Goal: Task Accomplishment & Management: Manage account settings

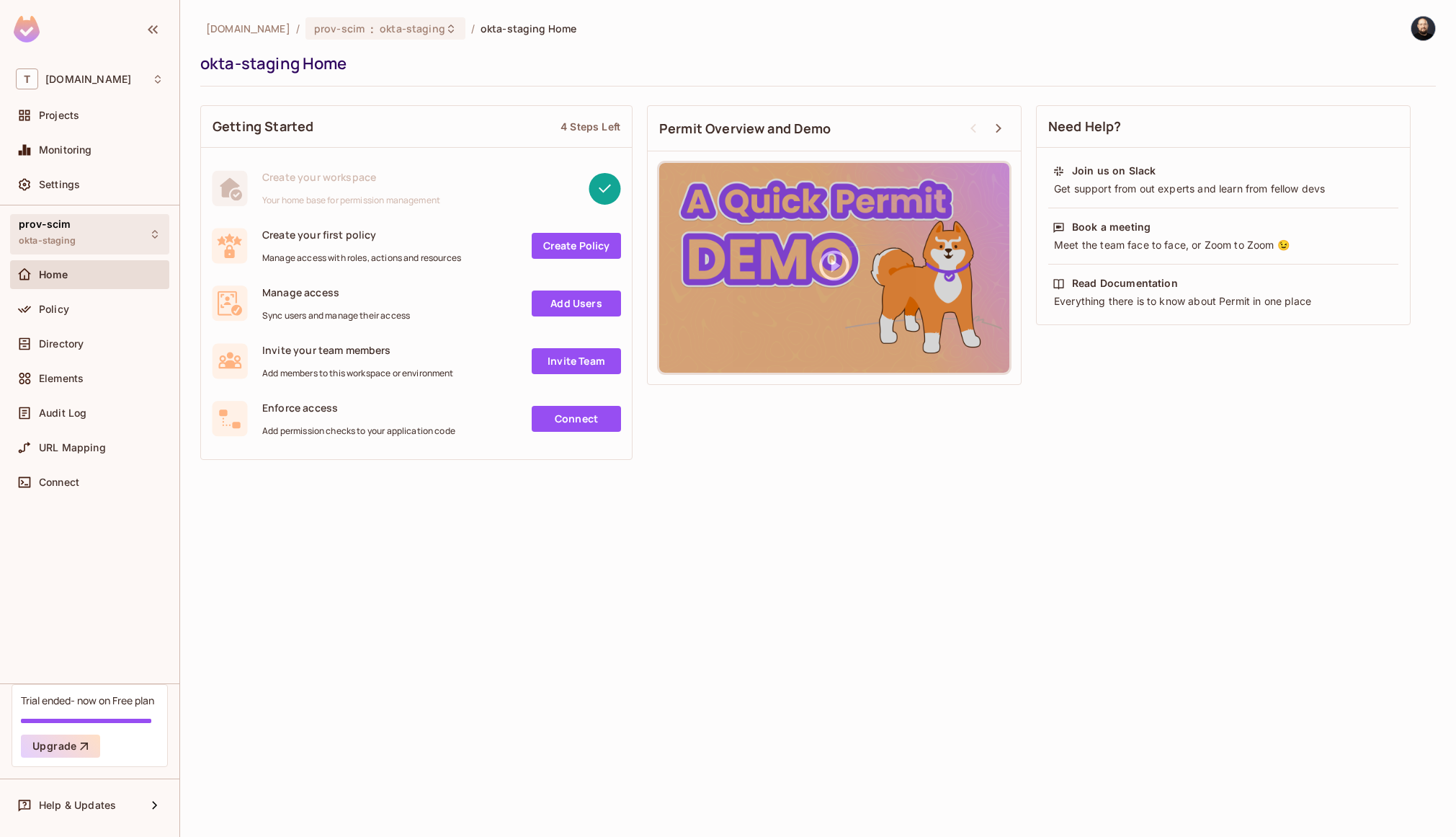
click at [79, 234] on div "prov-scim okta-staging" at bounding box center [90, 234] width 159 height 39
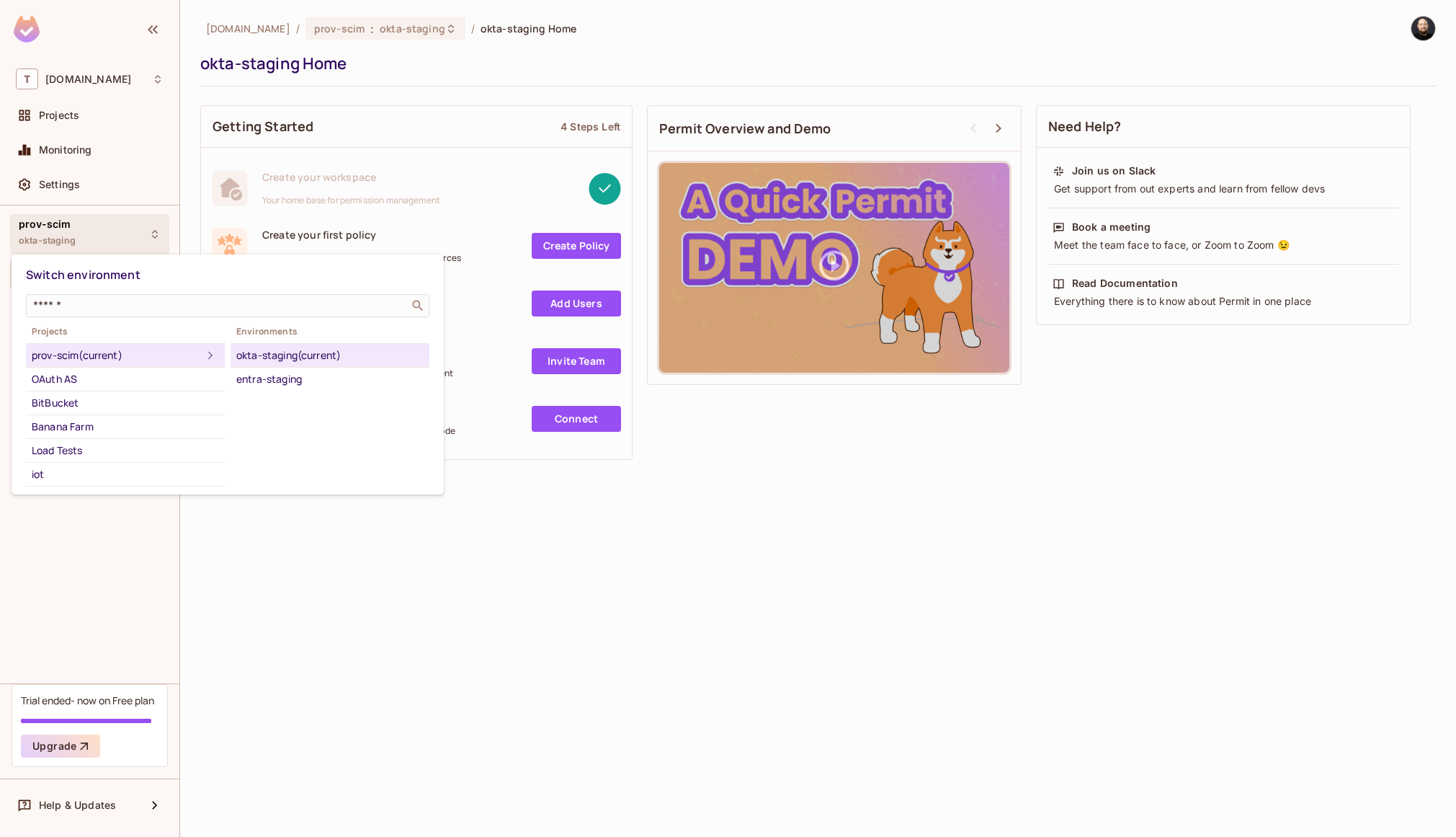
click at [423, 182] on div at bounding box center [728, 418] width 1456 height 837
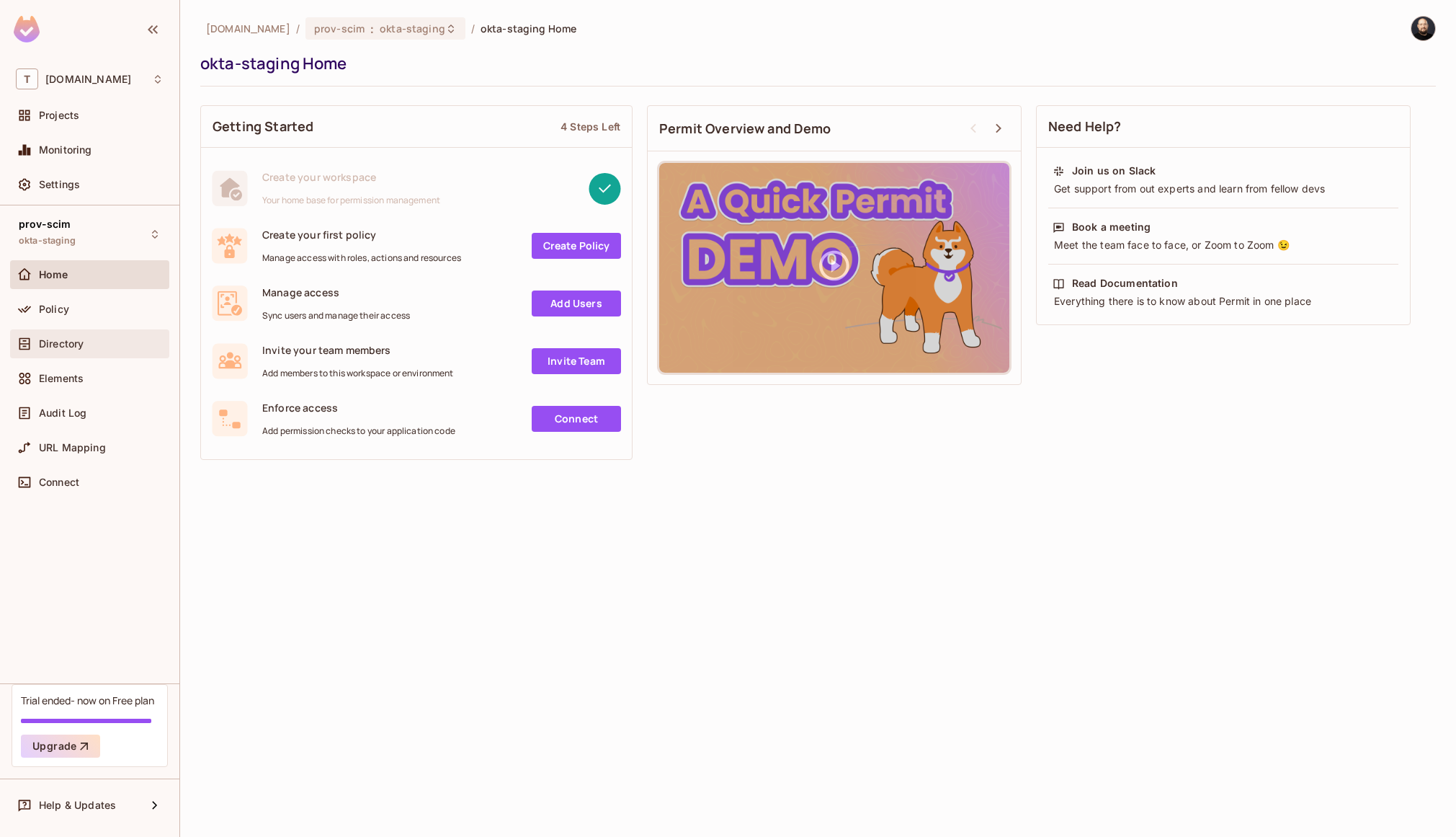
click at [110, 345] on div "Directory" at bounding box center [101, 343] width 125 height 11
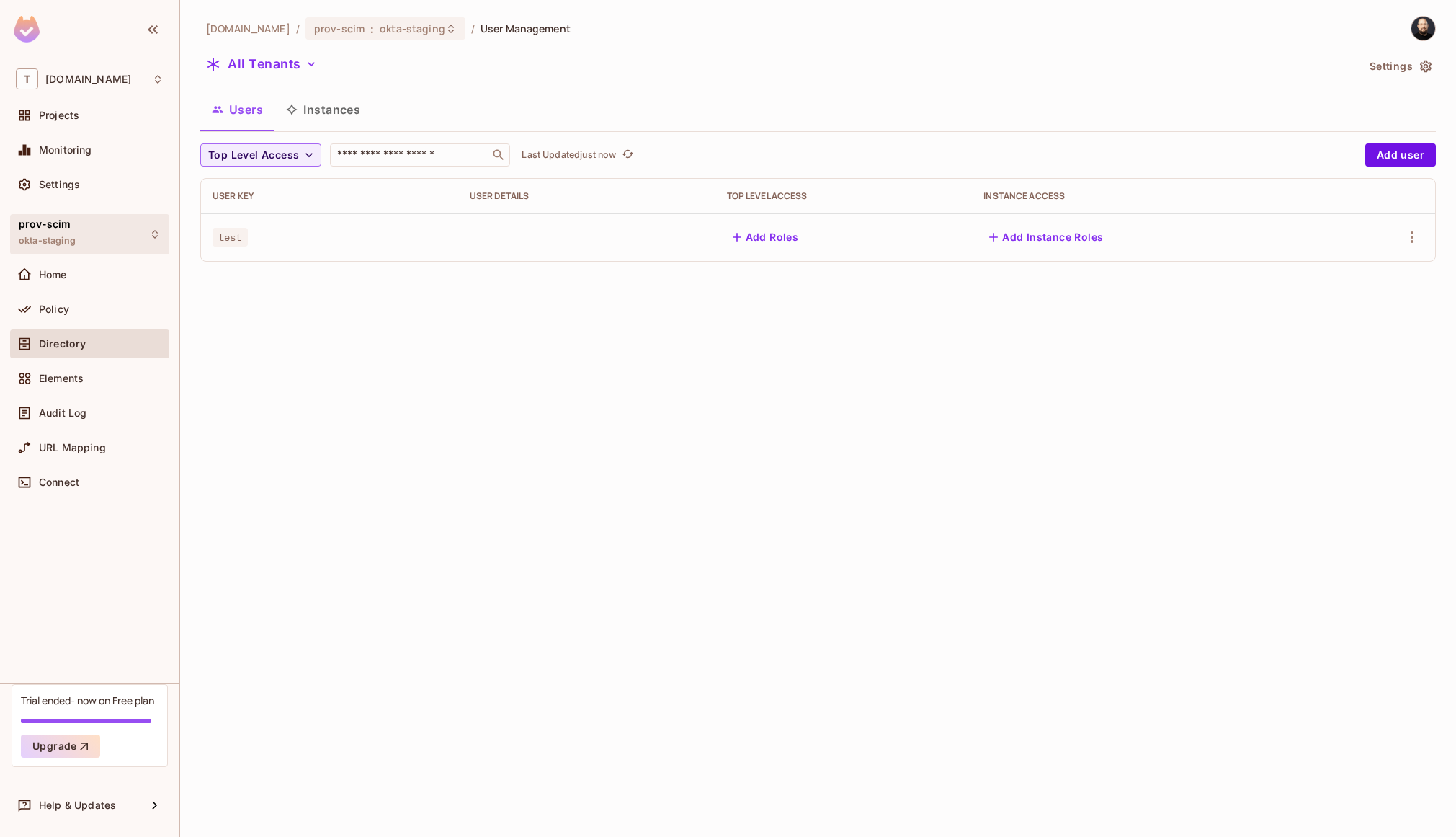
click at [117, 227] on div "prov-scim okta-staging" at bounding box center [90, 234] width 159 height 39
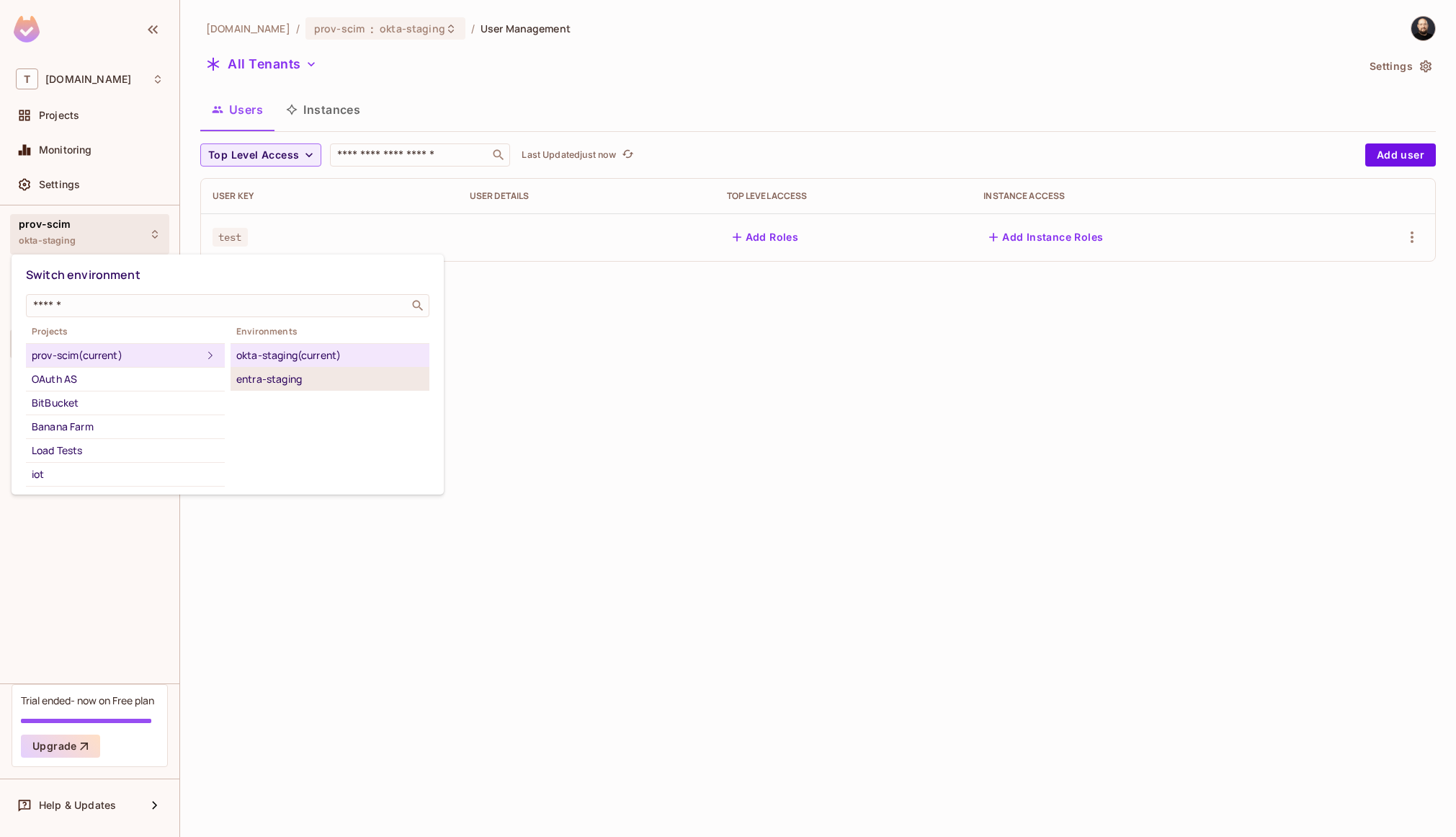
click at [316, 383] on div "entra-staging" at bounding box center [330, 380] width 187 height 17
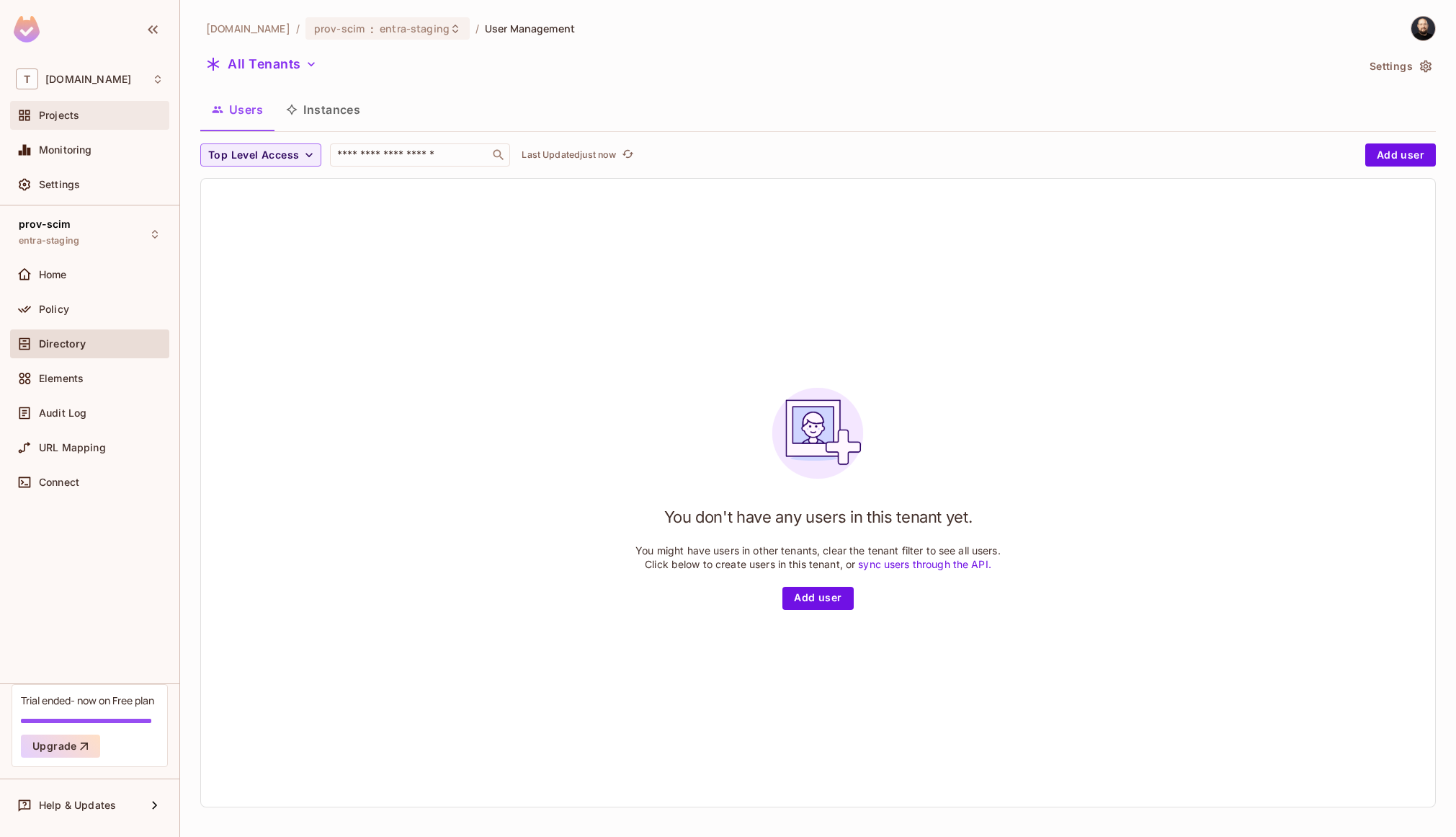
click at [108, 119] on div "Projects" at bounding box center [101, 115] width 125 height 11
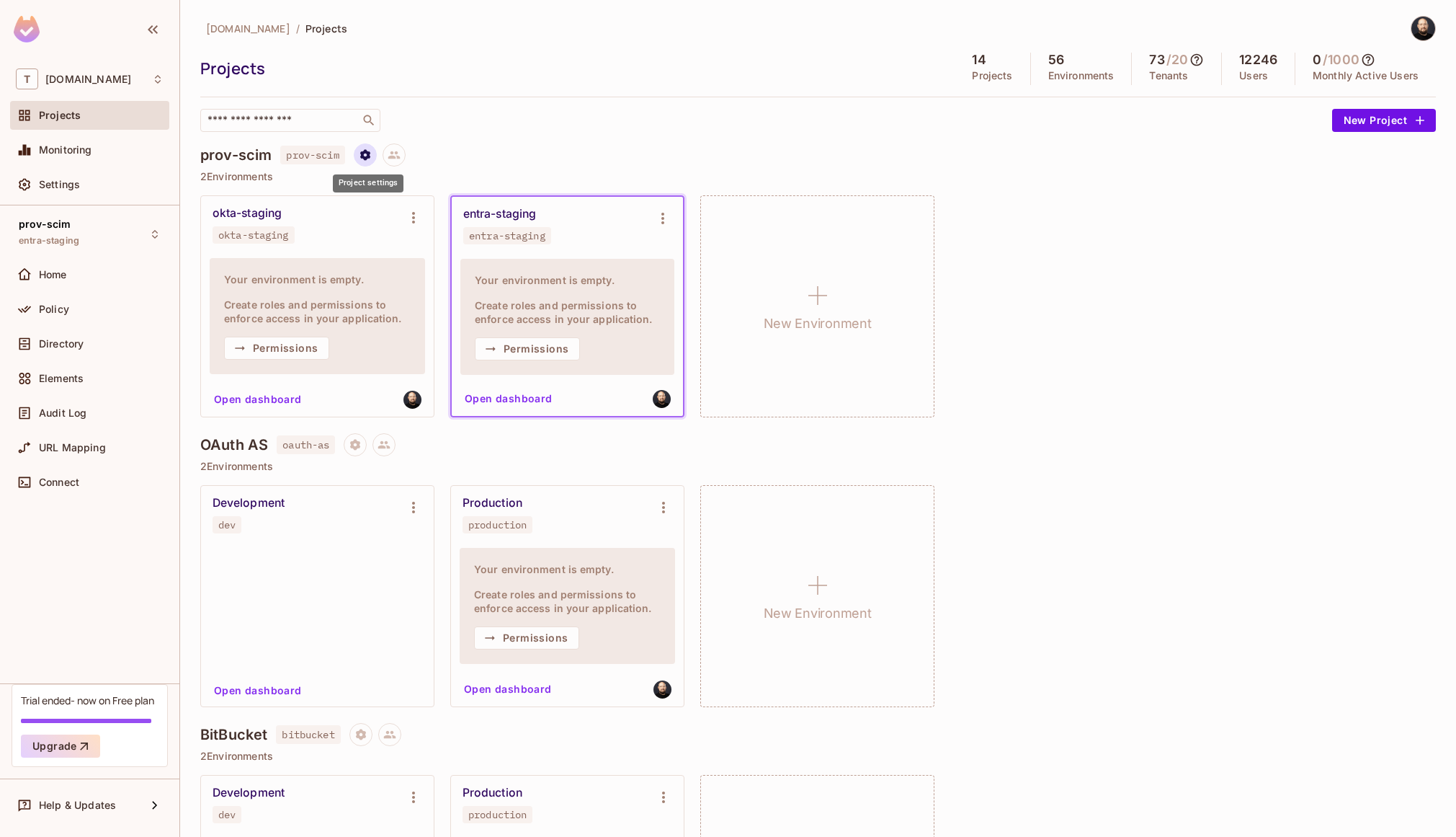
click at [377, 153] on button "Project settings" at bounding box center [366, 155] width 23 height 23
click at [424, 244] on div "Delete Project" at bounding box center [442, 241] width 69 height 14
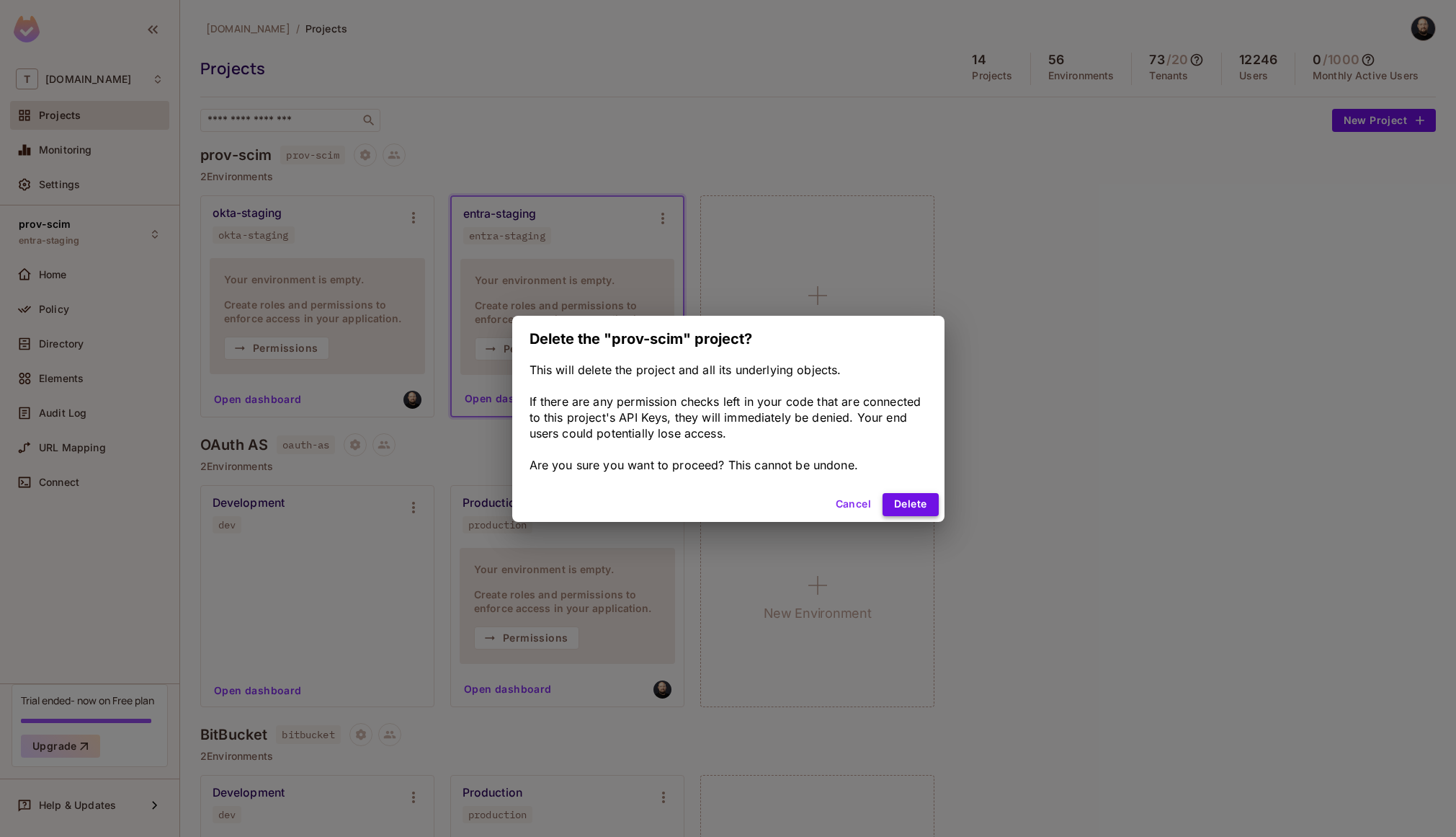
click at [924, 510] on button "Delete" at bounding box center [910, 505] width 55 height 23
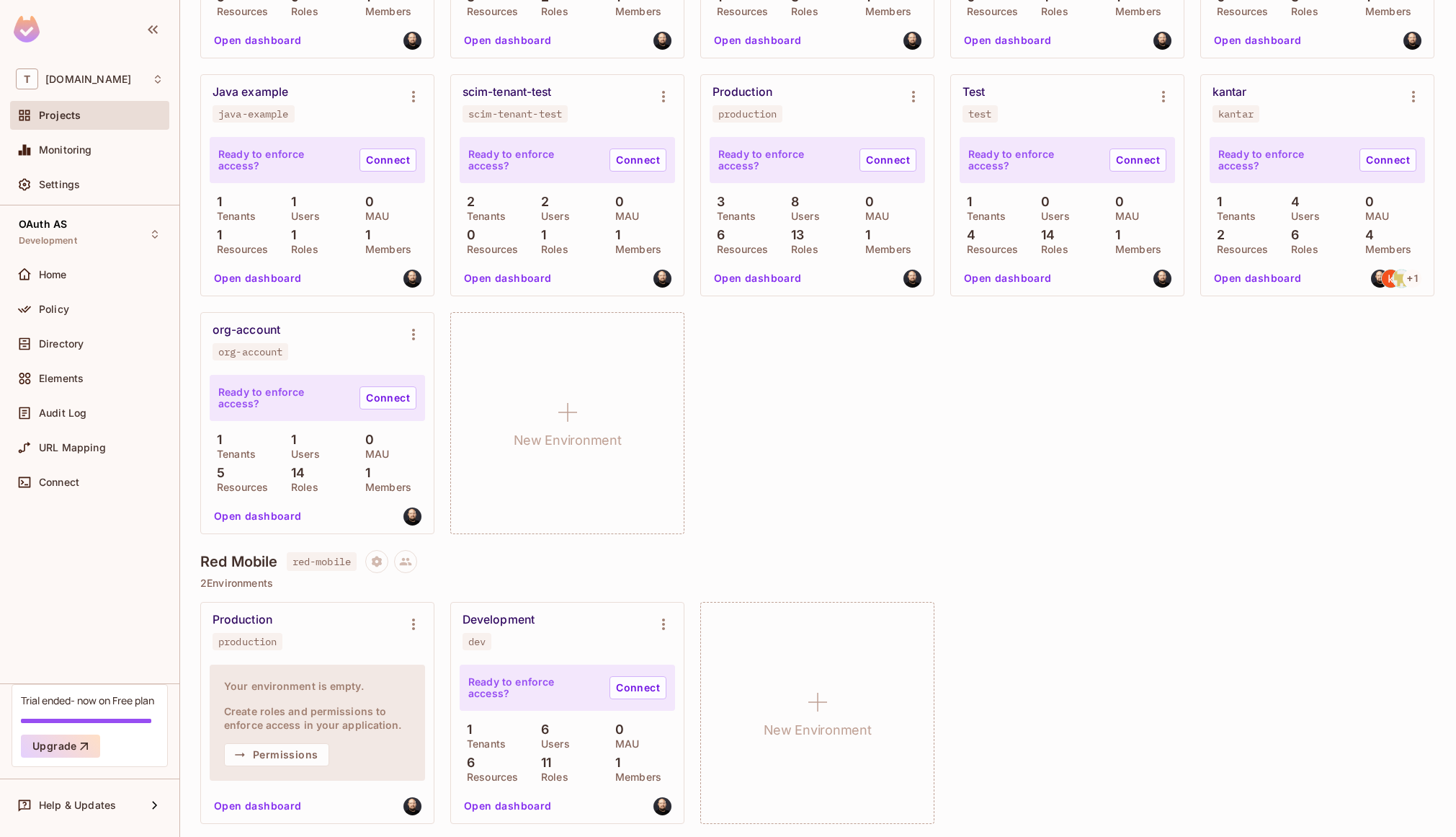
scroll to position [4259, 0]
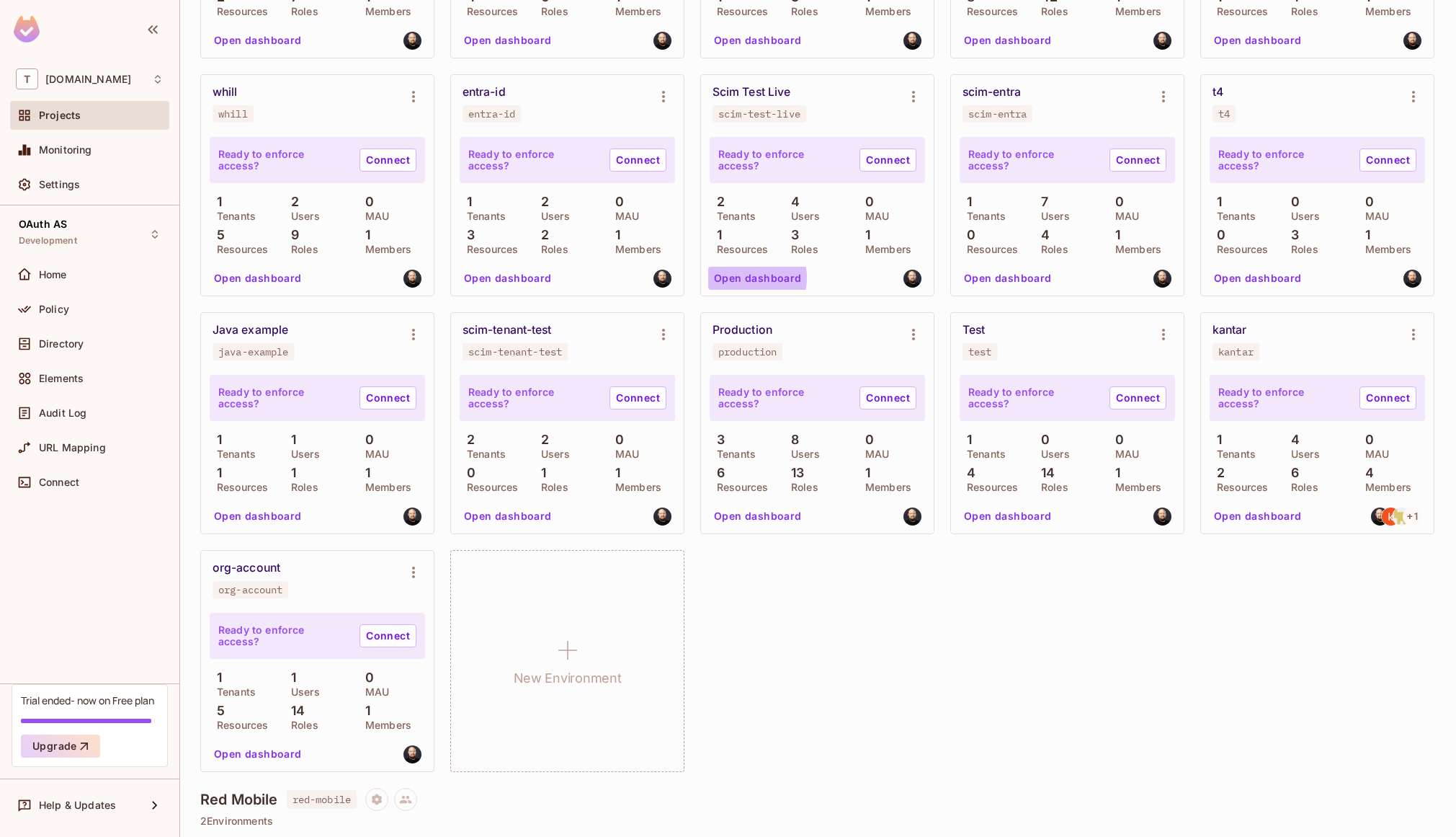
click at [808, 289] on button "Open dashboard" at bounding box center [758, 278] width 100 height 23
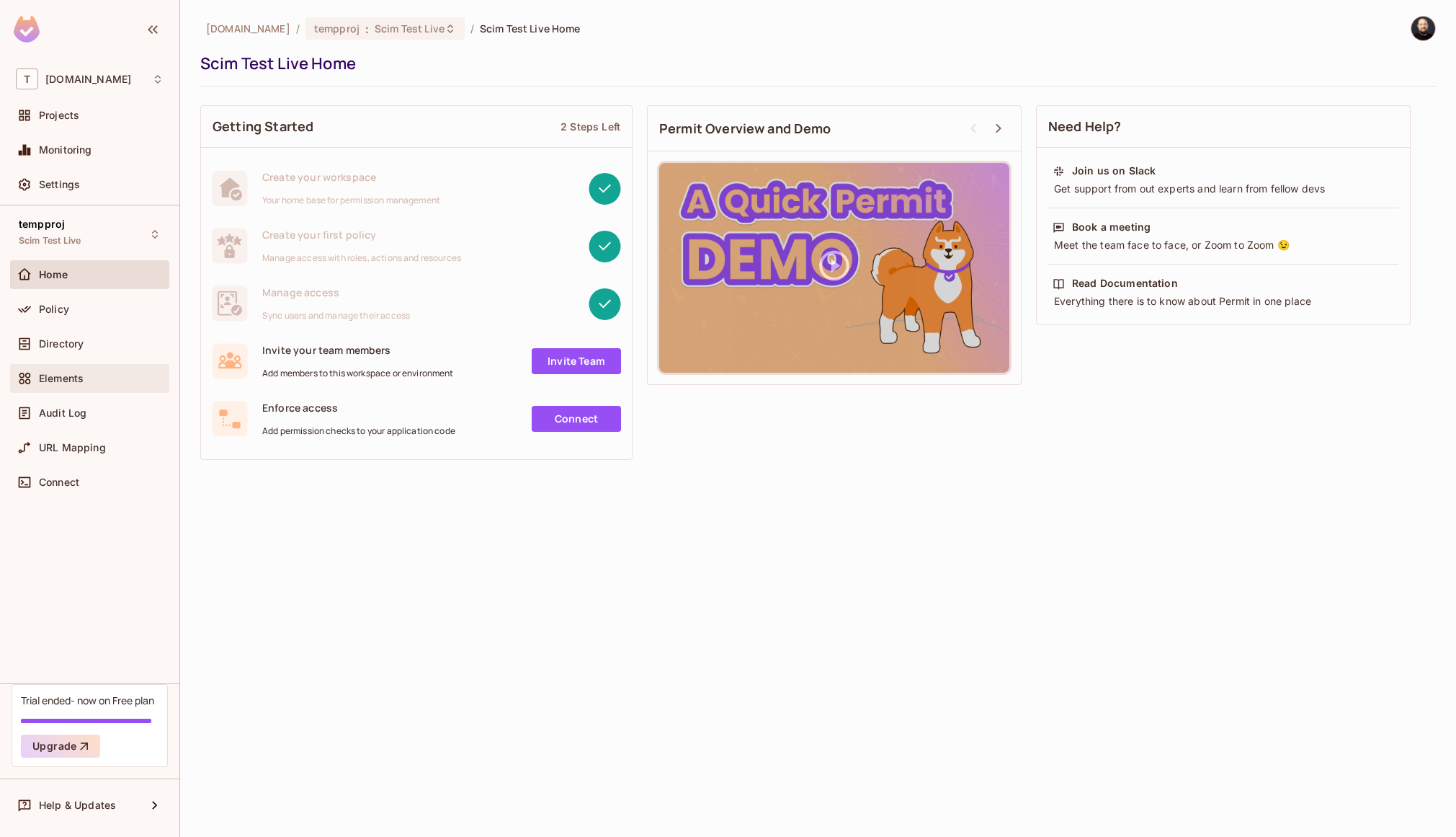
click at [69, 364] on div "Elements" at bounding box center [90, 378] width 159 height 29
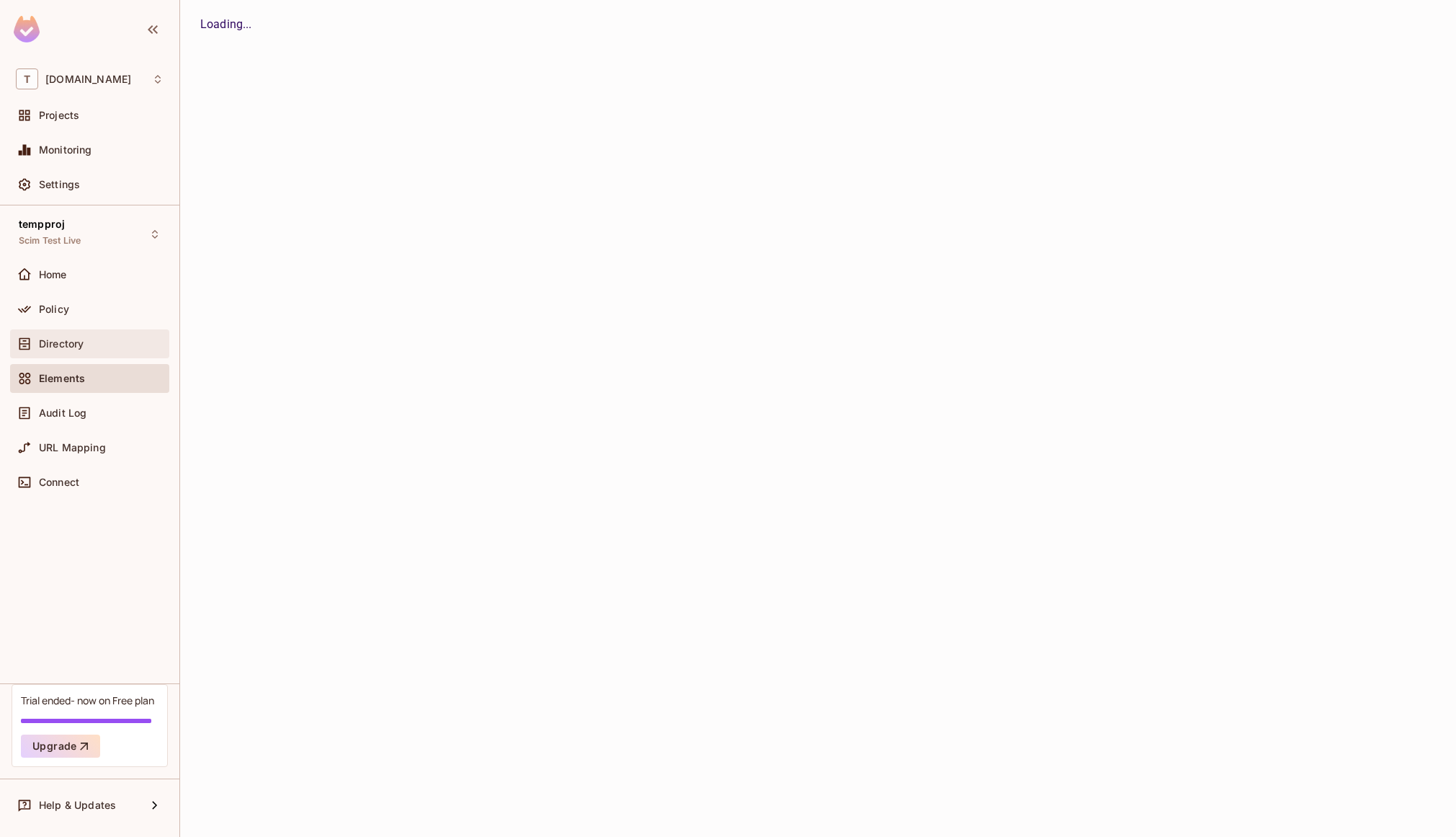
click at [76, 345] on span "Directory" at bounding box center [61, 343] width 45 height 11
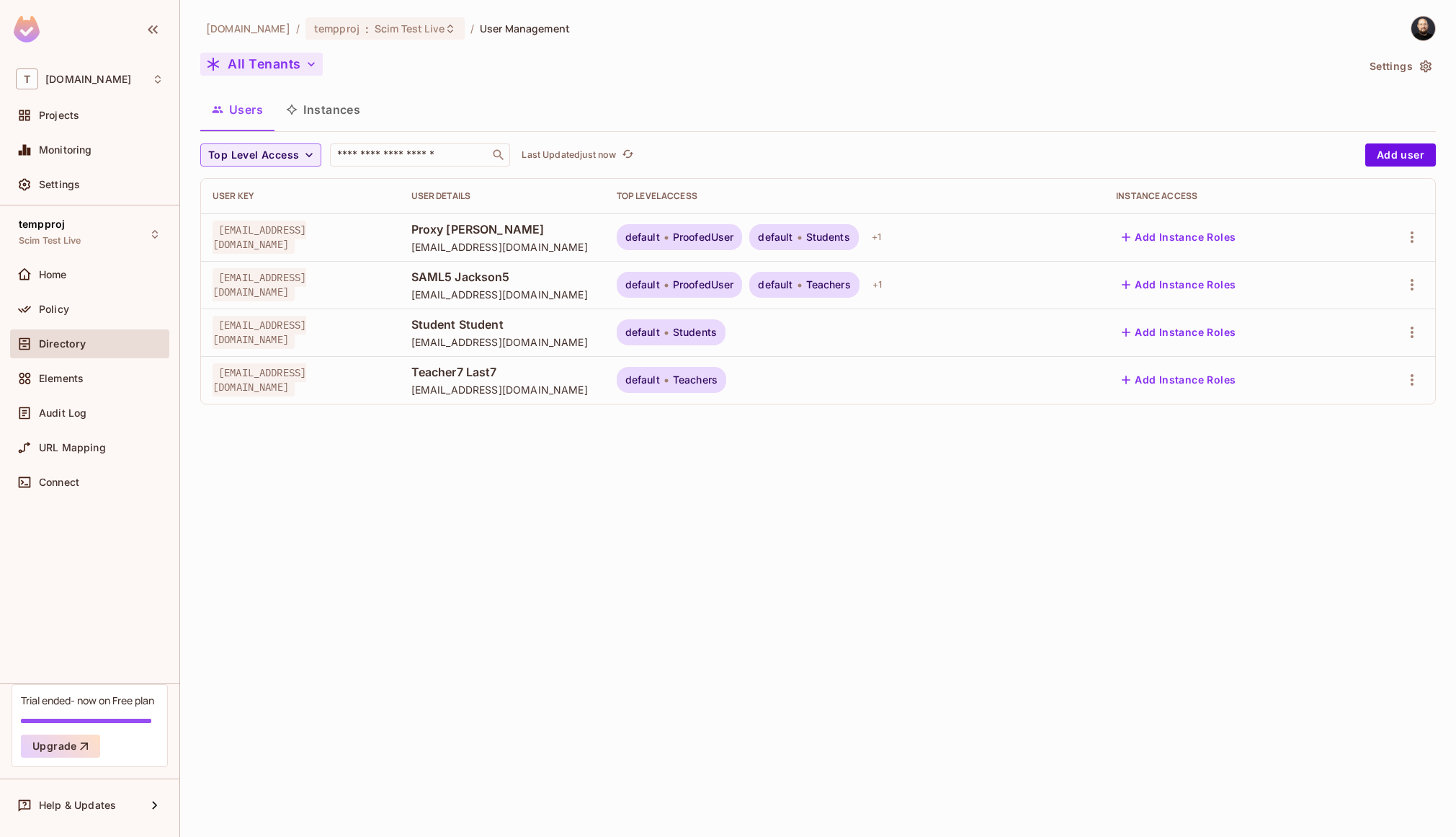
click at [275, 60] on button "All Tenants" at bounding box center [261, 64] width 122 height 23
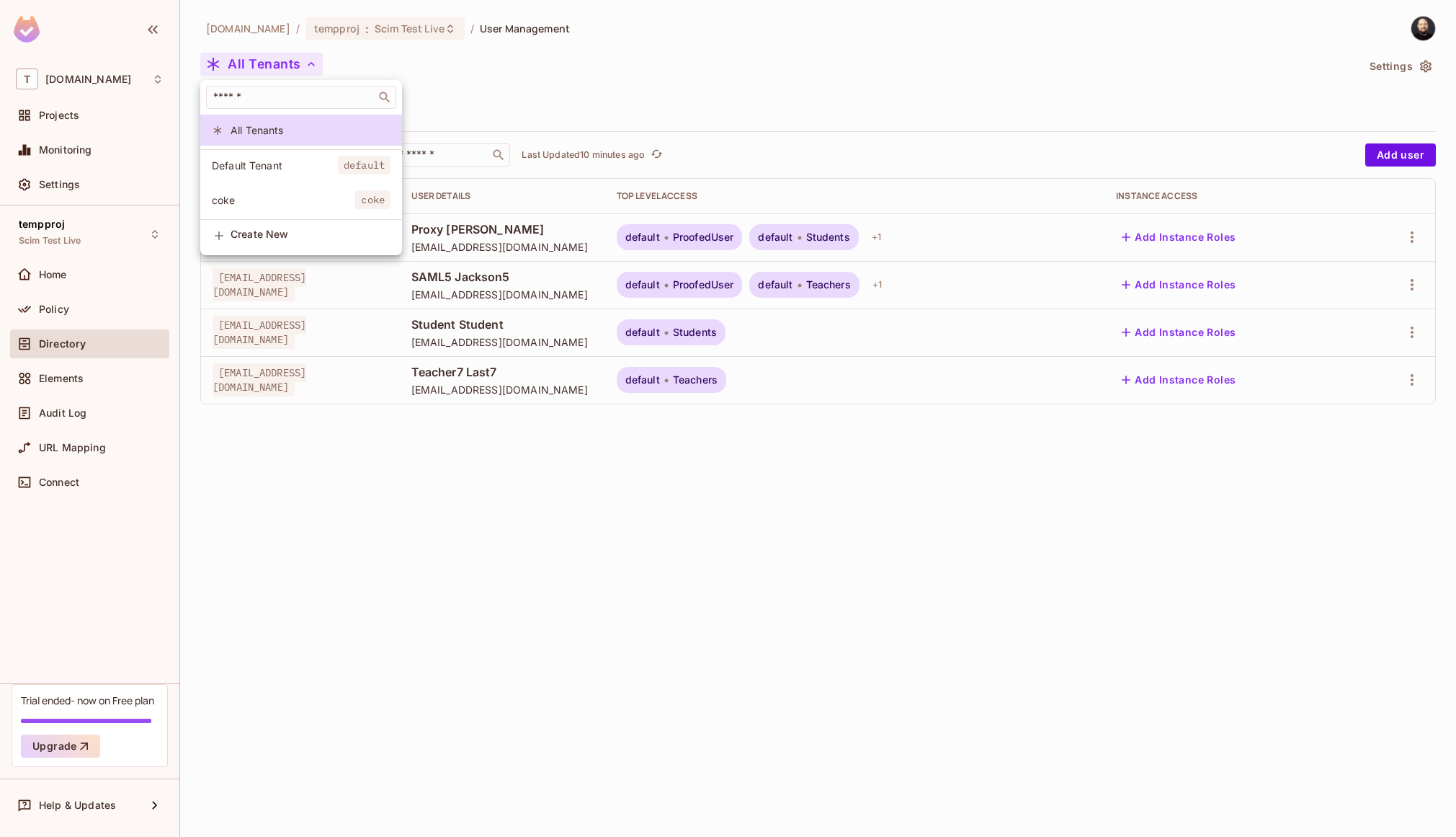
click at [353, 36] on div at bounding box center [728, 418] width 1456 height 837
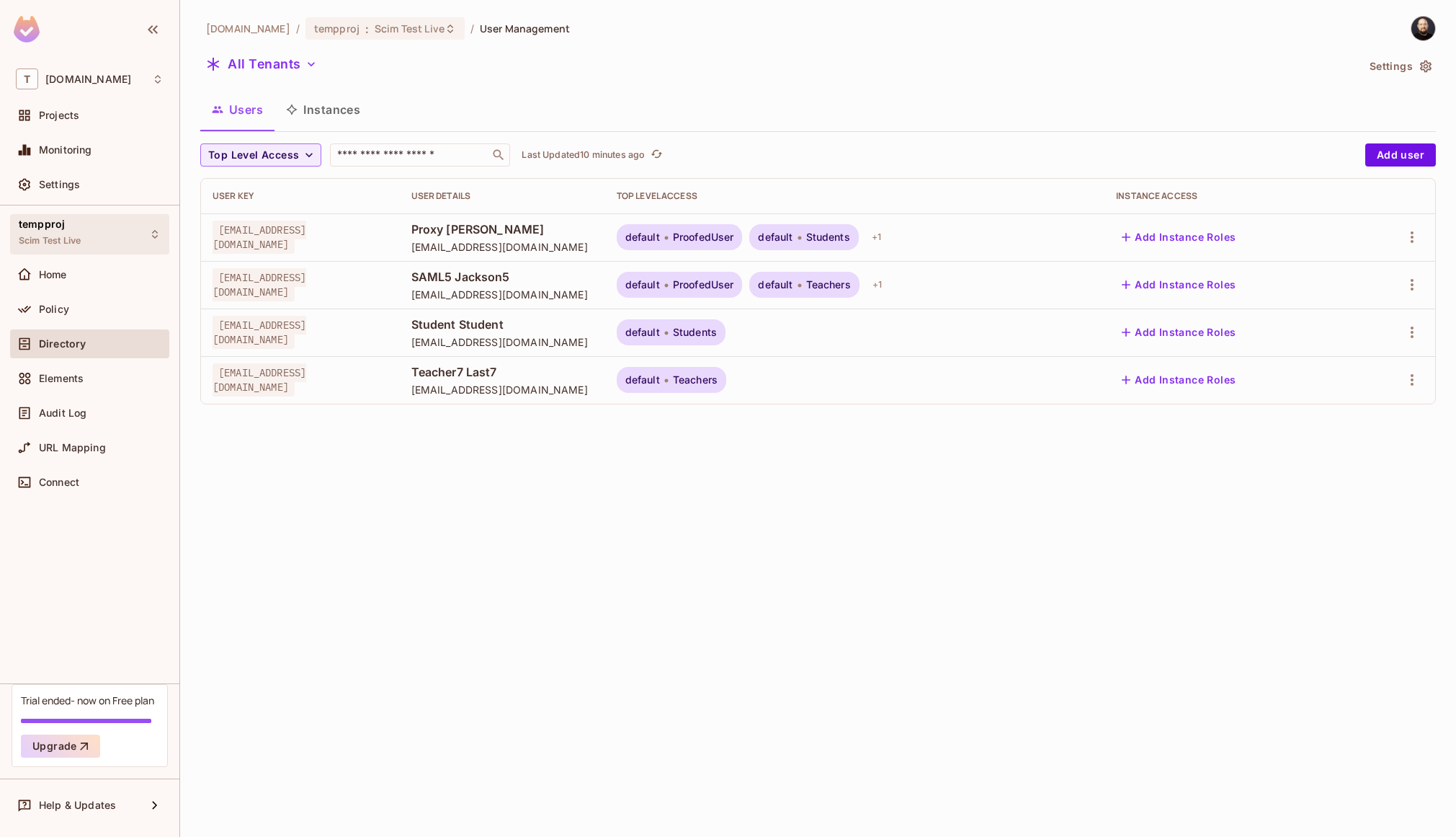
click at [102, 243] on div "tempproj Scim Test Live" at bounding box center [90, 234] width 159 height 39
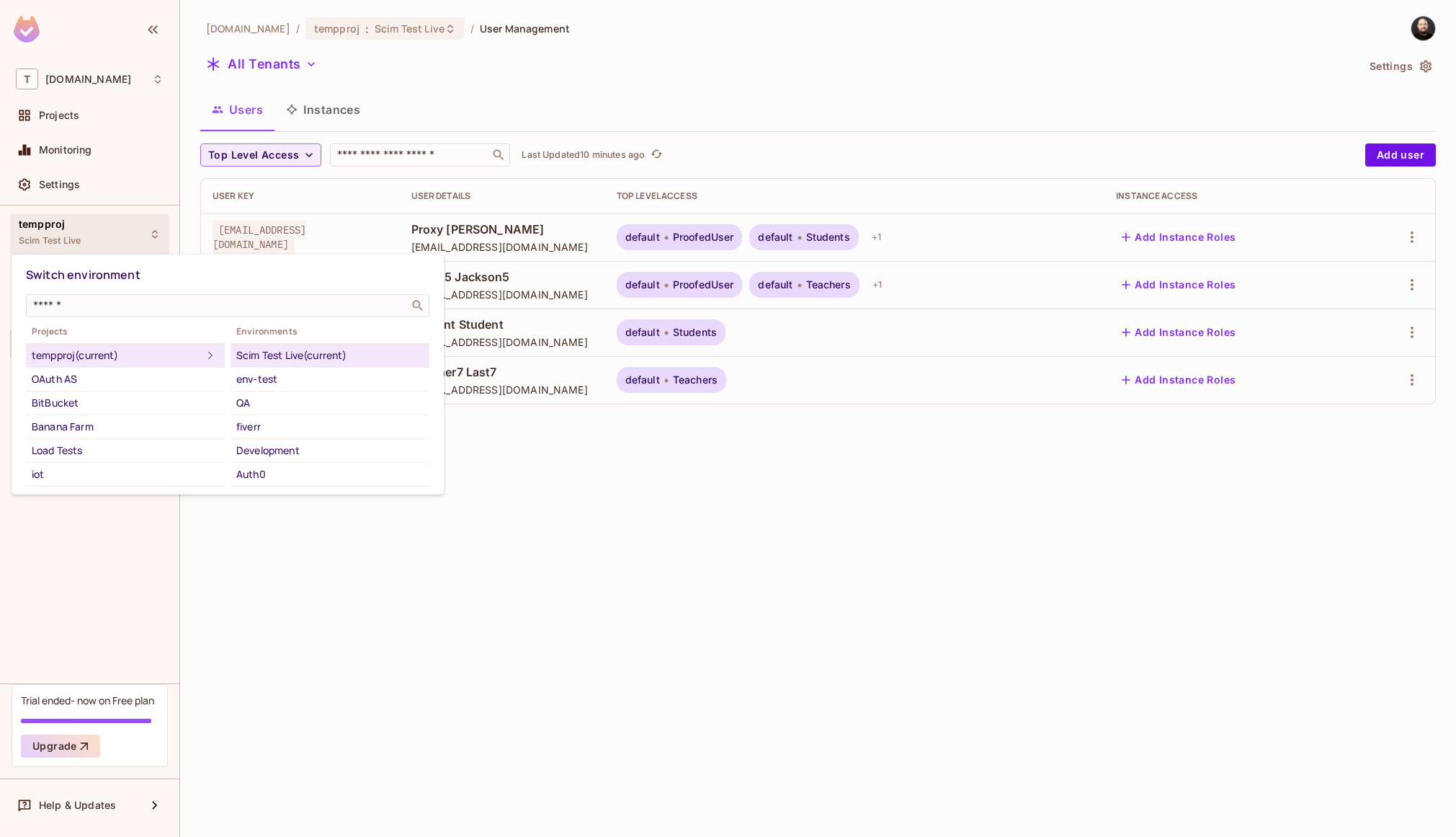
scroll to position [236, 0]
click at [296, 386] on div "scim-tenant-test" at bounding box center [330, 380] width 187 height 17
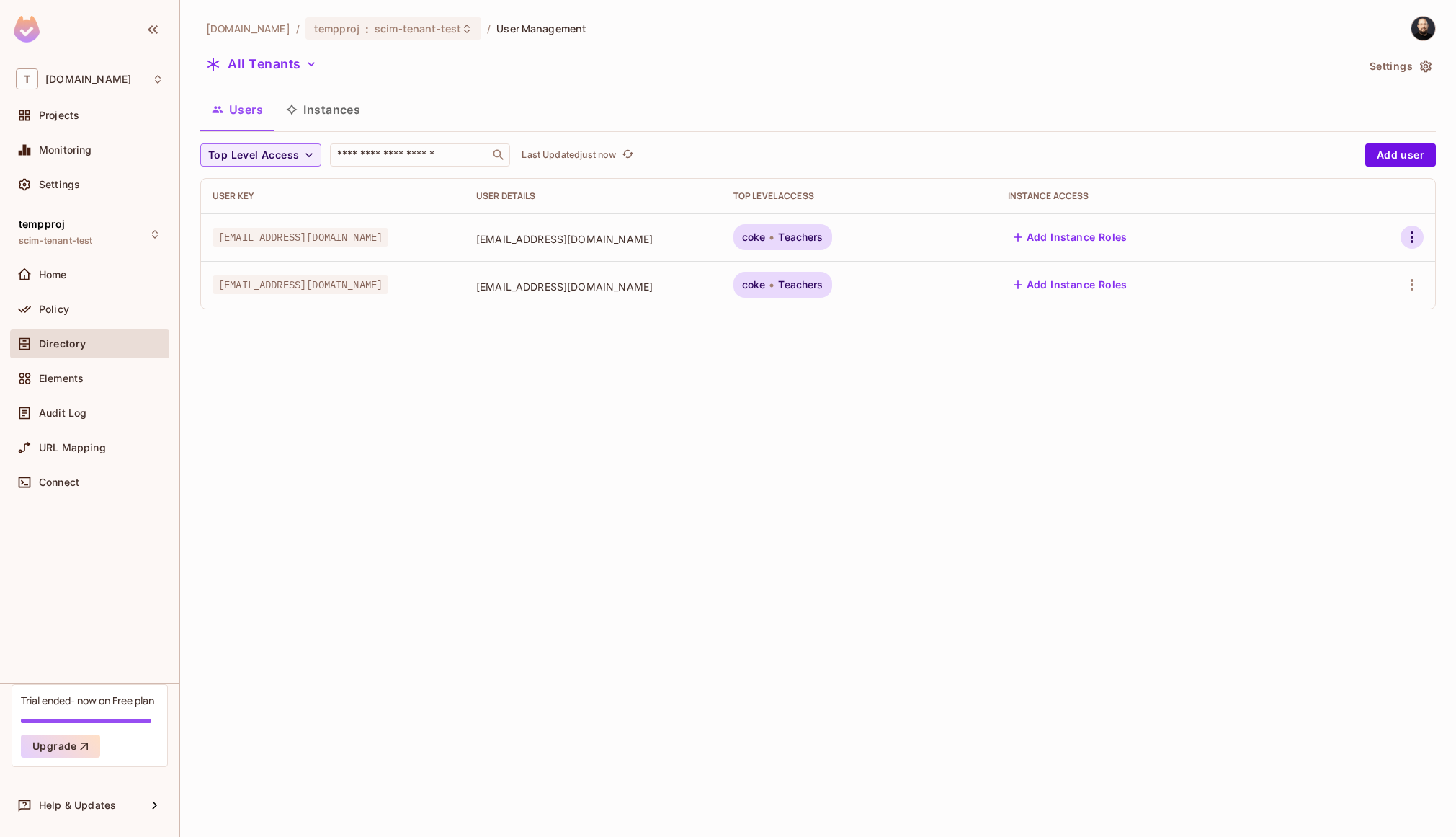
click at [1405, 231] on icon "button" at bounding box center [1412, 237] width 17 height 17
click at [1355, 363] on div "Delete User" at bounding box center [1348, 366] width 57 height 14
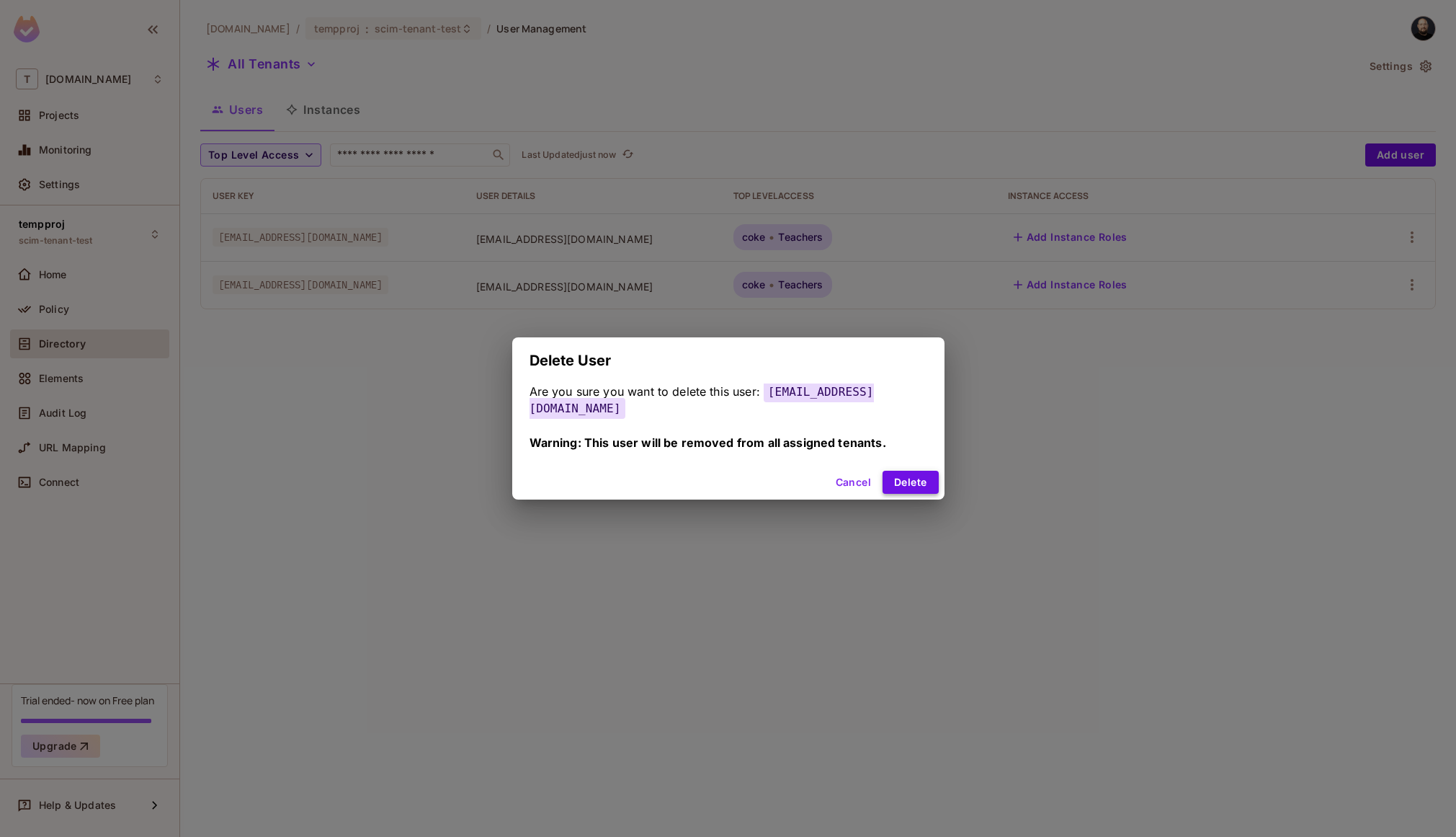
click at [909, 483] on button "Delete" at bounding box center [910, 482] width 55 height 23
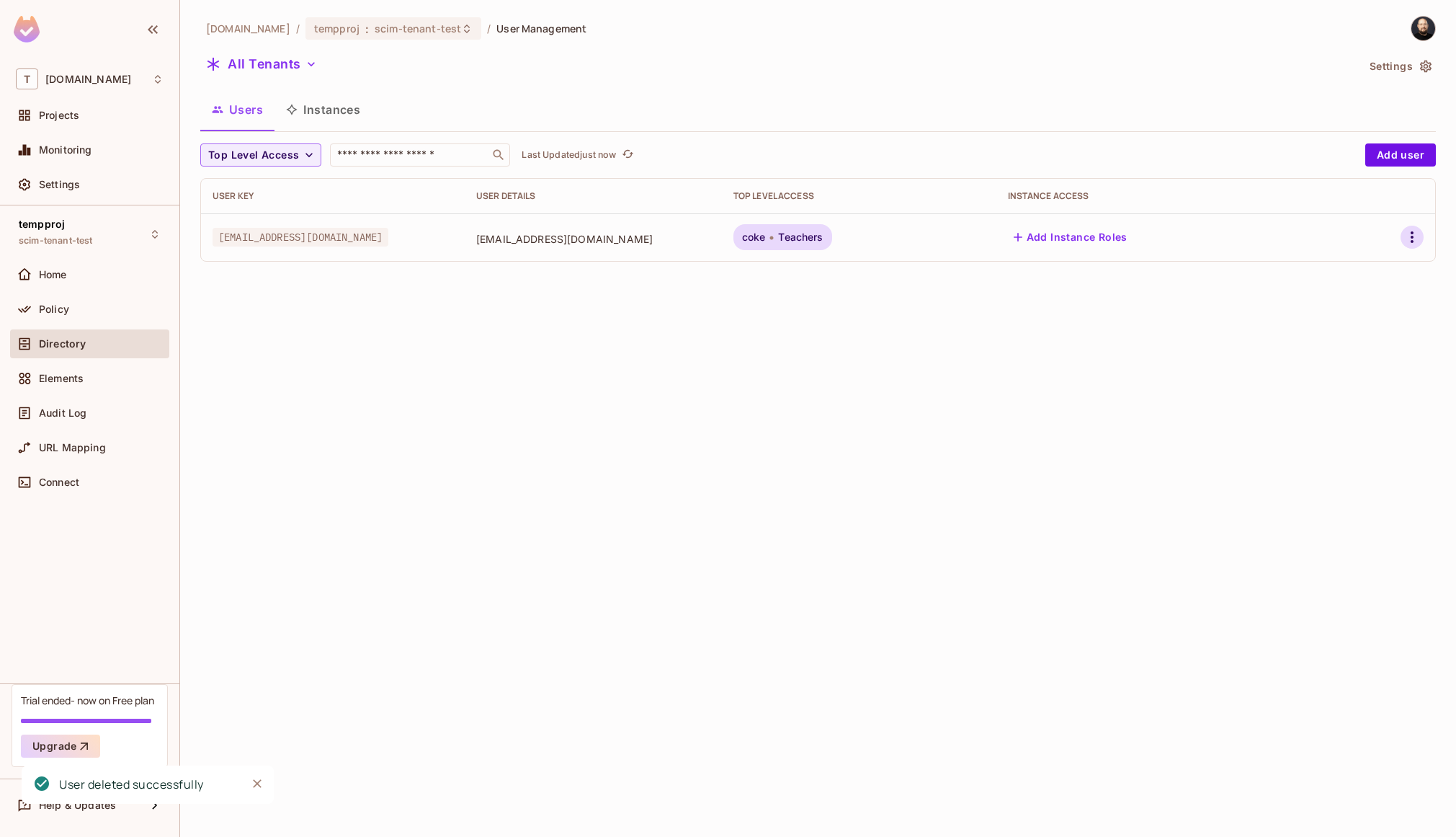
click at [1411, 237] on icon "button" at bounding box center [1412, 237] width 3 height 11
click at [1366, 366] on div "Delete User" at bounding box center [1348, 366] width 57 height 14
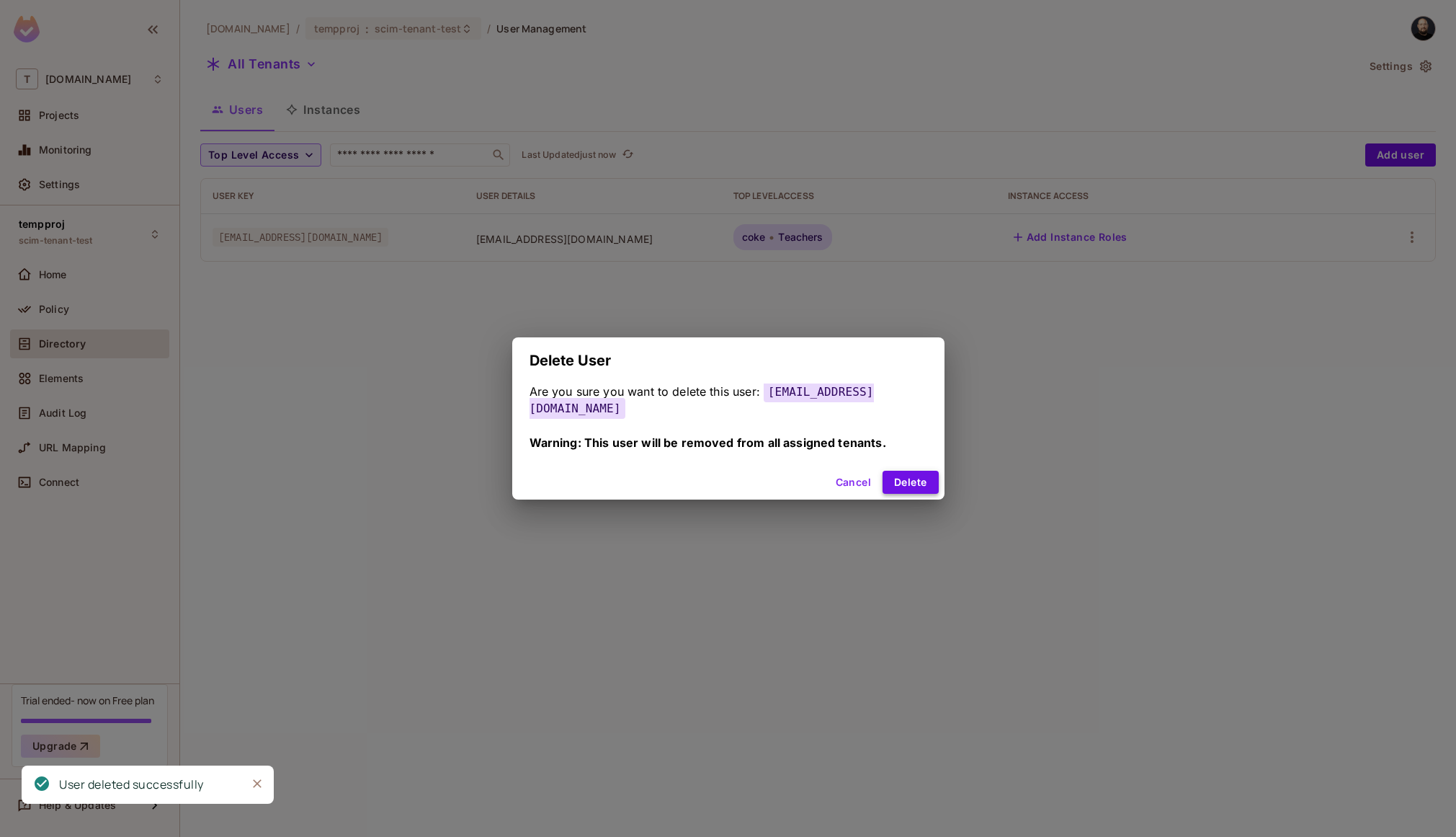
click at [911, 478] on button "Delete" at bounding box center [910, 482] width 55 height 23
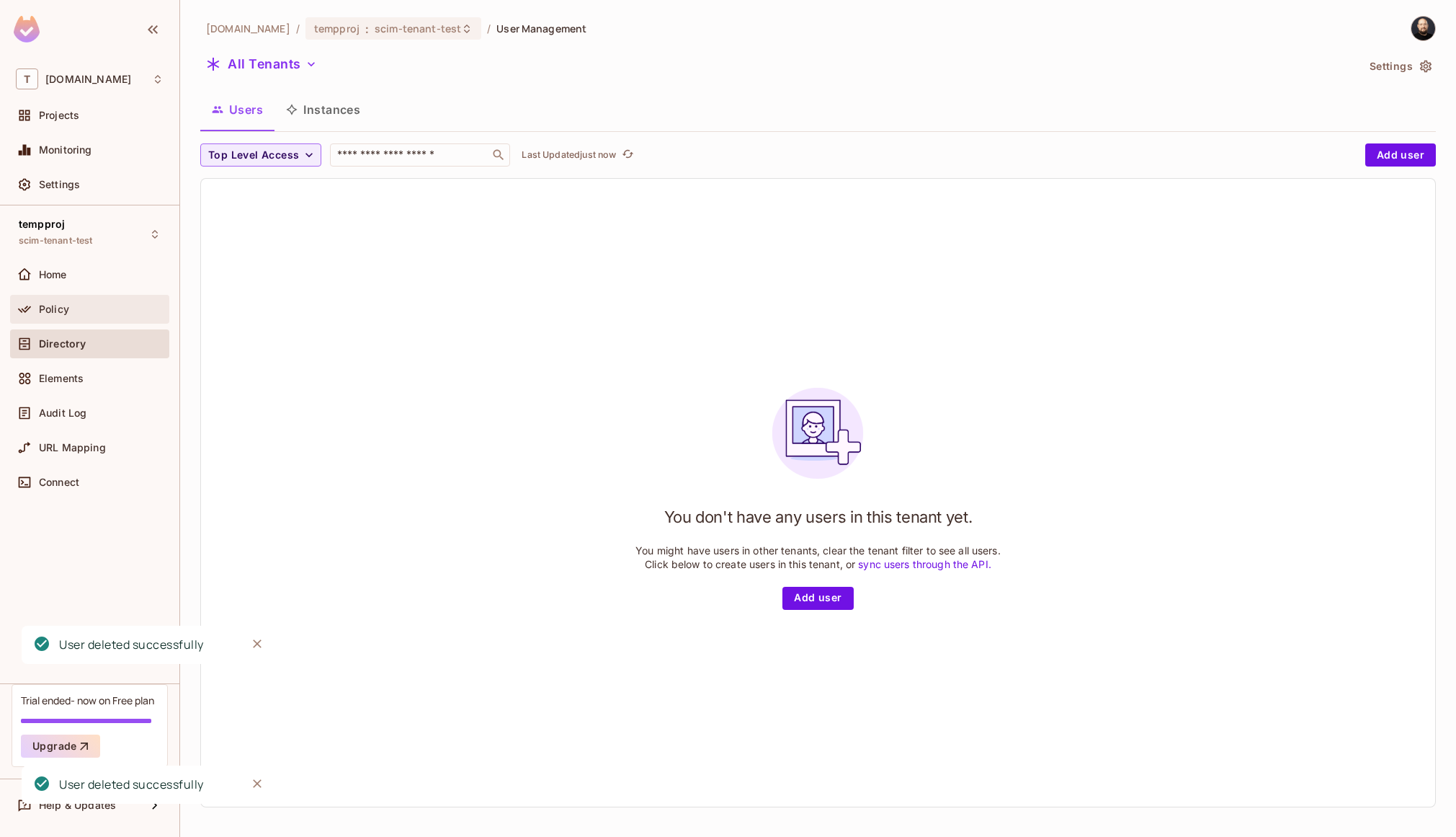
click at [97, 316] on div "Policy" at bounding box center [89, 310] width 148 height 17
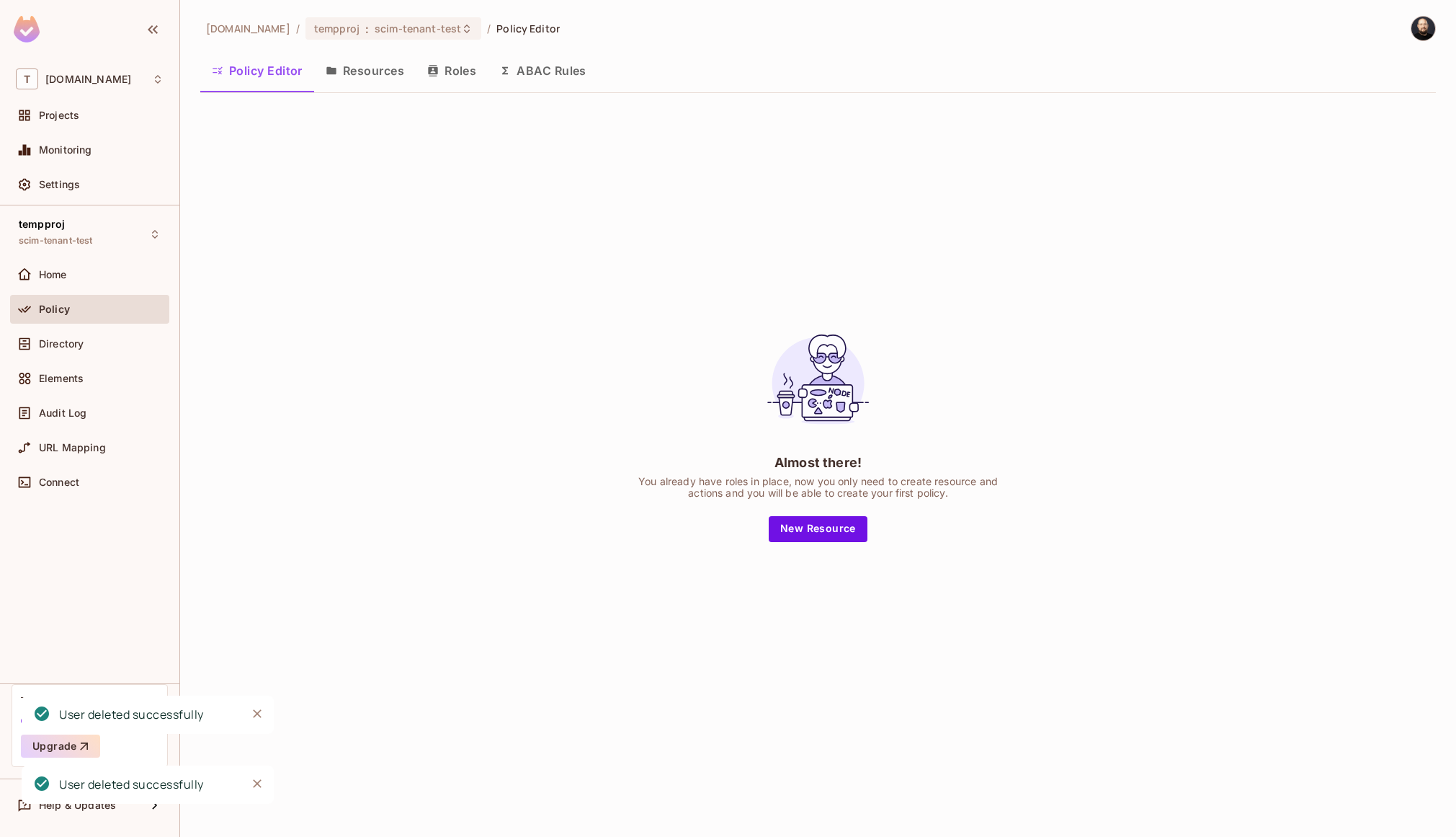
click at [442, 80] on button "Roles" at bounding box center [451, 70] width 72 height 36
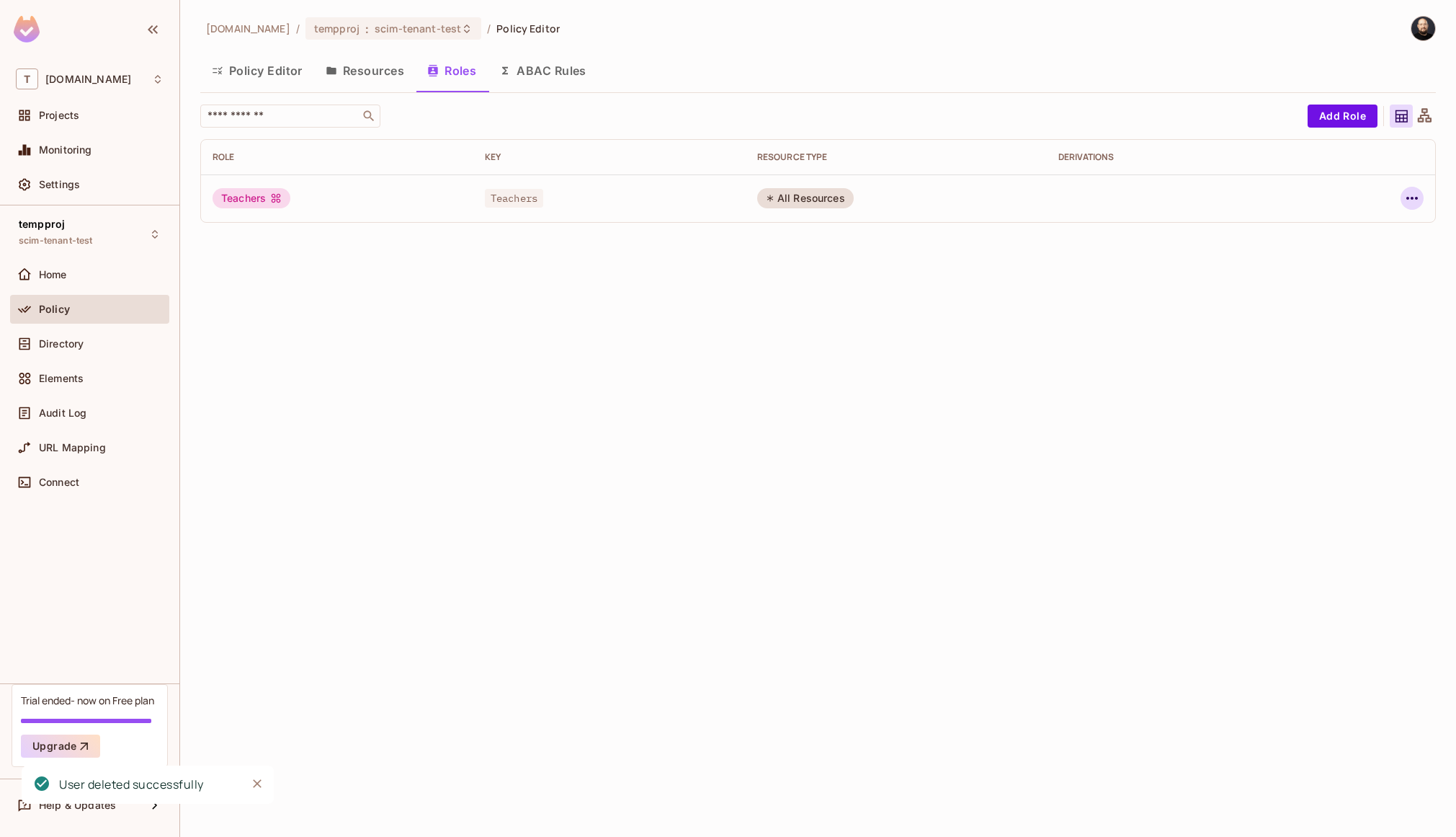
click at [1406, 196] on icon "button" at bounding box center [1412, 199] width 17 height 17
click at [1373, 289] on div "Delete Role" at bounding box center [1354, 295] width 55 height 14
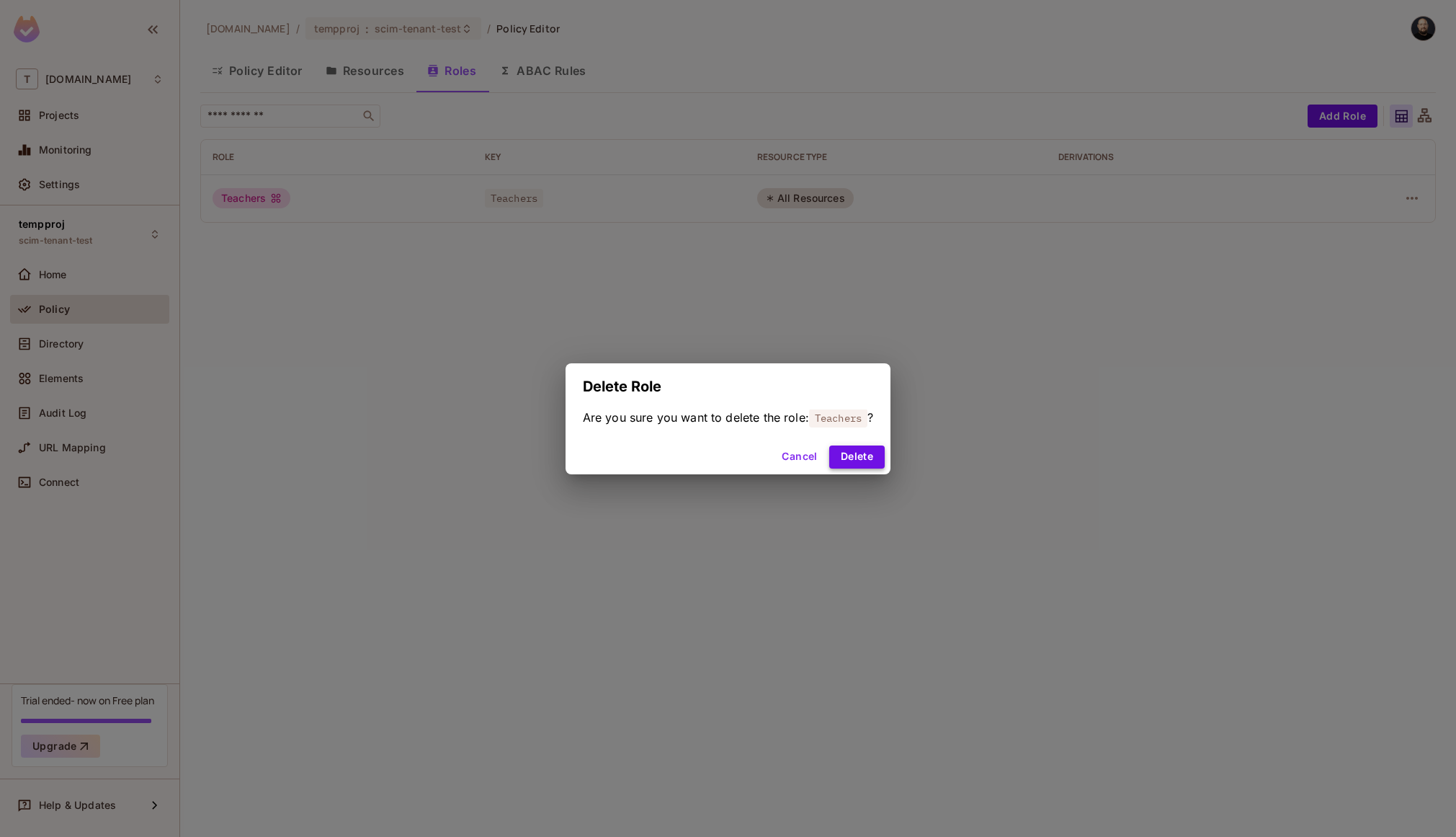
click at [879, 465] on button "Delete" at bounding box center [857, 457] width 55 height 23
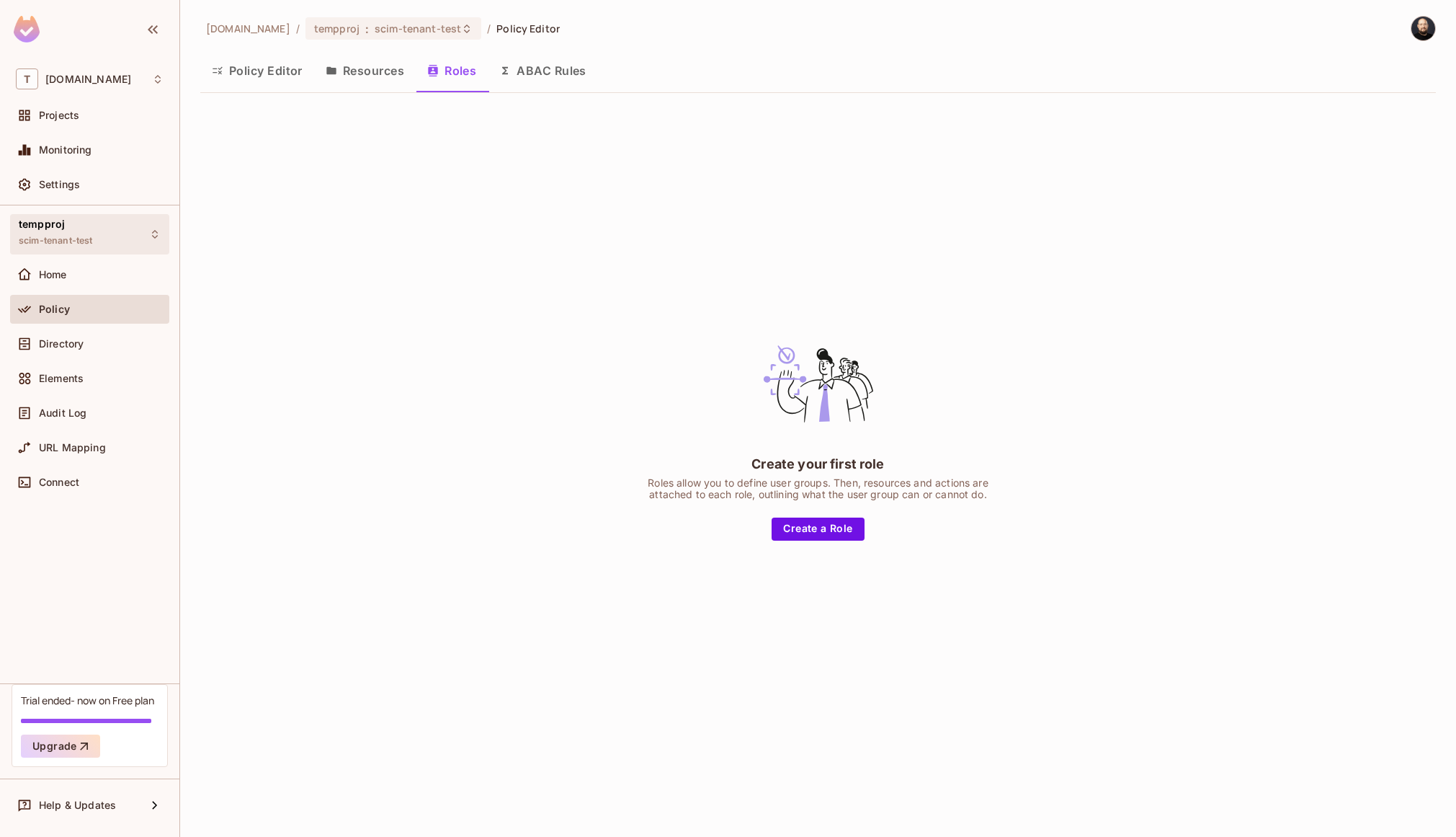
click at [109, 241] on div "tempproj scim-tenant-test" at bounding box center [90, 234] width 159 height 39
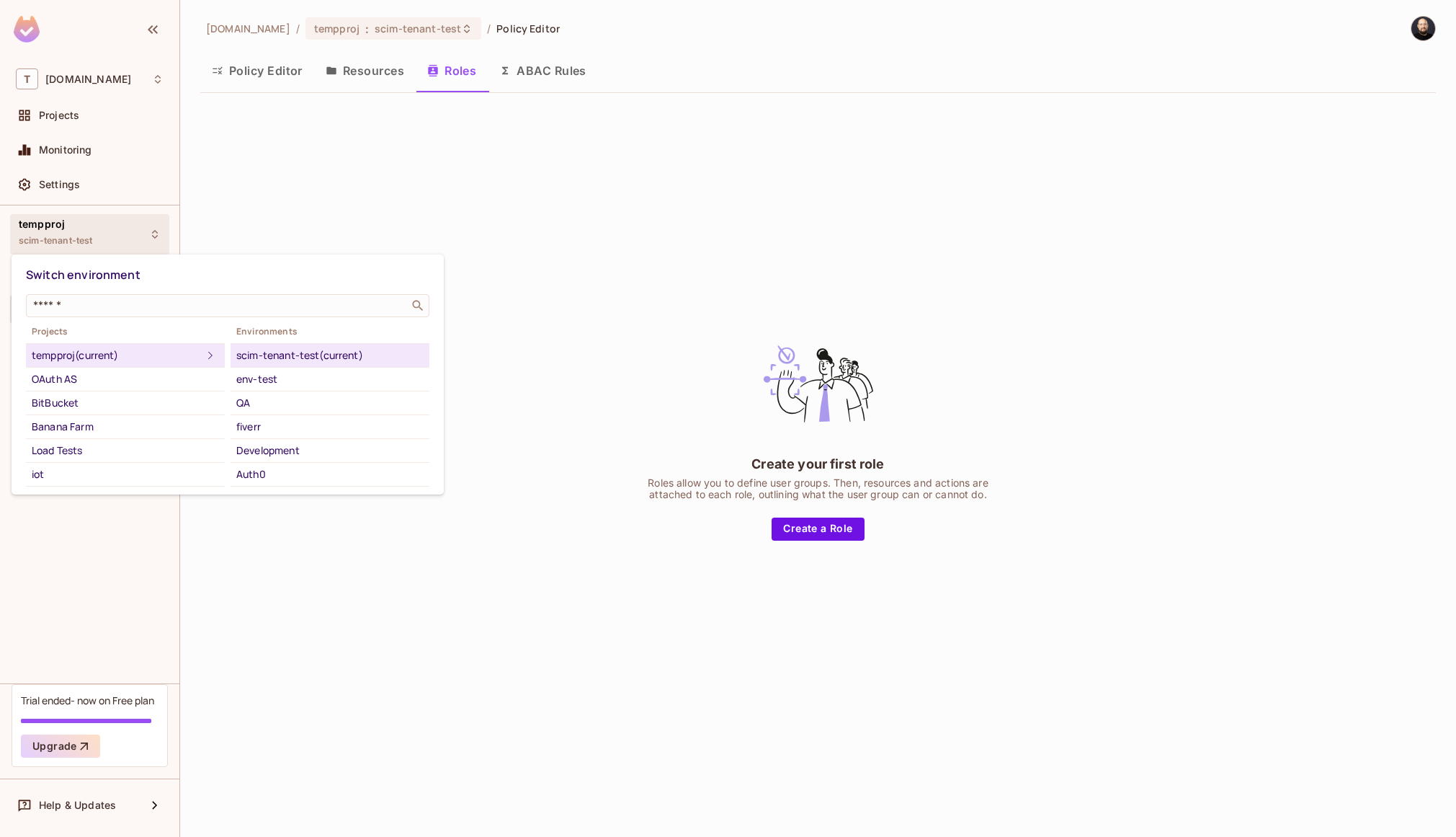
click at [256, 135] on div at bounding box center [728, 418] width 1456 height 837
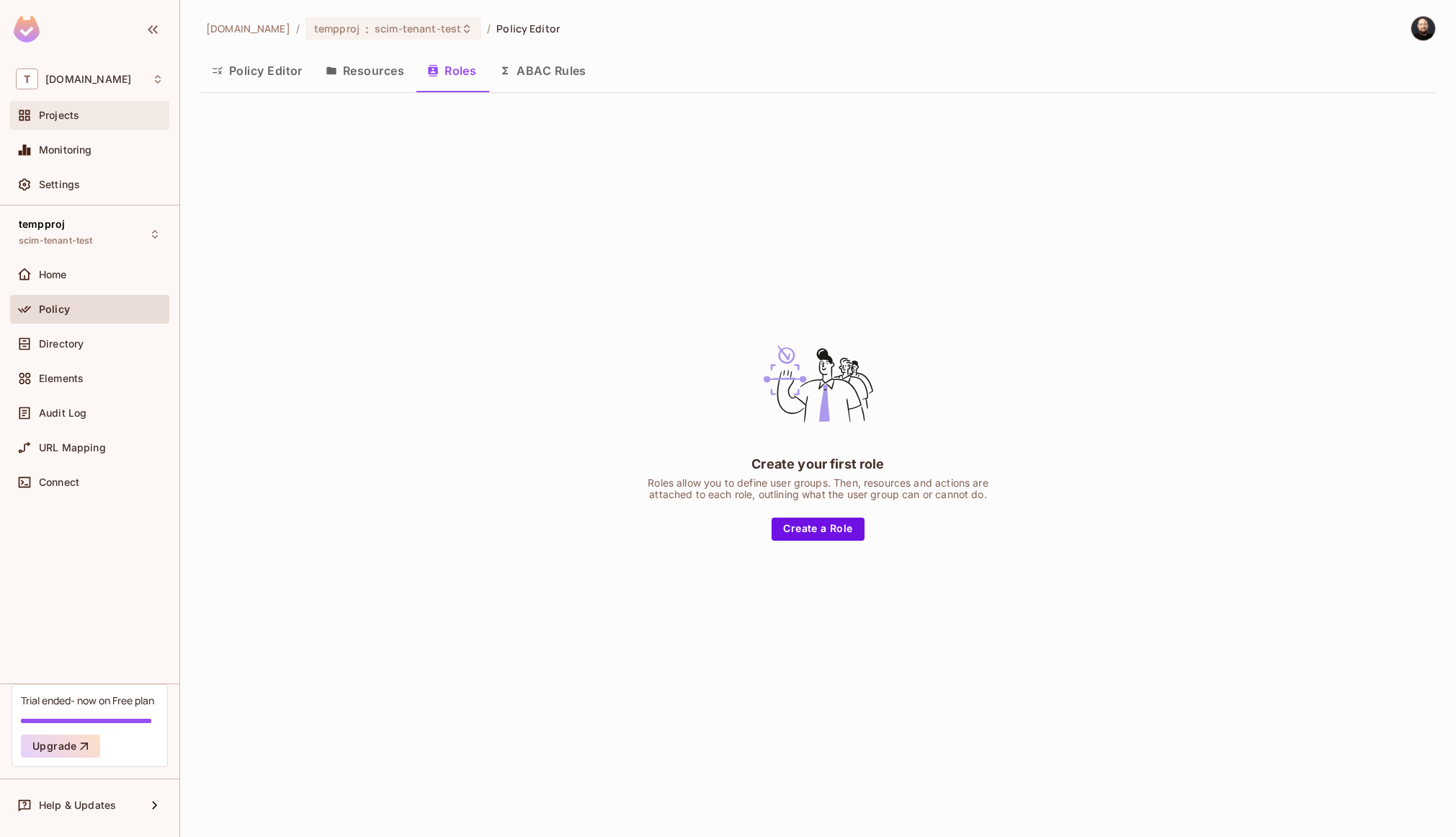
click at [104, 109] on div "Projects" at bounding box center [101, 115] width 125 height 11
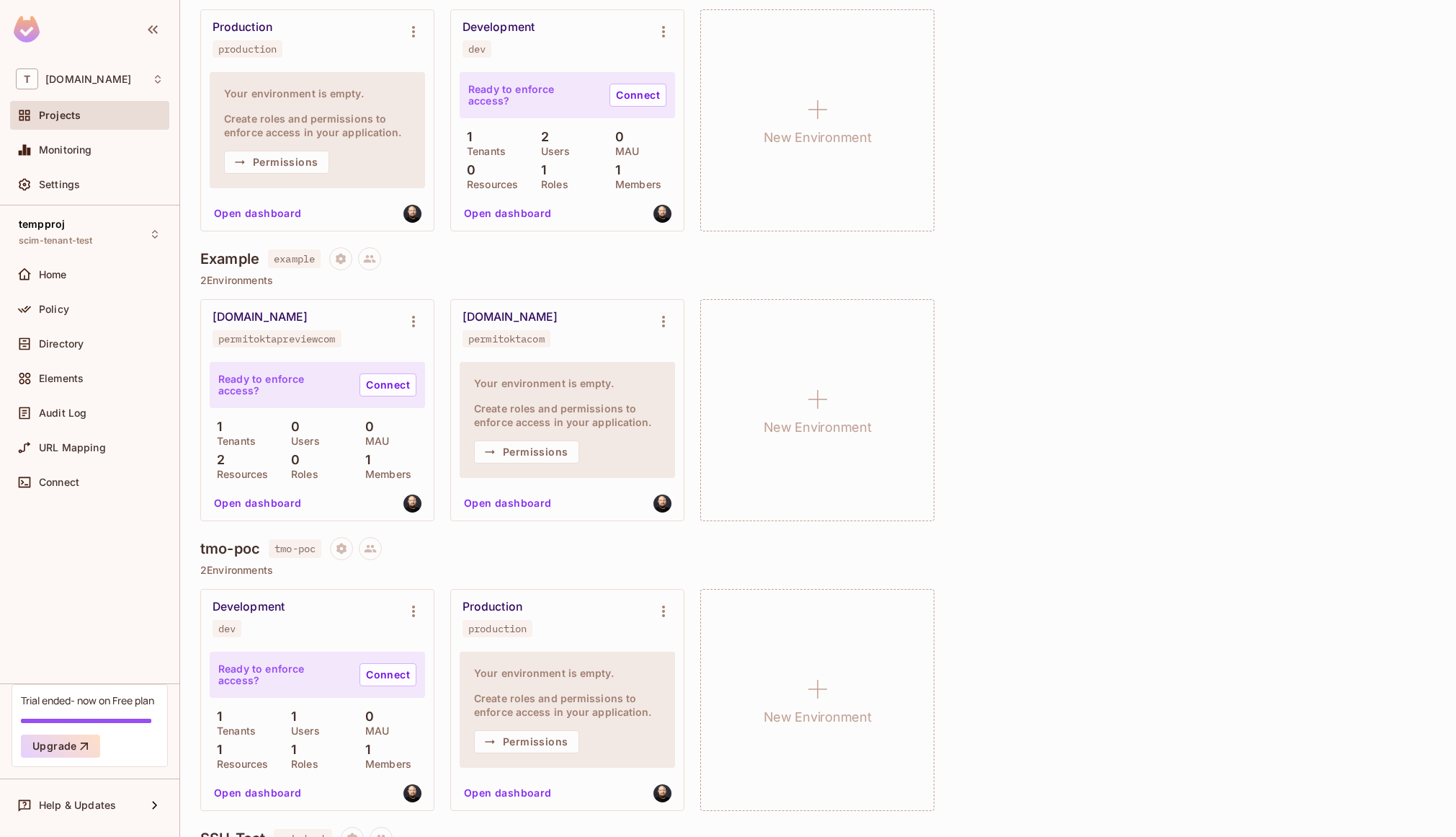
scroll to position [4410, 0]
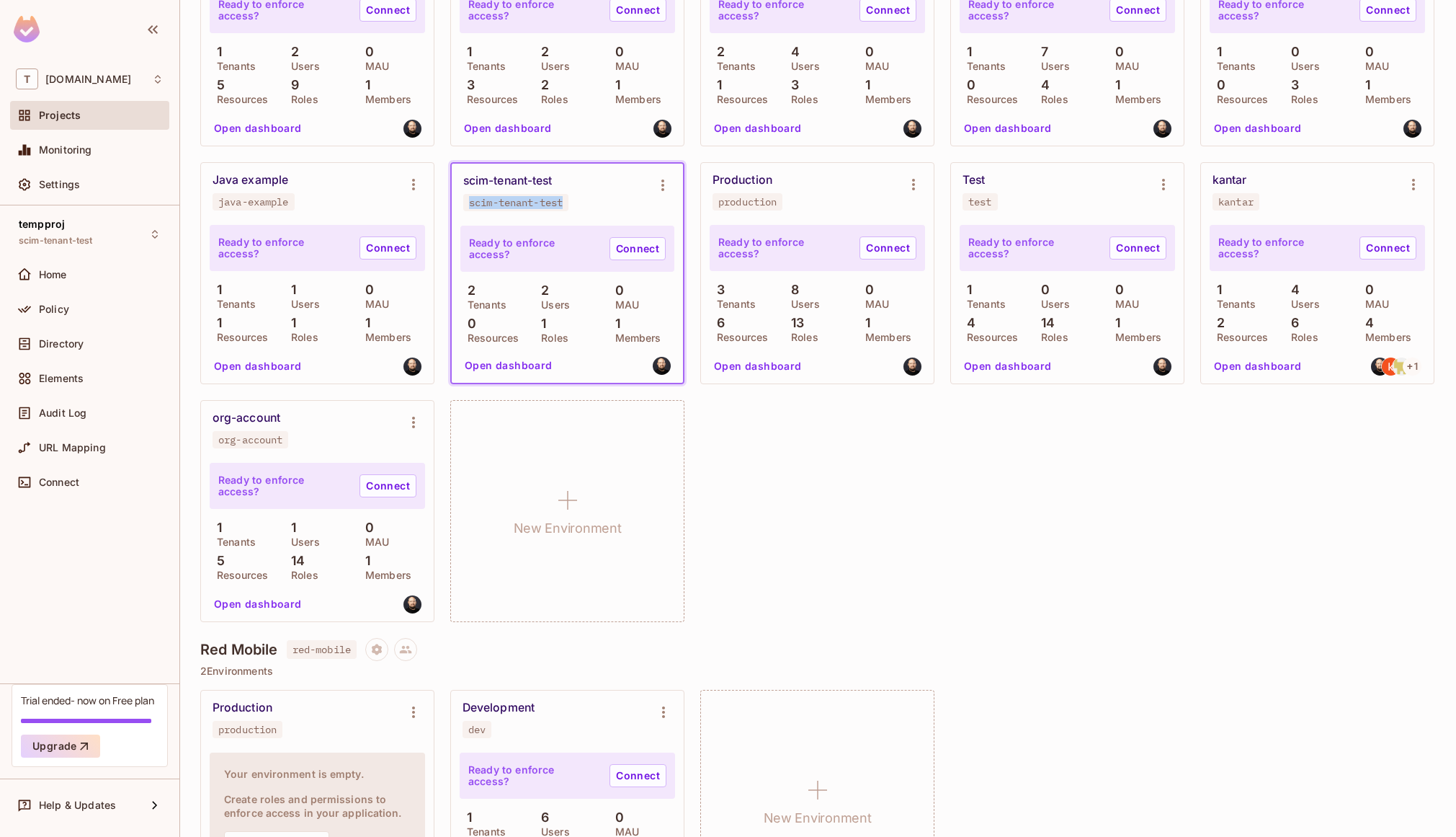
drag, startPoint x: 1066, startPoint y: 442, endPoint x: 970, endPoint y: 441, distance: 96.0
click at [563, 208] on div "scim-tenant-test" at bounding box center [515, 202] width 94 height 11
copy div "scim-tenant-test"
click at [1238, 351] on div "env-test env-test Ready to enforce access? Connect 3 Tenants 1 Users 0 MAU 2 Re…" at bounding box center [818, 155] width 1236 height 936
click at [559, 377] on button "Open dashboard" at bounding box center [509, 366] width 100 height 23
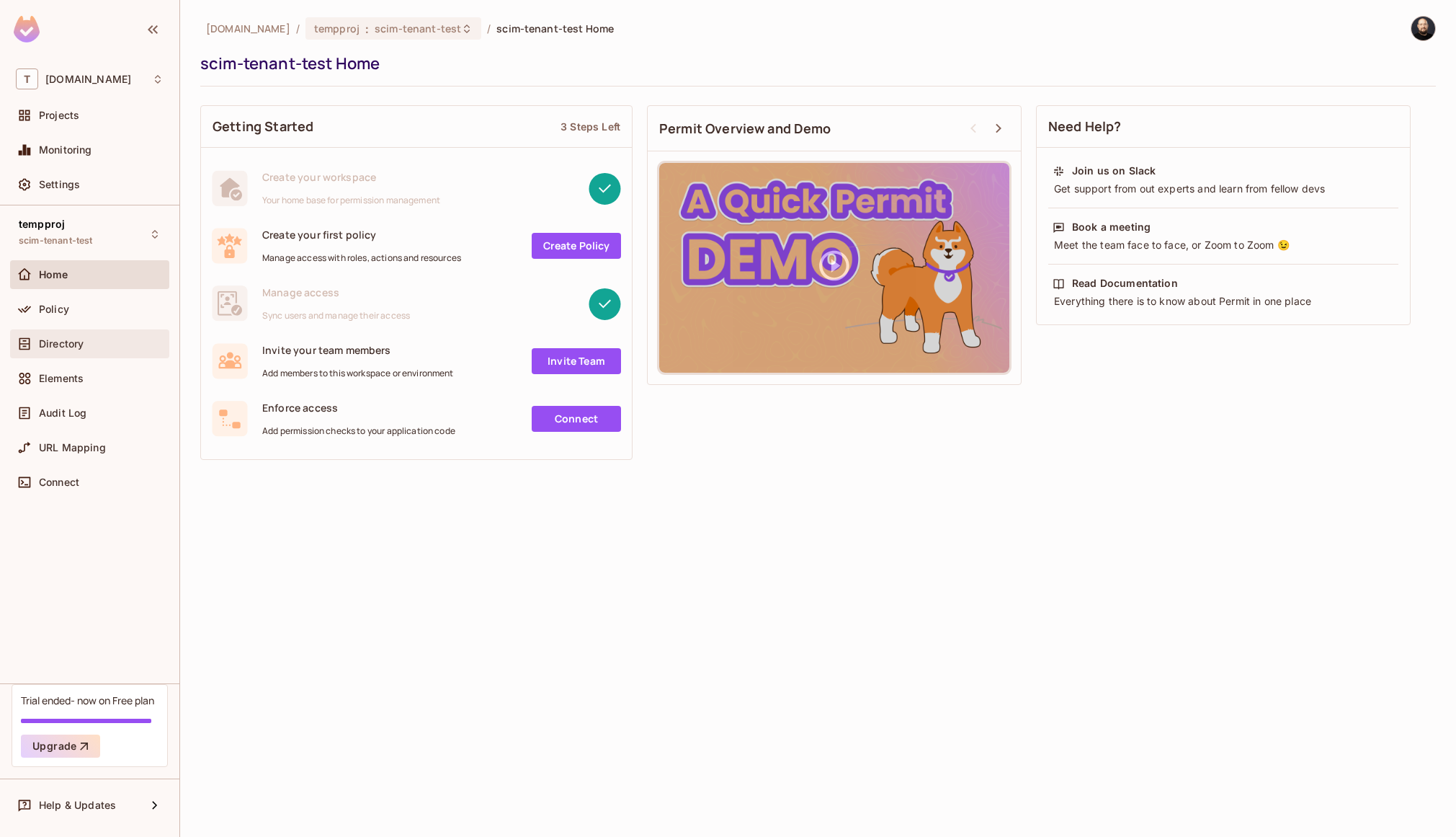
click at [123, 346] on div "Directory" at bounding box center [101, 343] width 125 height 11
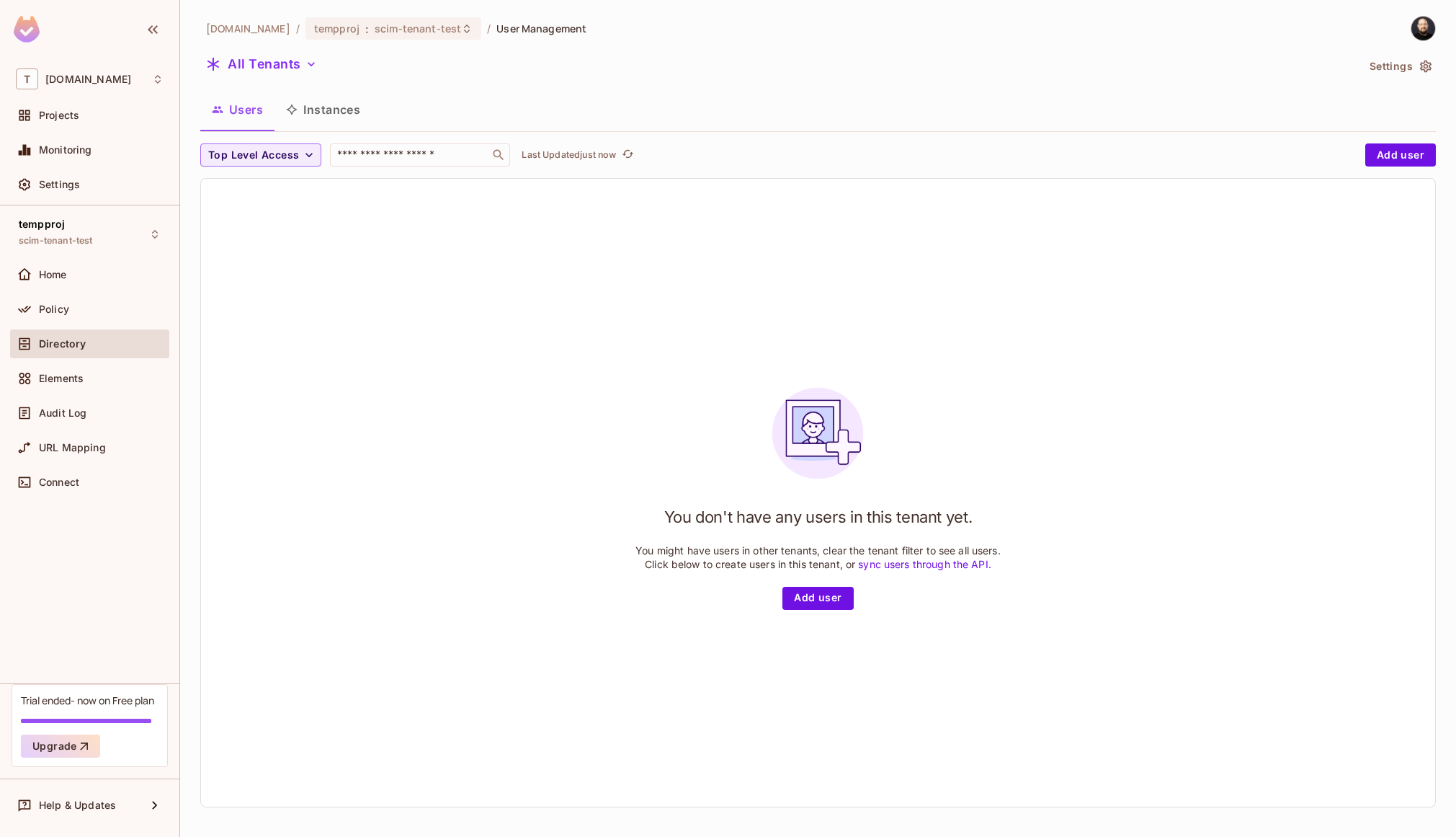
click at [451, 328] on div "You don't have any users in this tenant yet. You might have users in other tena…" at bounding box center [819, 492] width 1235 height 628
click at [365, 32] on span ":" at bounding box center [367, 28] width 5 height 11
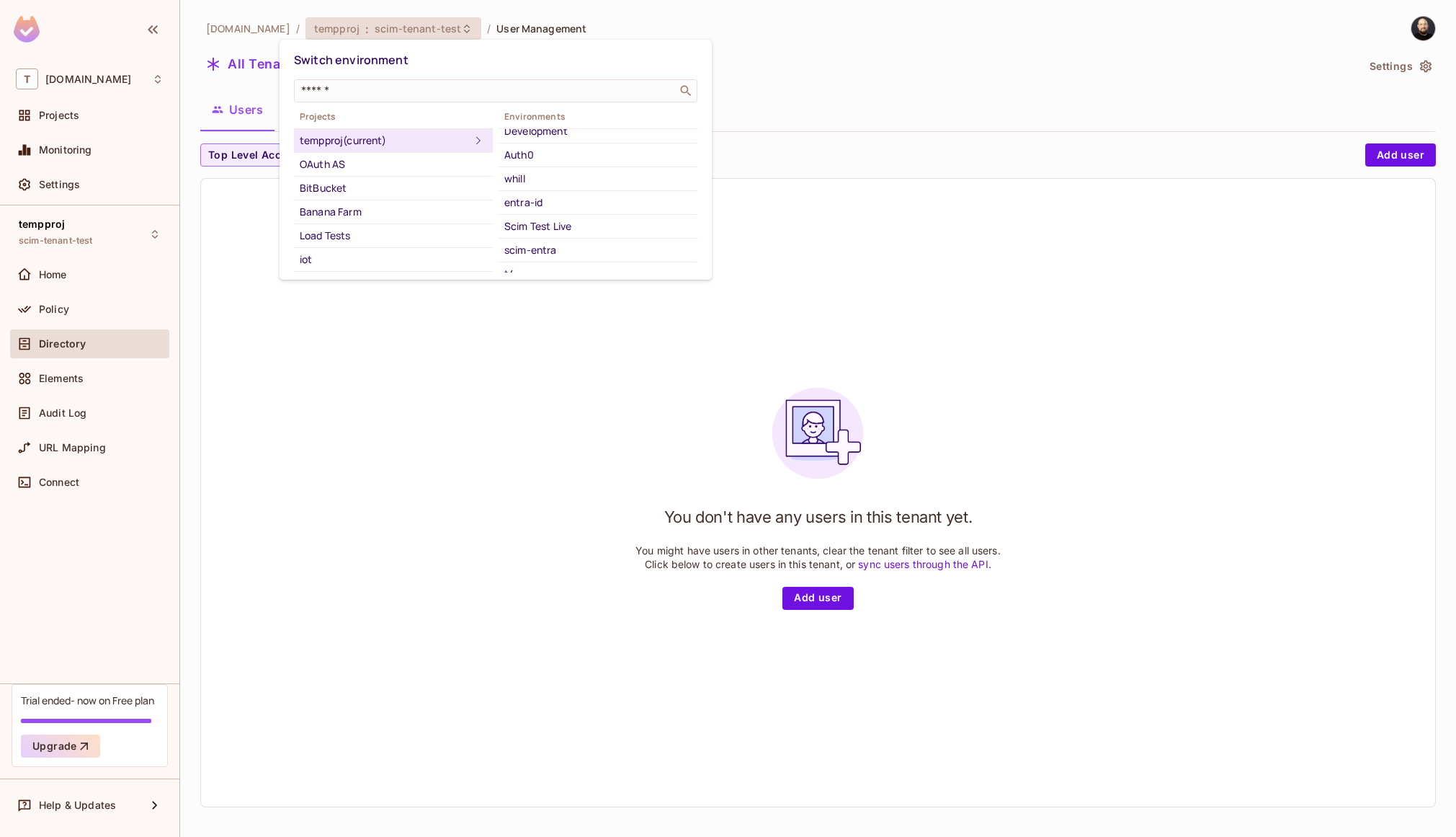
scroll to position [120, 0]
click at [560, 215] on div "Scim Test Live" at bounding box center [598, 212] width 187 height 17
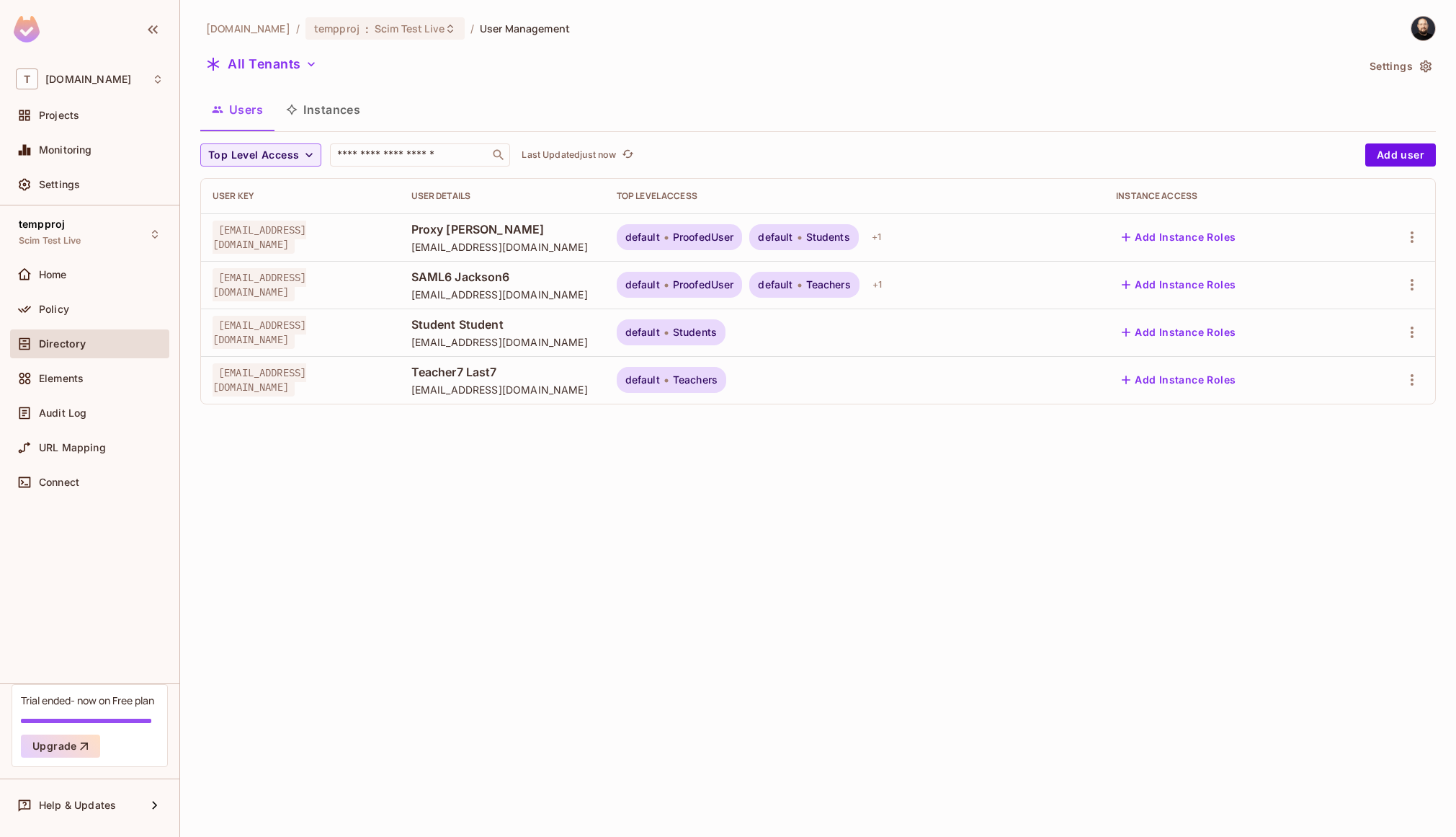
click at [549, 281] on span "SAML6 Jackson6" at bounding box center [503, 276] width 182 height 16
click at [415, 27] on span "Scim Test Live" at bounding box center [410, 29] width 70 height 14
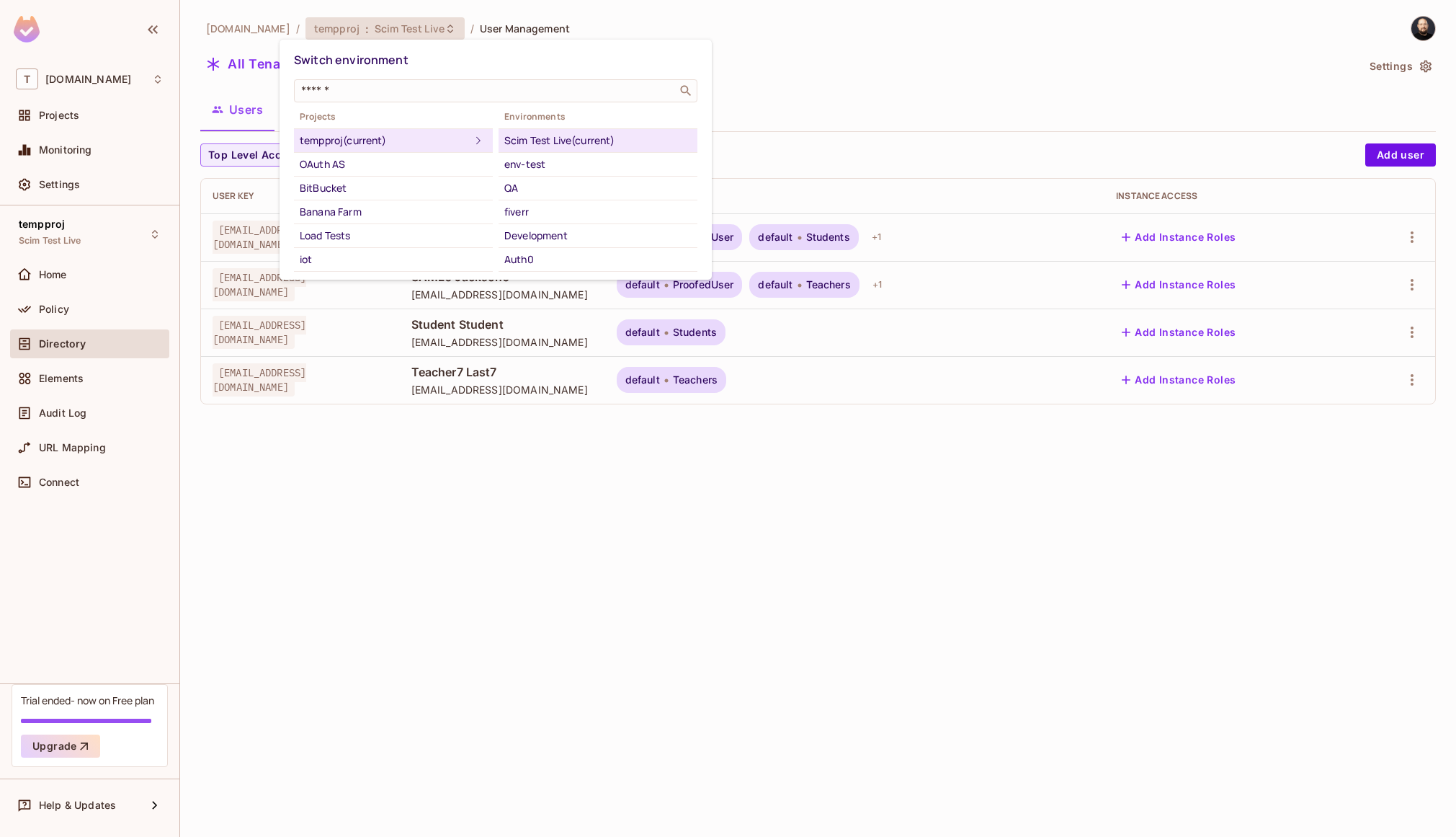
click at [415, 27] on div at bounding box center [728, 418] width 1456 height 837
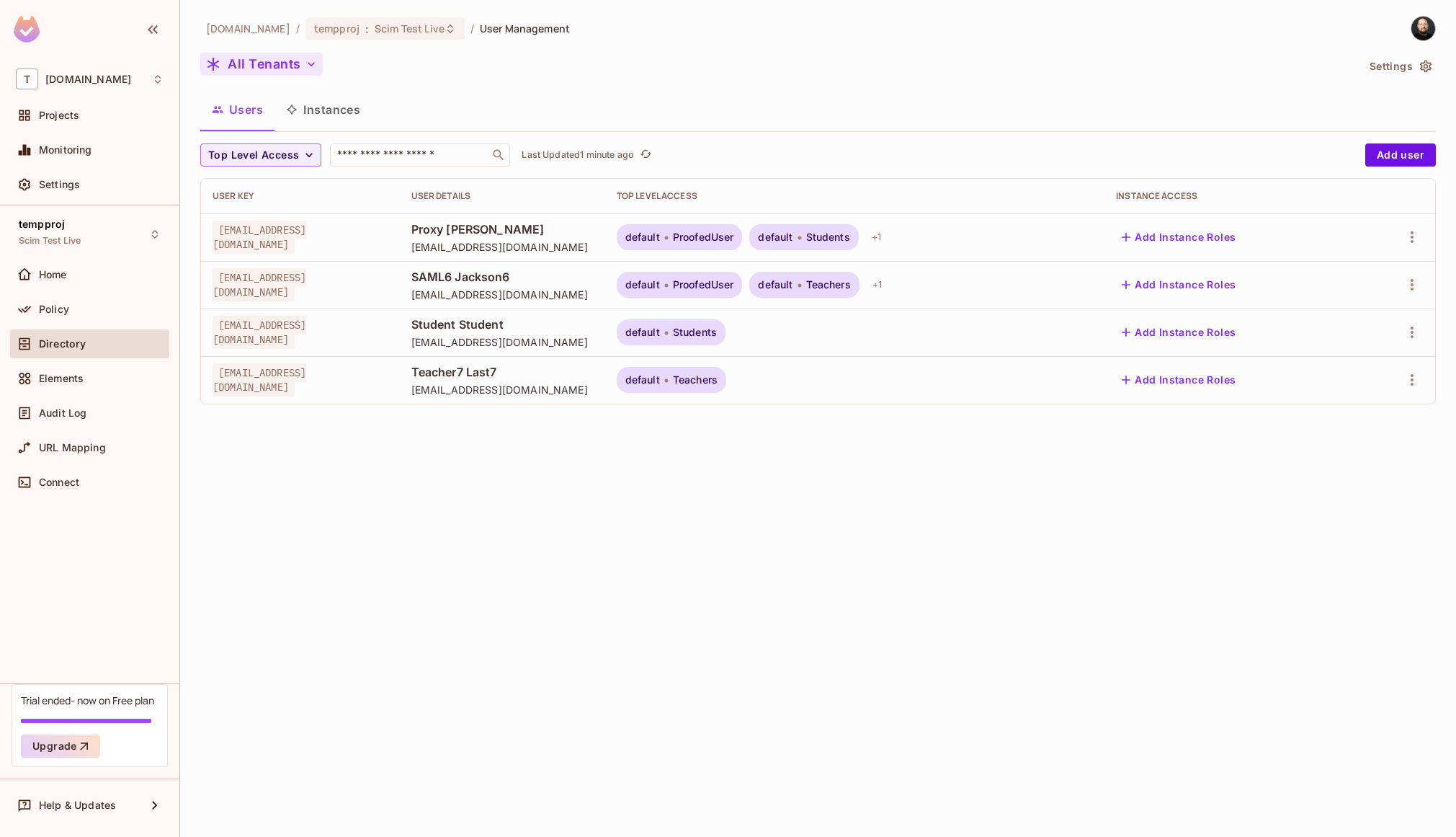
click at [271, 66] on button "All Tenants" at bounding box center [261, 64] width 122 height 23
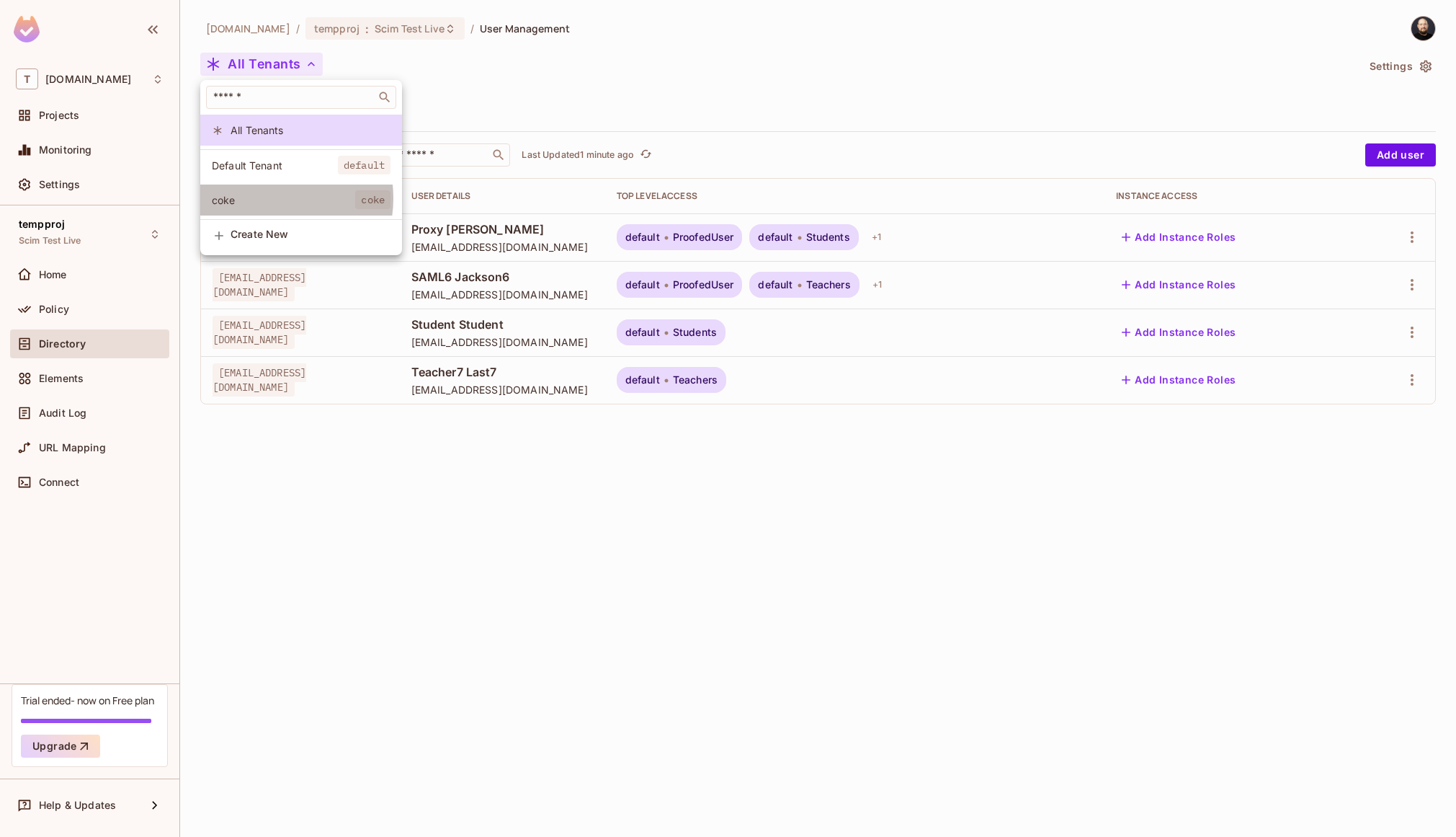
click at [267, 199] on span "coke" at bounding box center [283, 200] width 143 height 14
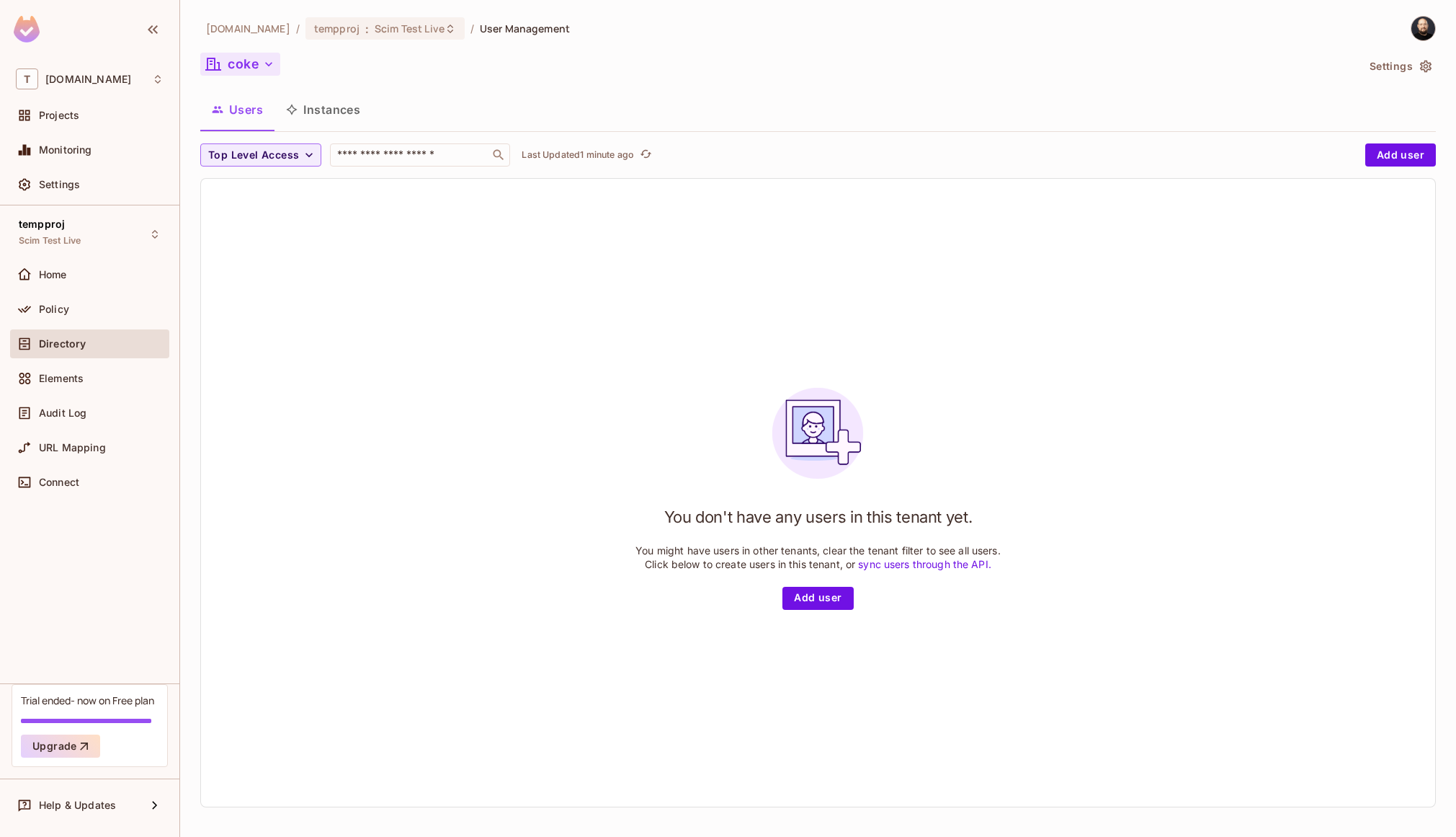
click at [252, 63] on button "coke" at bounding box center [240, 64] width 80 height 23
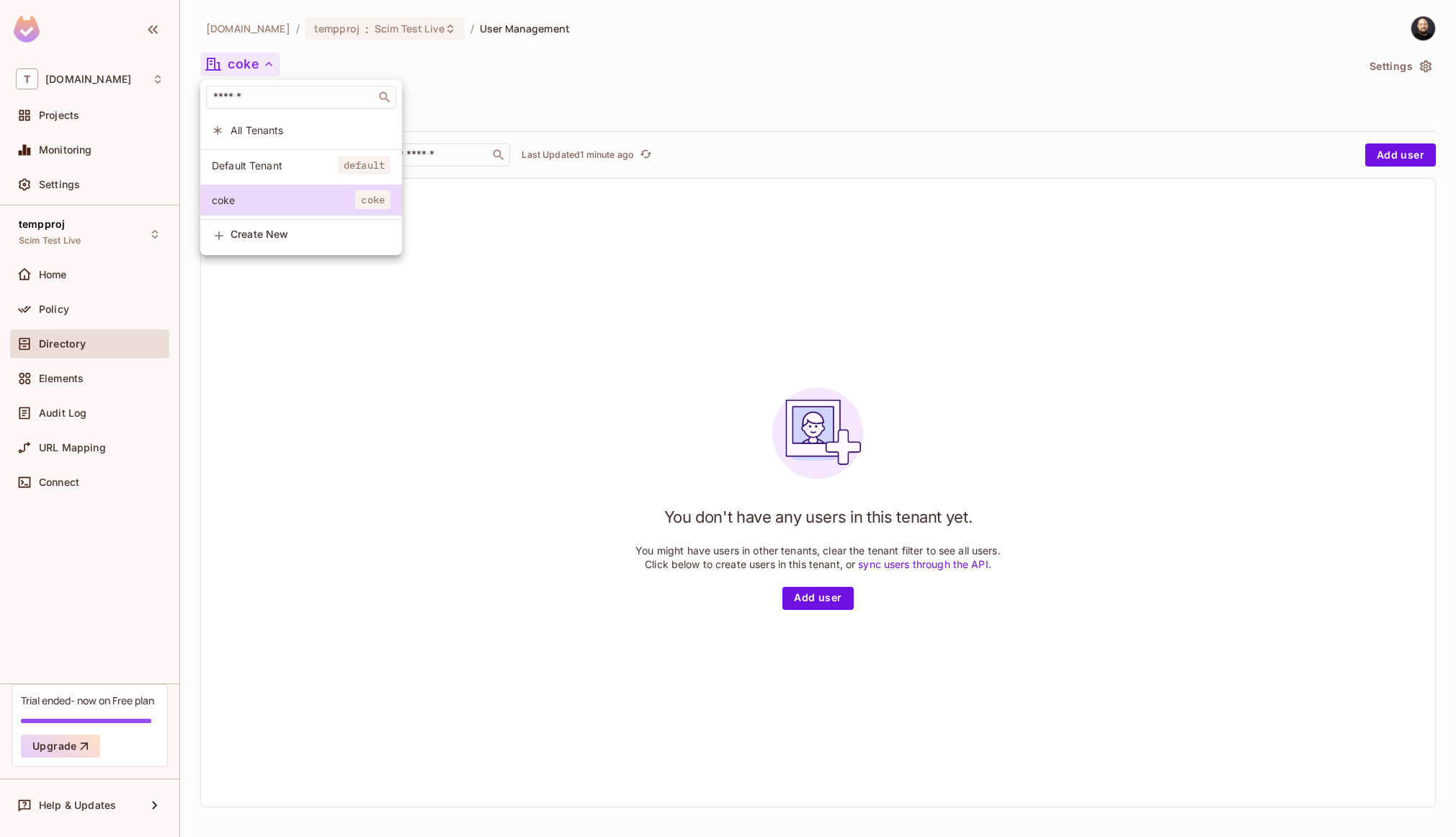
click at [1233, 75] on div at bounding box center [728, 418] width 1456 height 837
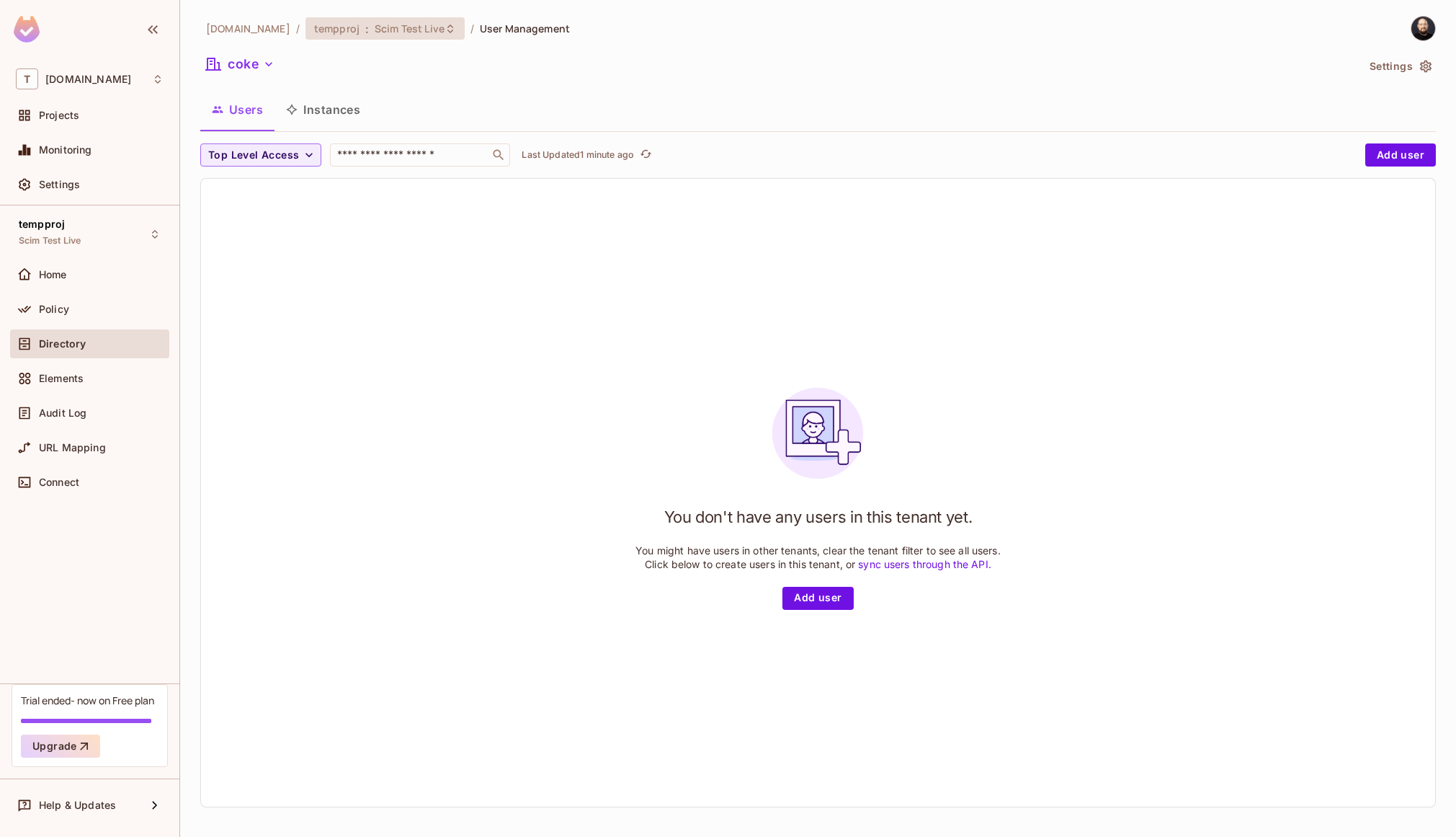
click at [376, 34] on span "Scim Test Live" at bounding box center [410, 29] width 70 height 14
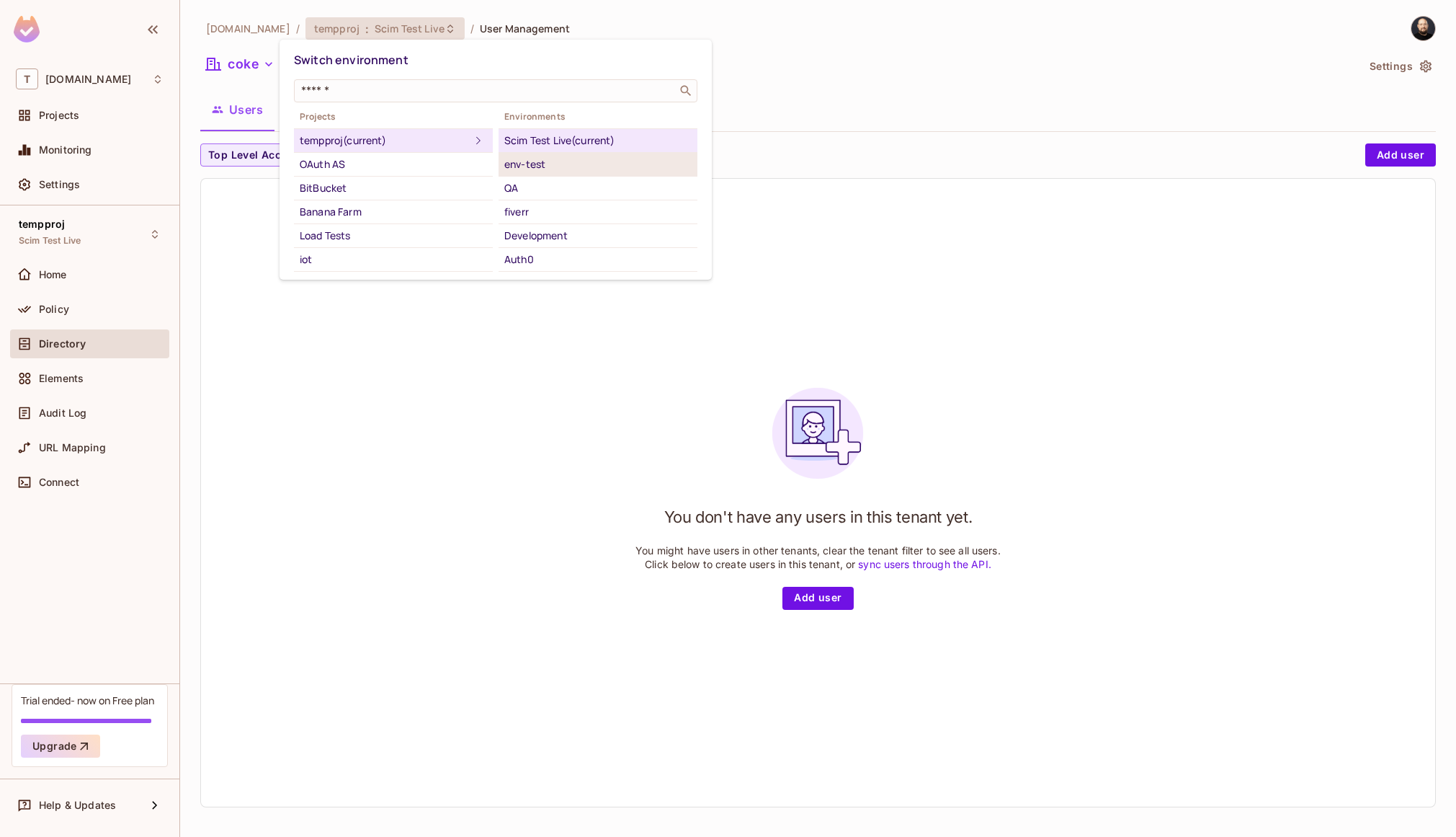
scroll to position [236, 0]
click at [610, 170] on div "scim-tenant-test" at bounding box center [598, 166] width 187 height 17
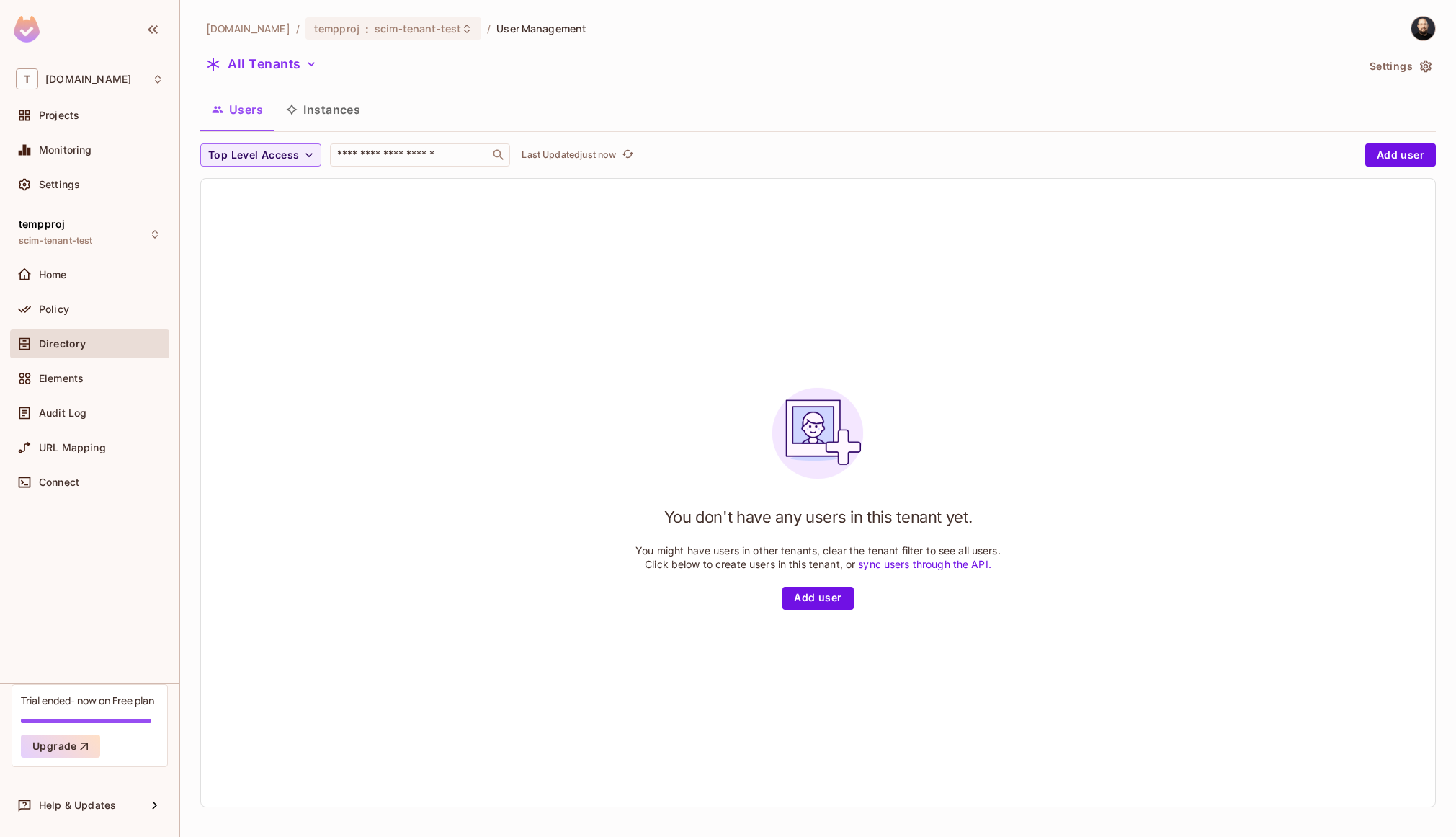
click at [1411, 23] on img at bounding box center [1423, 28] width 24 height 24
click at [1394, 108] on span "Copy Environment Key" at bounding box center [1378, 115] width 107 height 14
click at [375, 26] on span "scim-tenant-test" at bounding box center [418, 29] width 87 height 14
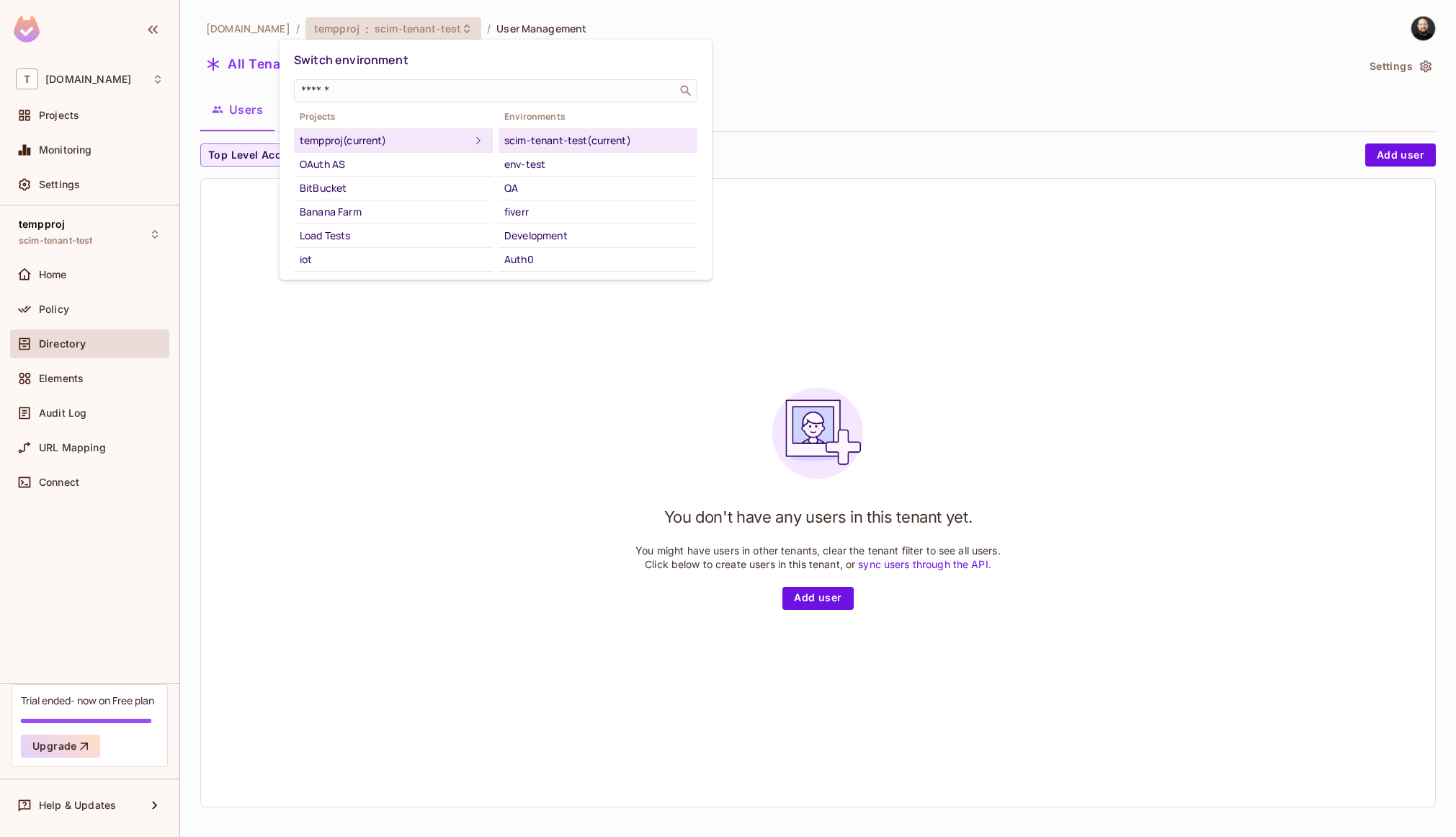
click at [361, 26] on div at bounding box center [728, 418] width 1456 height 837
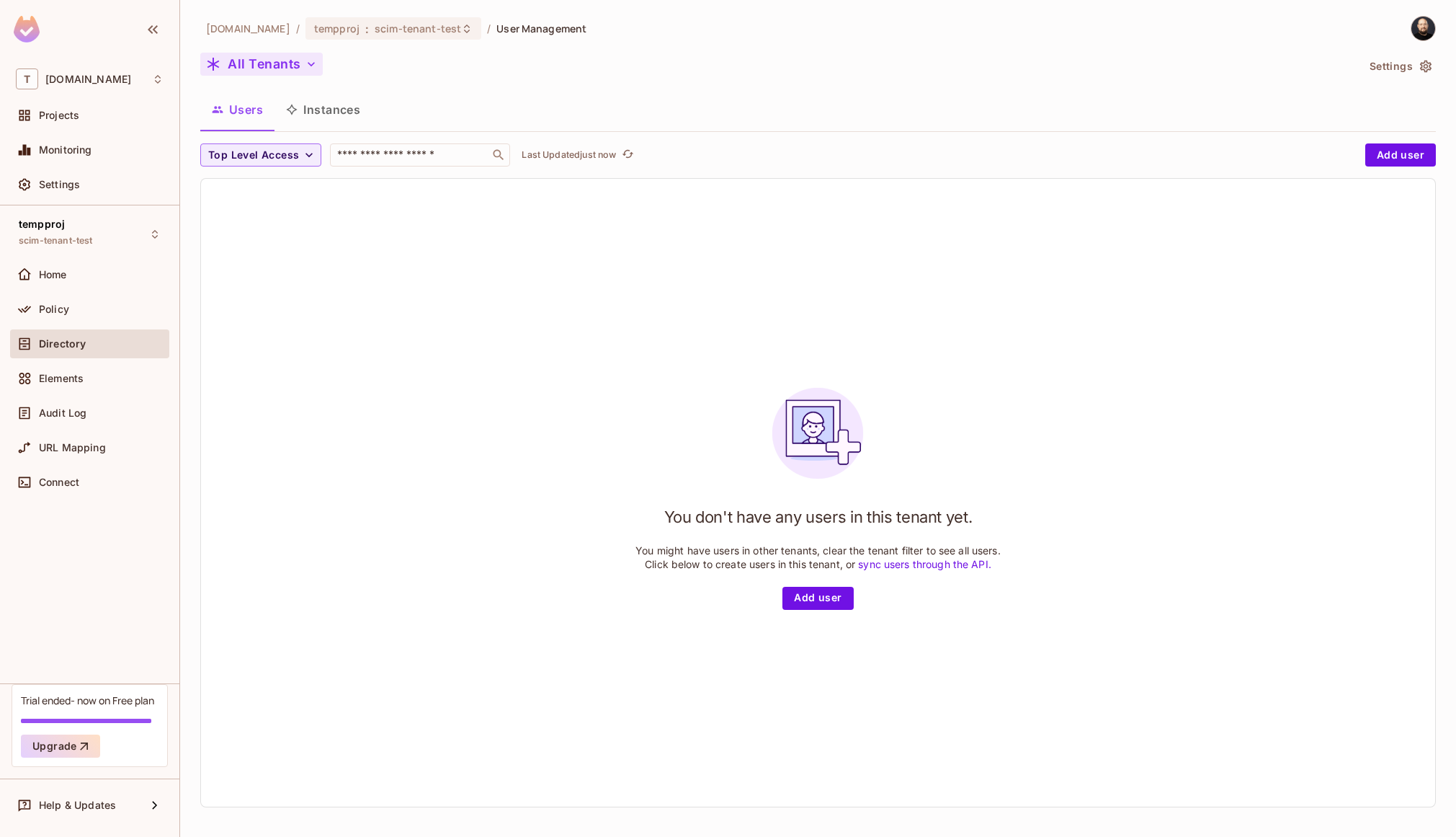
click at [277, 73] on button "All Tenants" at bounding box center [261, 64] width 122 height 23
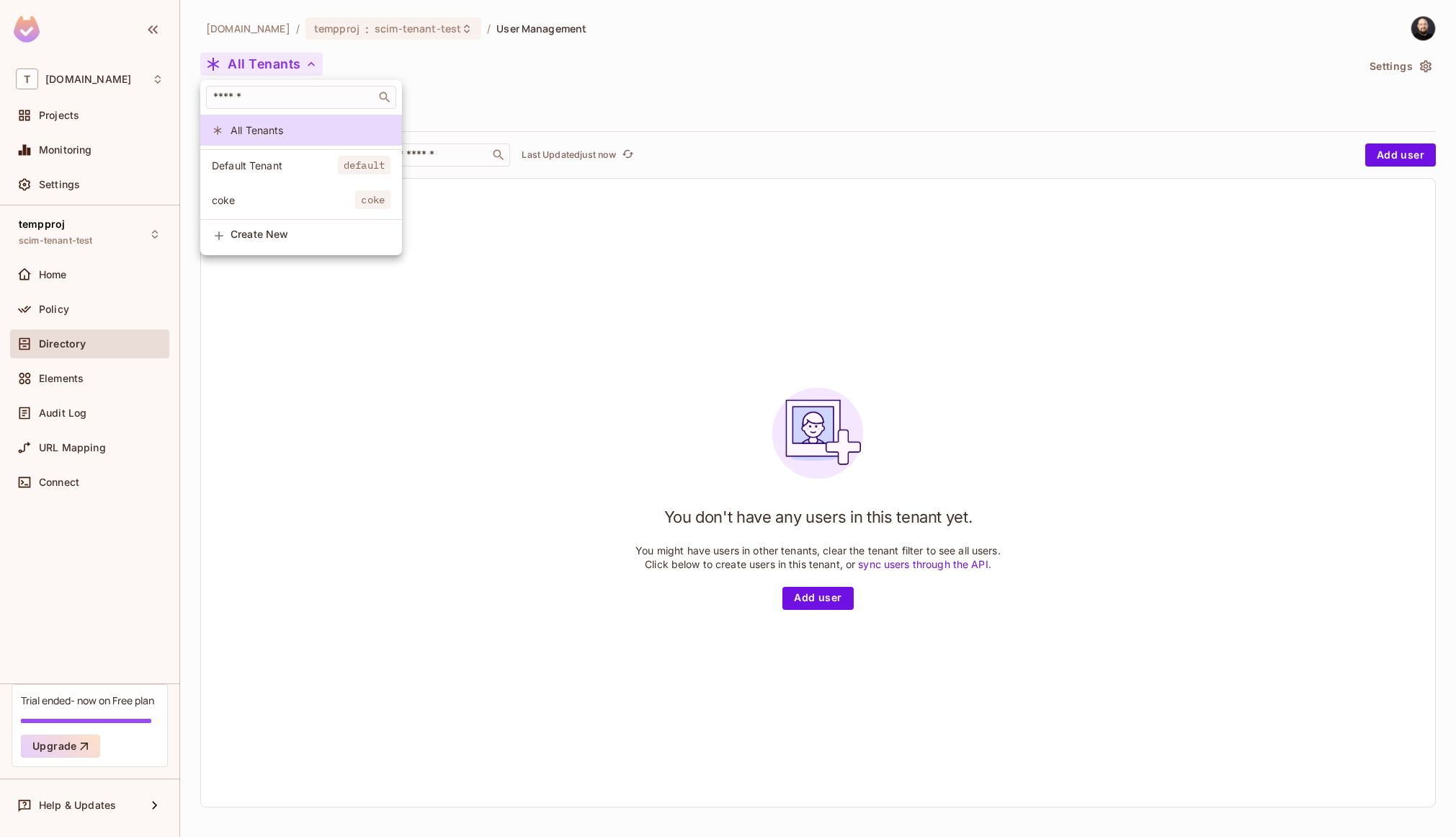
click at [387, 45] on div at bounding box center [728, 418] width 1456 height 837
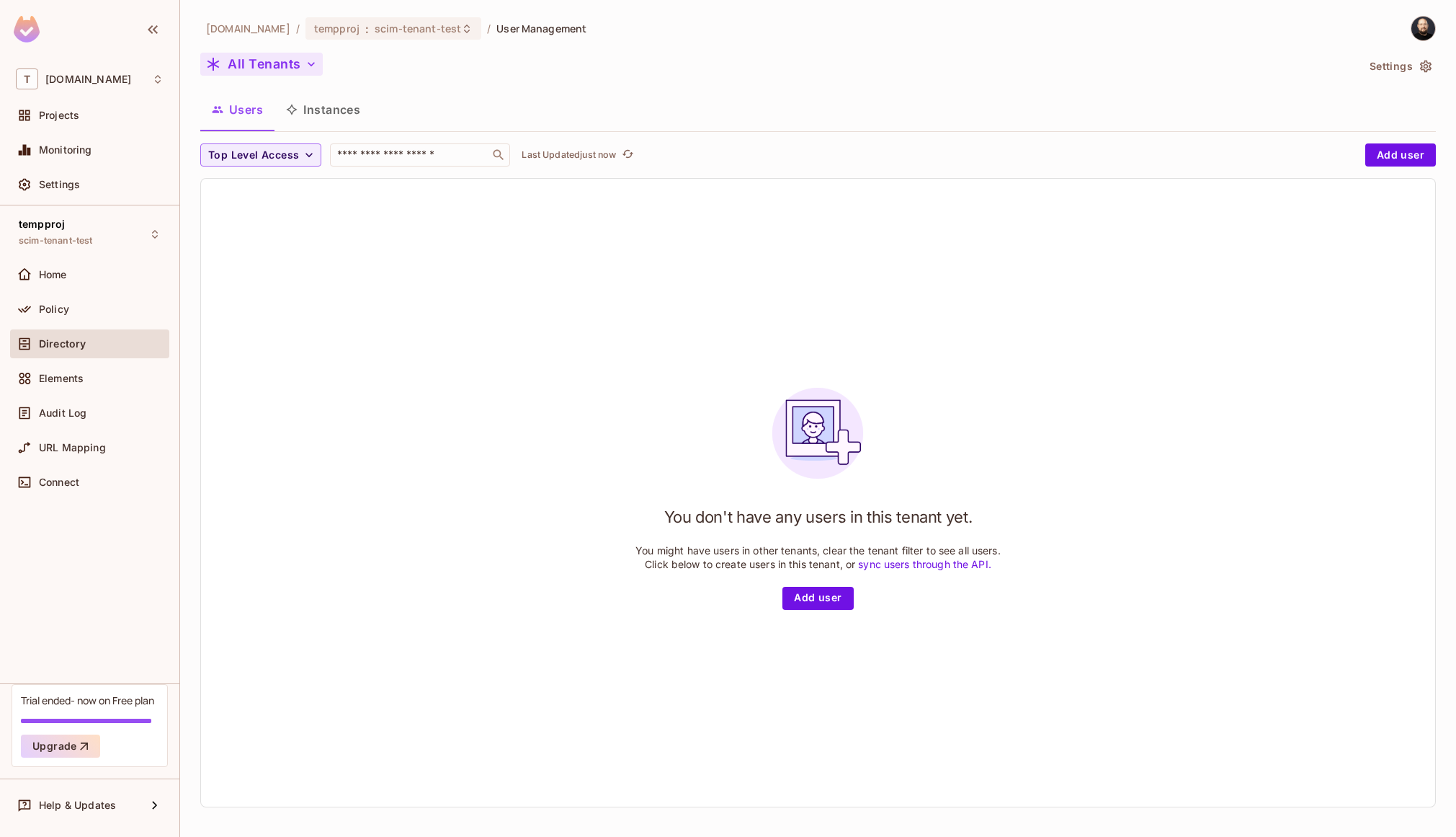
click at [310, 65] on icon "button" at bounding box center [311, 64] width 7 height 4
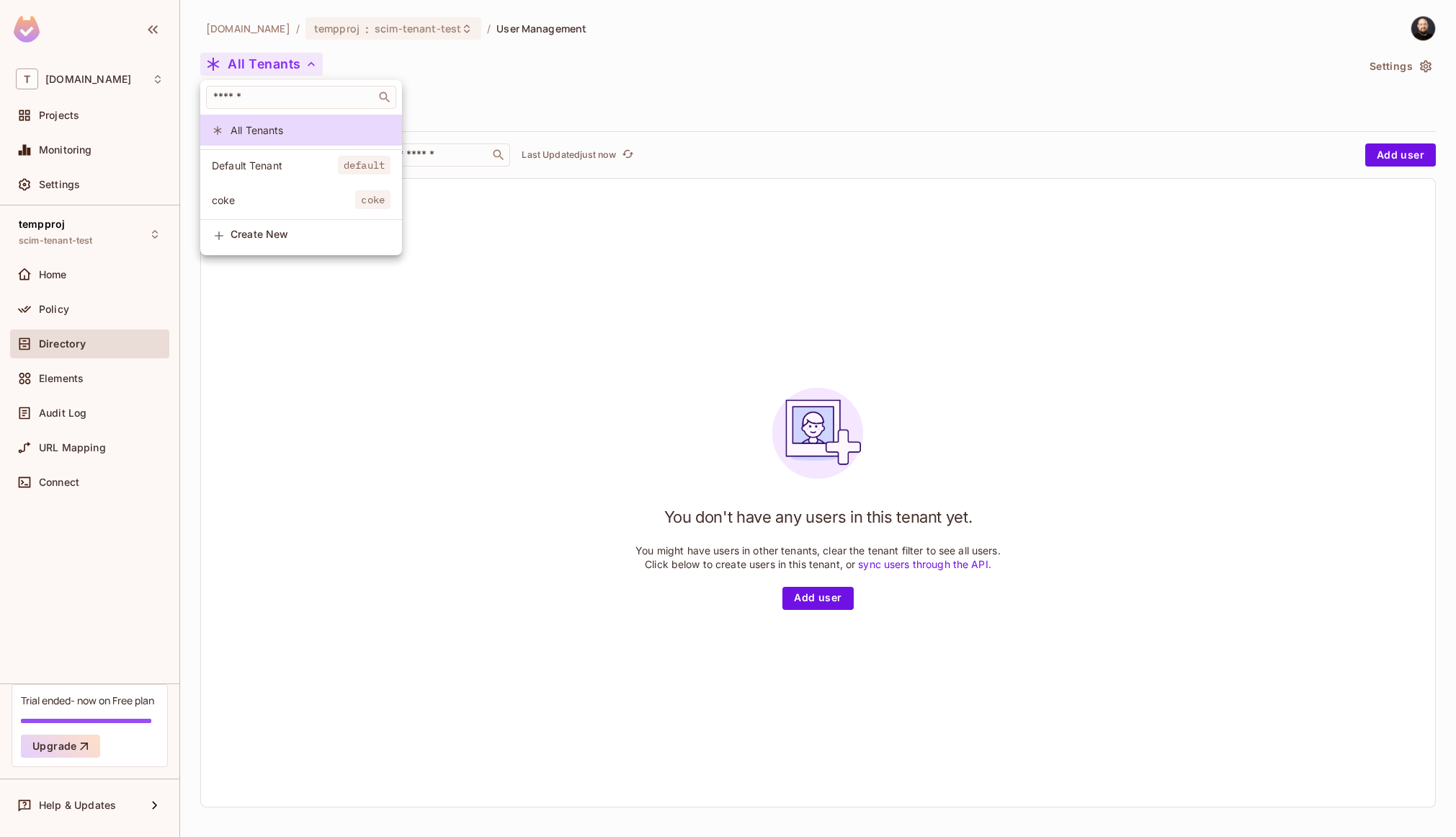
click at [514, 72] on div at bounding box center [728, 418] width 1456 height 837
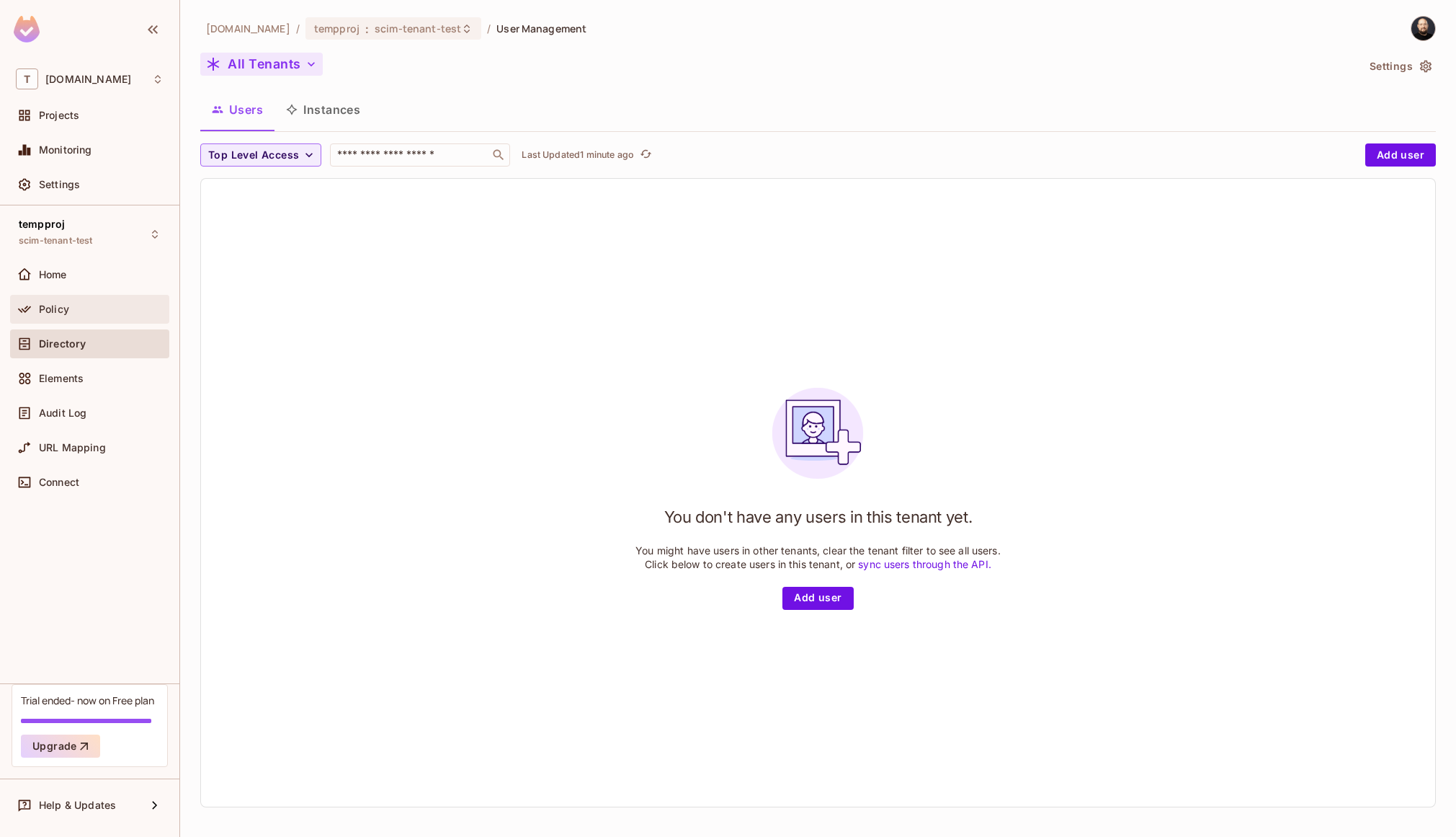
click at [80, 305] on div "Policy" at bounding box center [101, 309] width 125 height 11
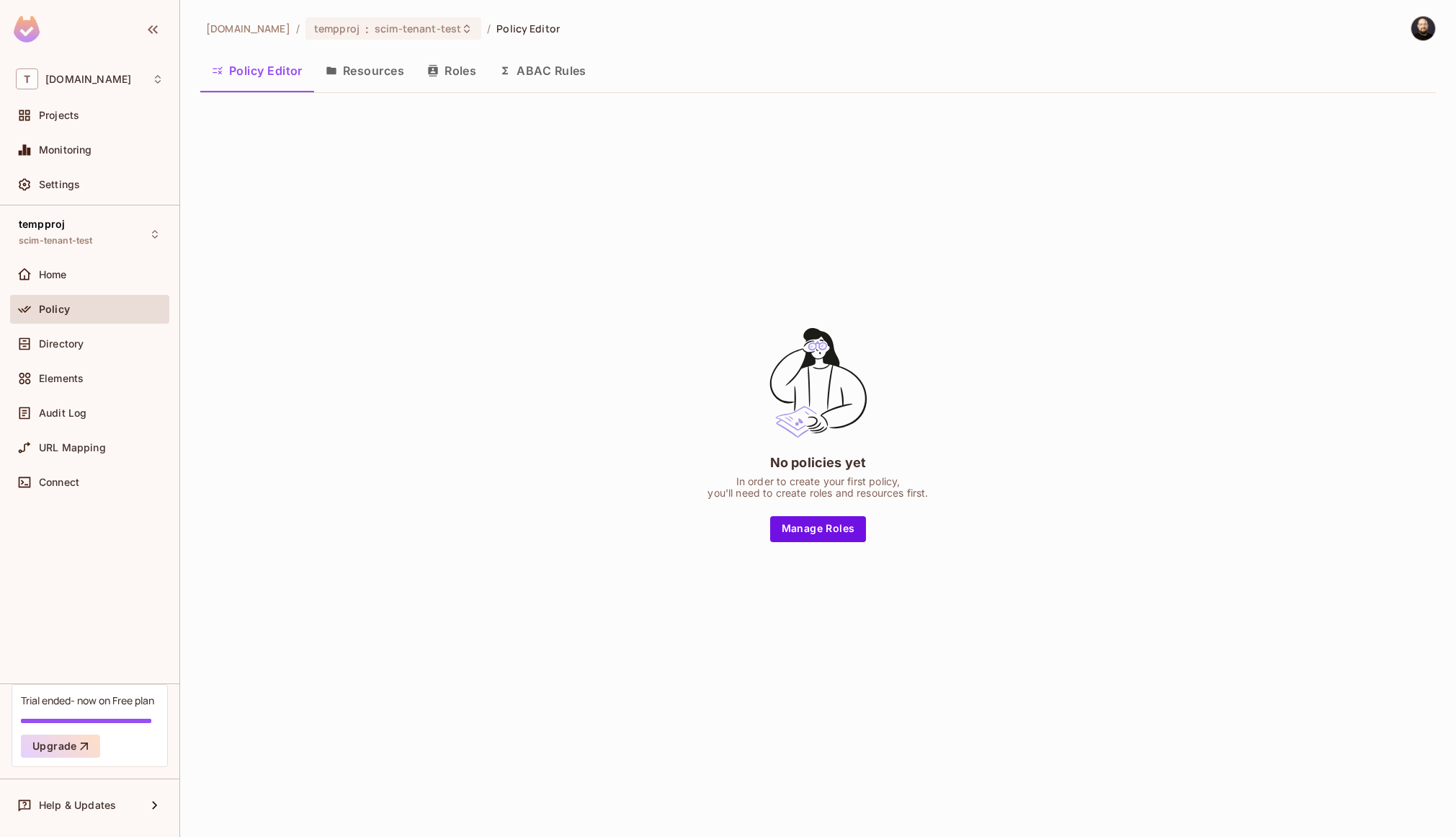
click at [458, 76] on button "Roles" at bounding box center [451, 70] width 72 height 36
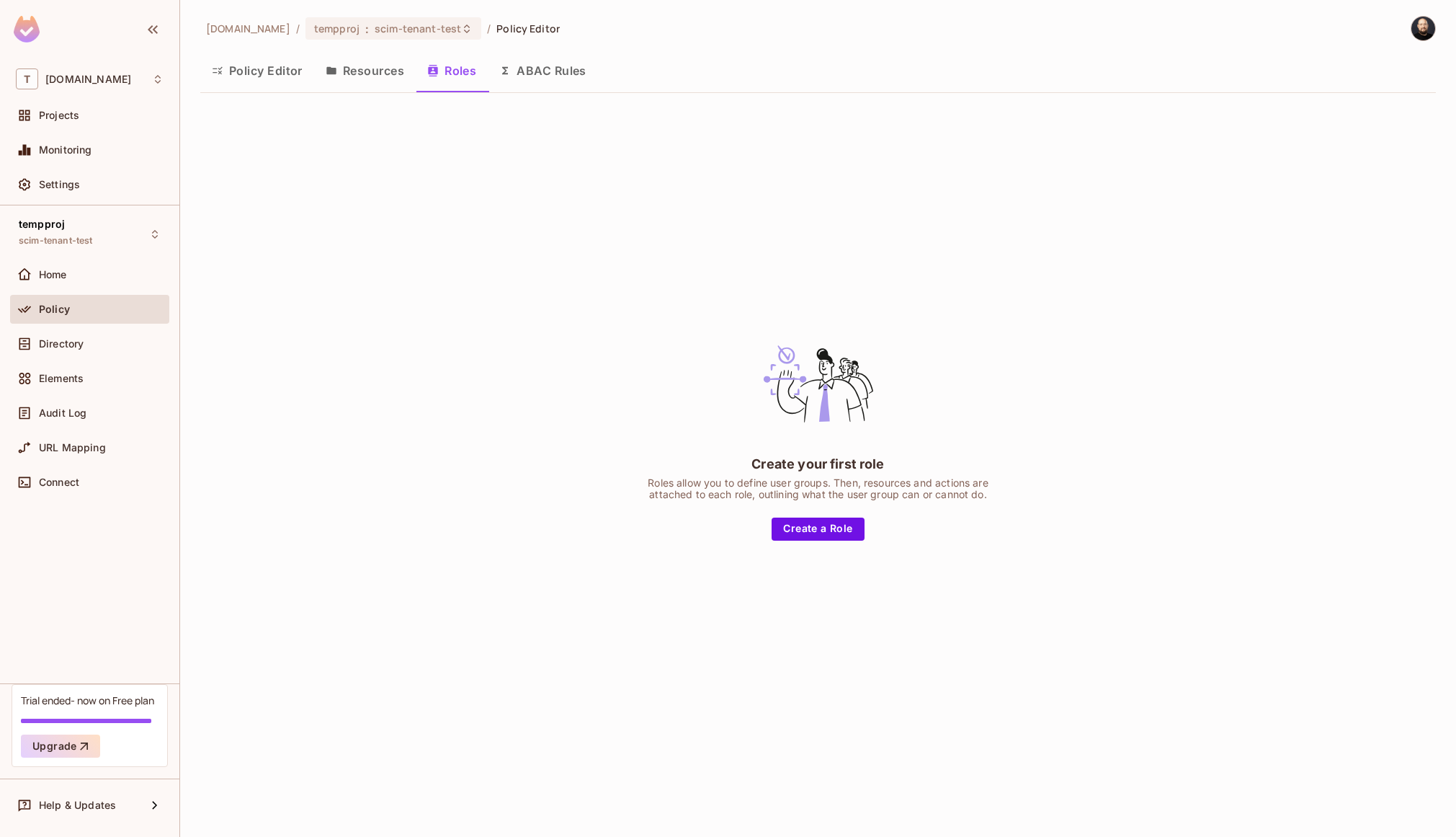
click at [932, 110] on div "Create your first role Roles allow you to define user groups. Then, resources a…" at bounding box center [818, 432] width 1236 height 657
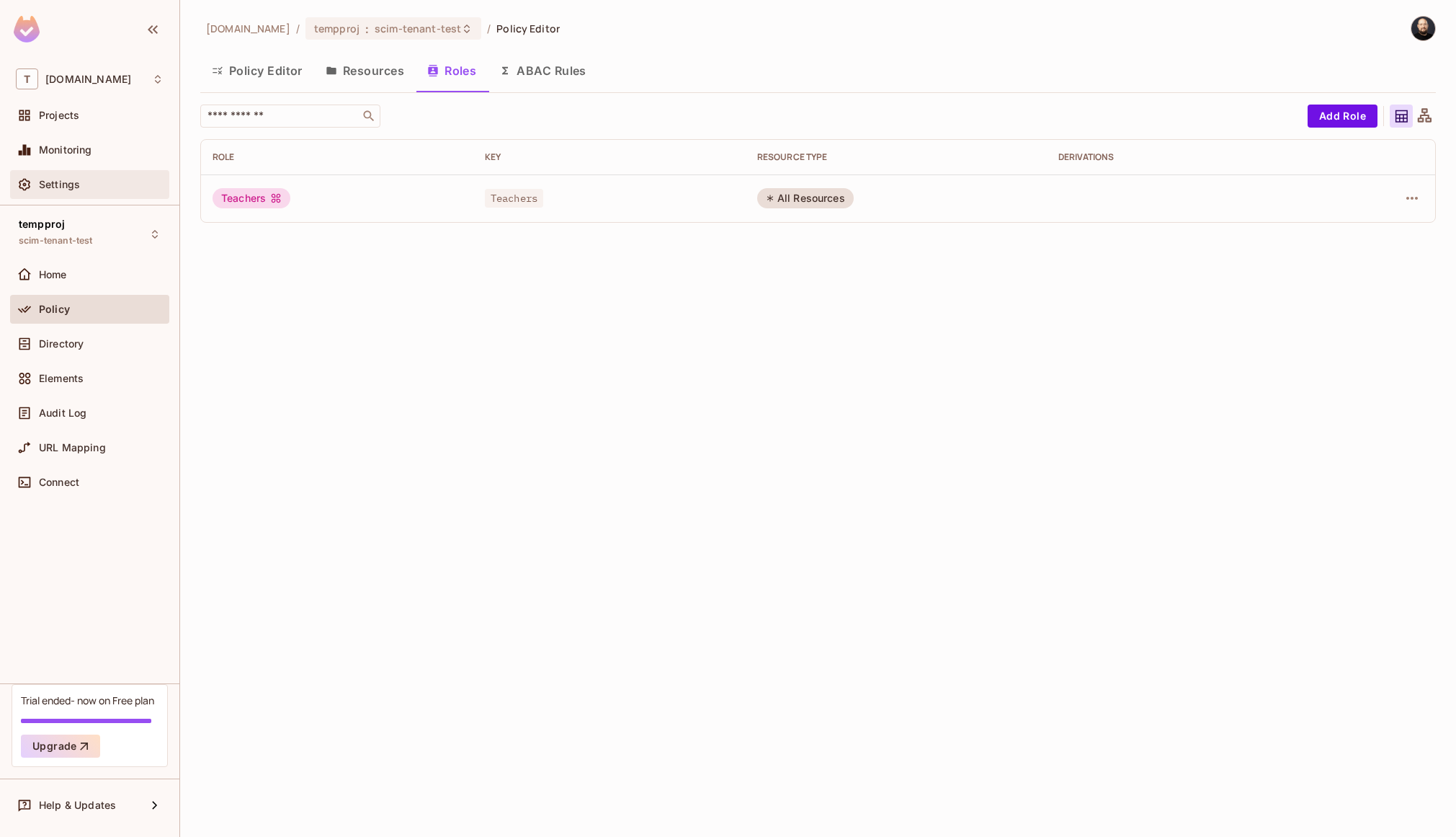
click at [142, 189] on div "Settings" at bounding box center [101, 184] width 125 height 11
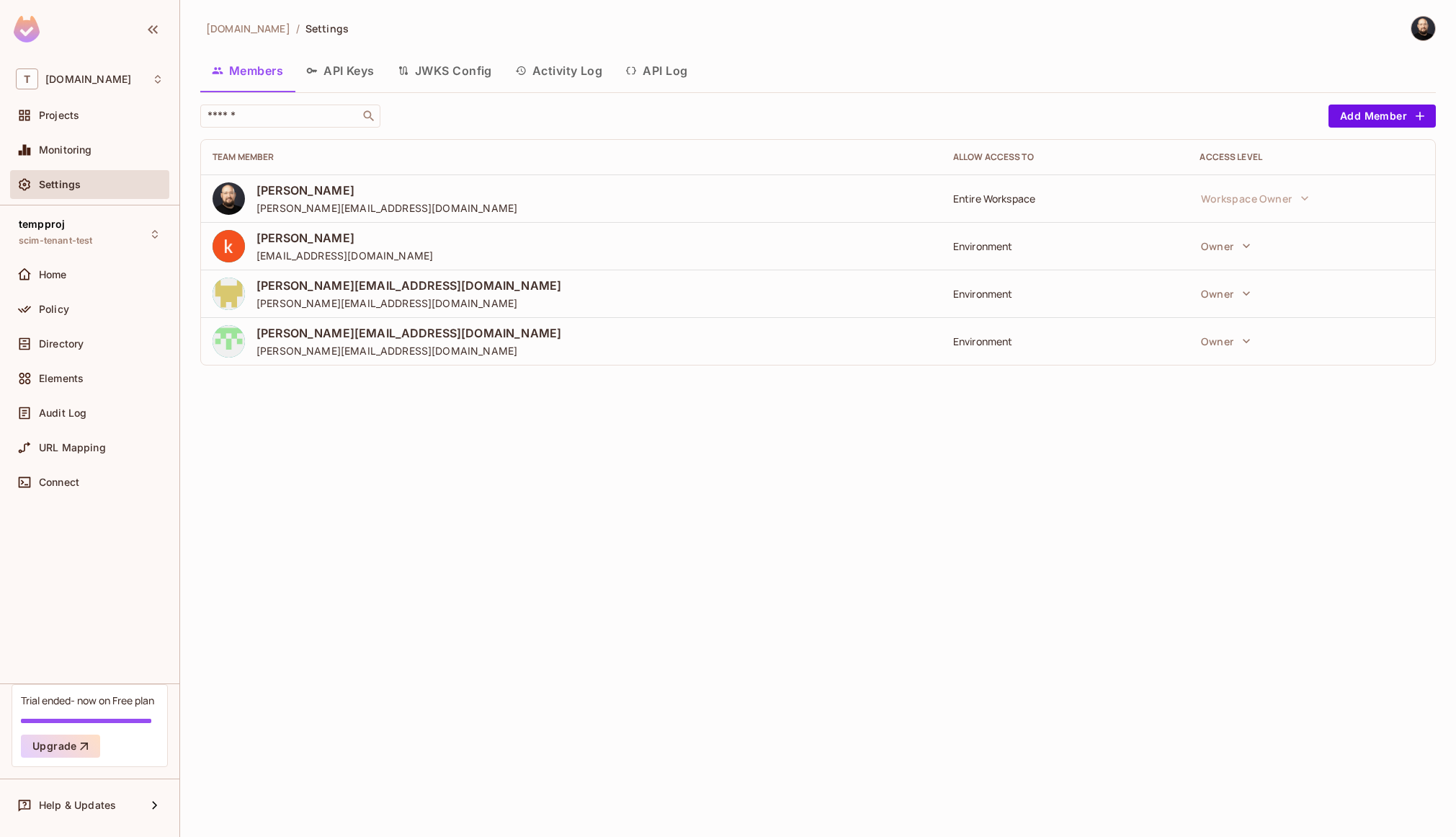
click at [683, 66] on button "API Log" at bounding box center [656, 70] width 85 height 36
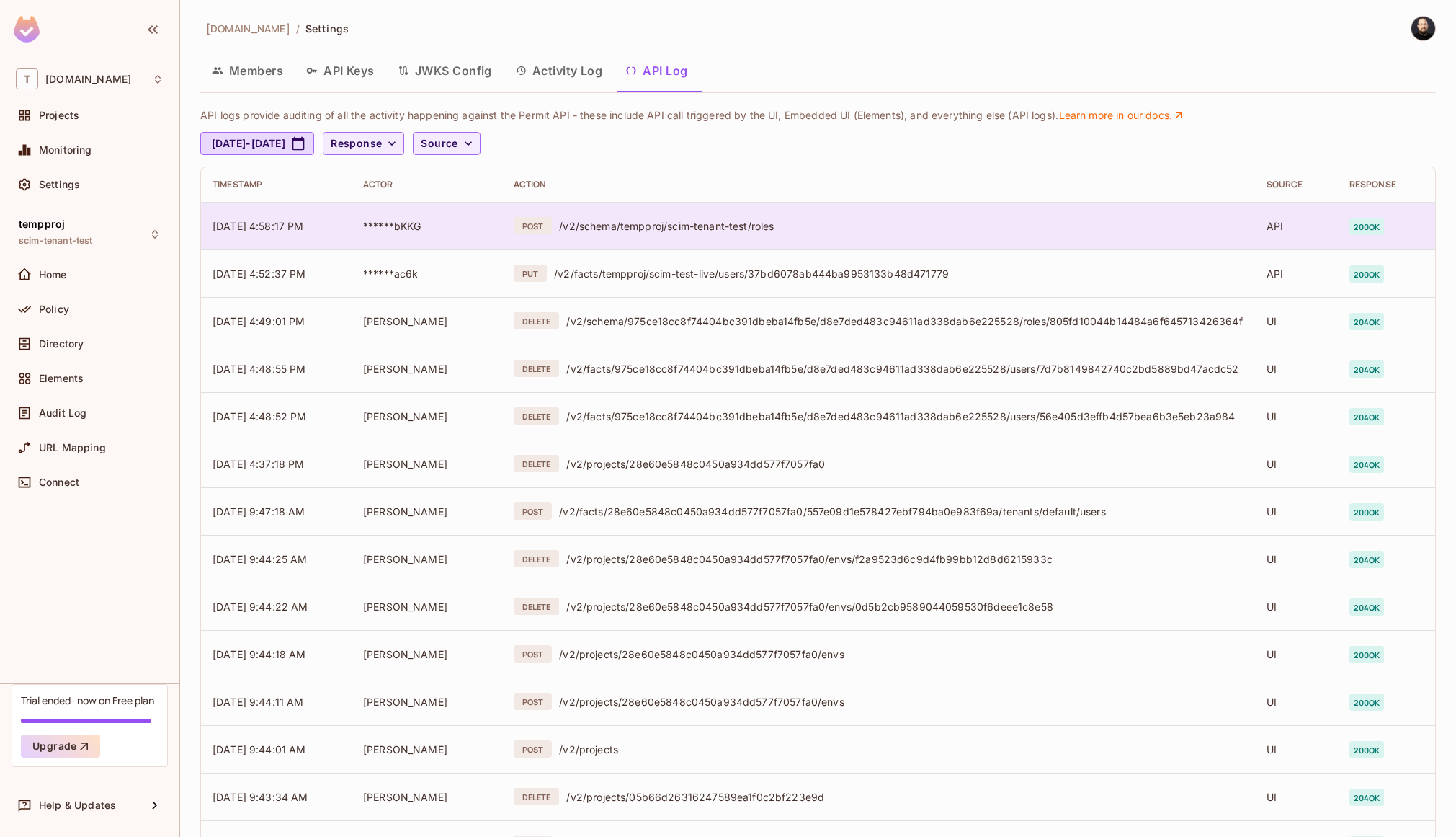
click at [740, 231] on div "/v2/schema/tempproj/scim-tenant-test/roles" at bounding box center [901, 227] width 684 height 14
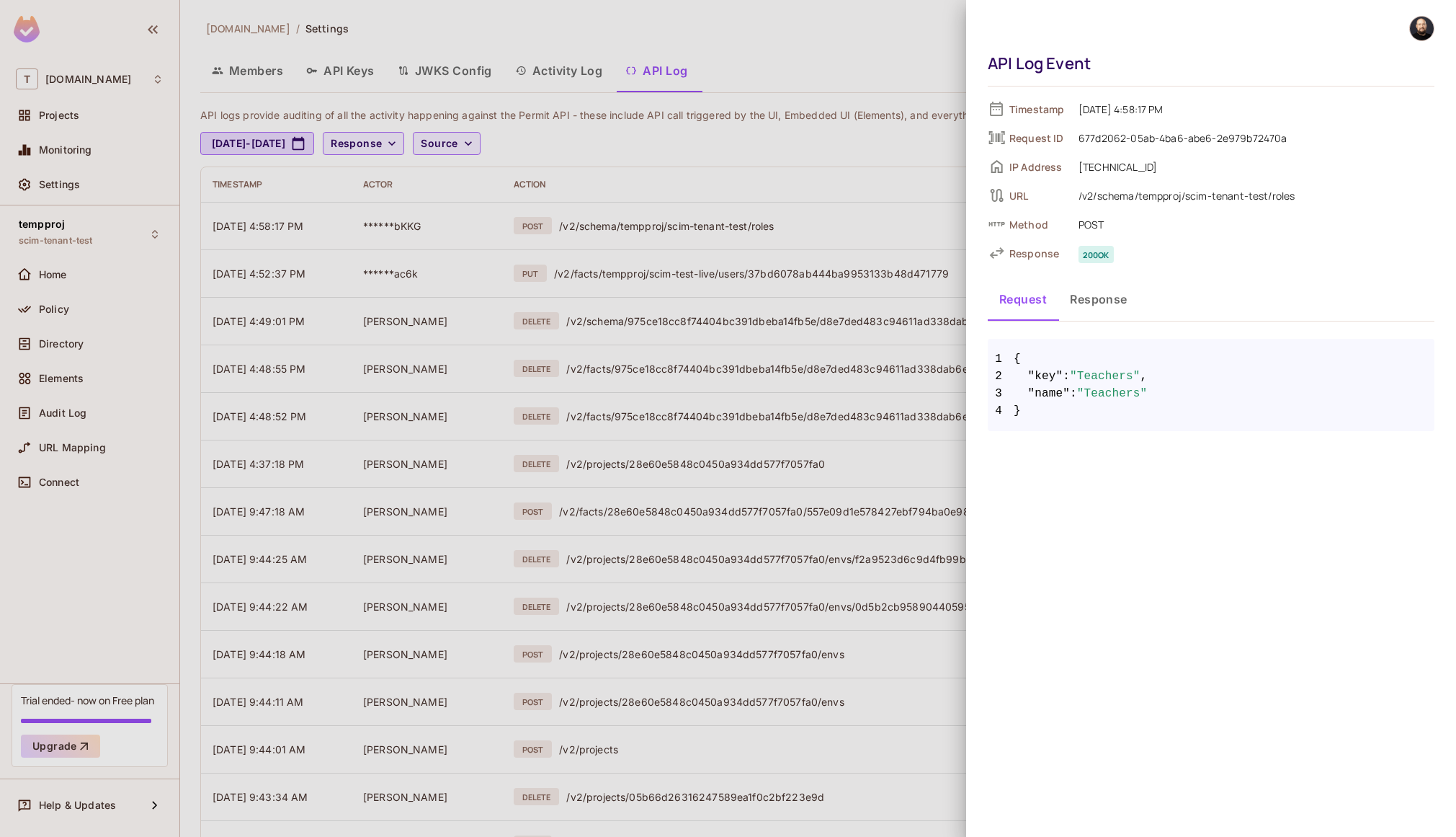
click at [825, 129] on div at bounding box center [728, 418] width 1456 height 837
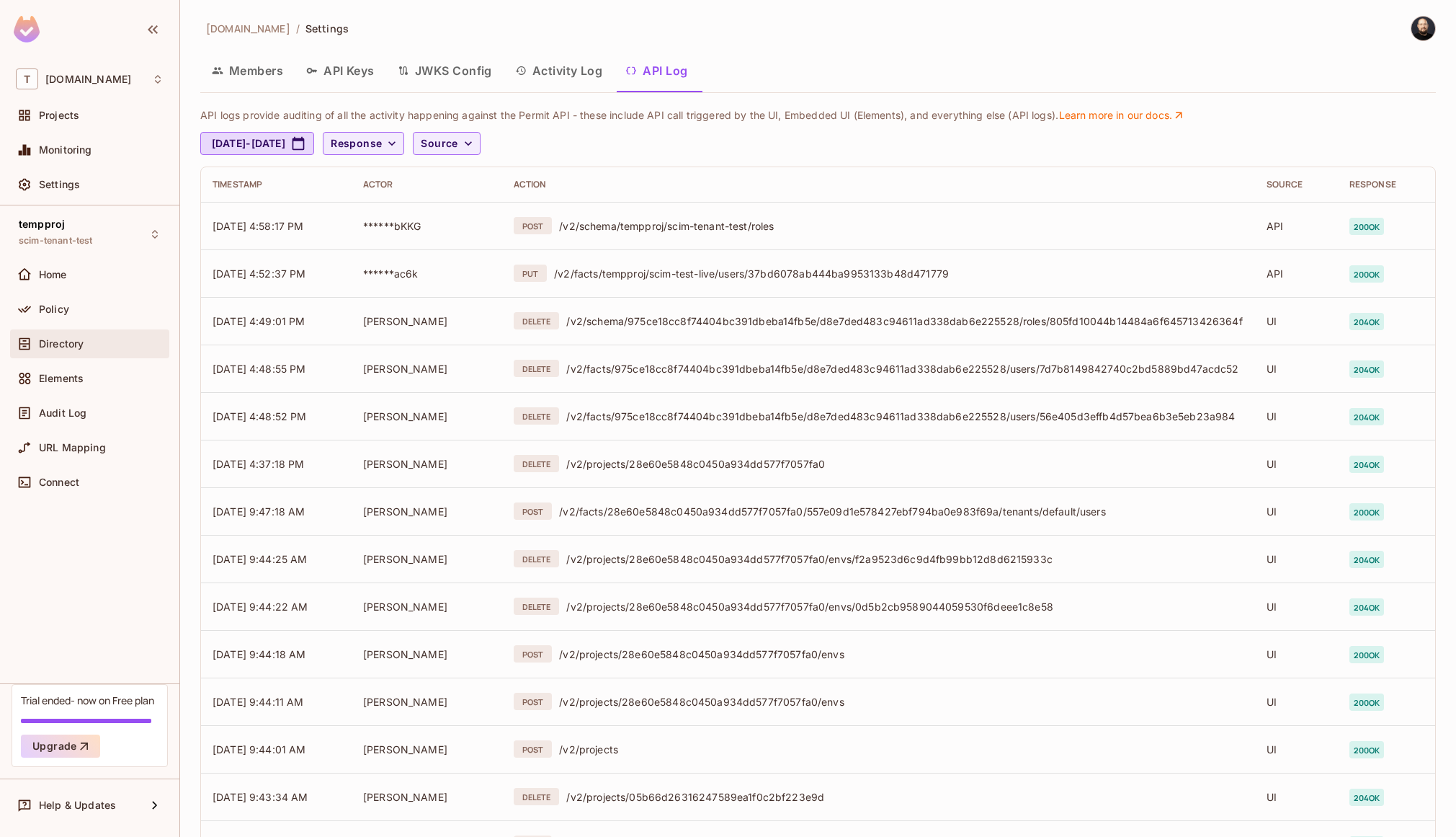
click at [75, 338] on span "Directory" at bounding box center [61, 343] width 45 height 11
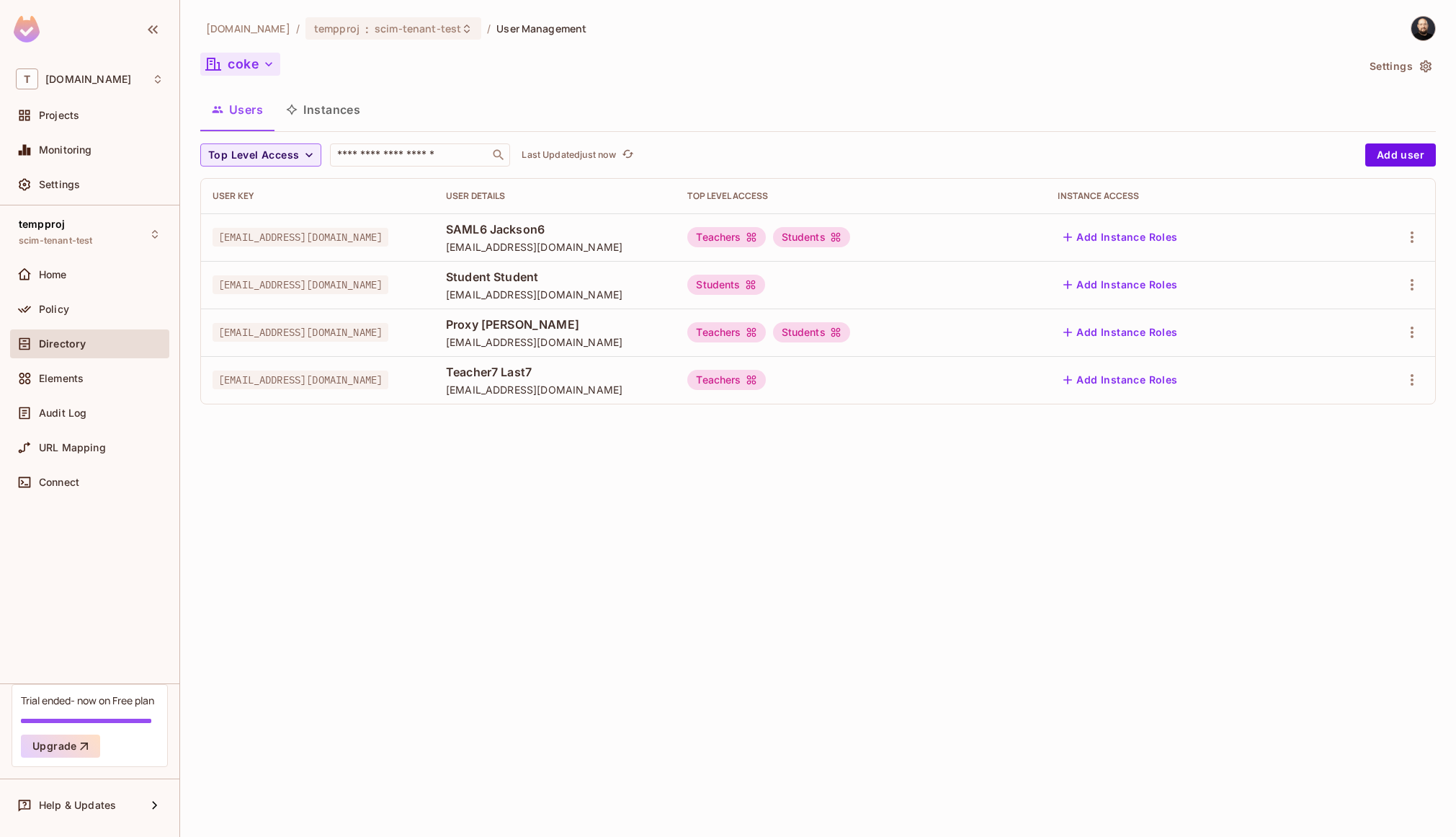
click at [264, 60] on icon "button" at bounding box center [268, 64] width 14 height 14
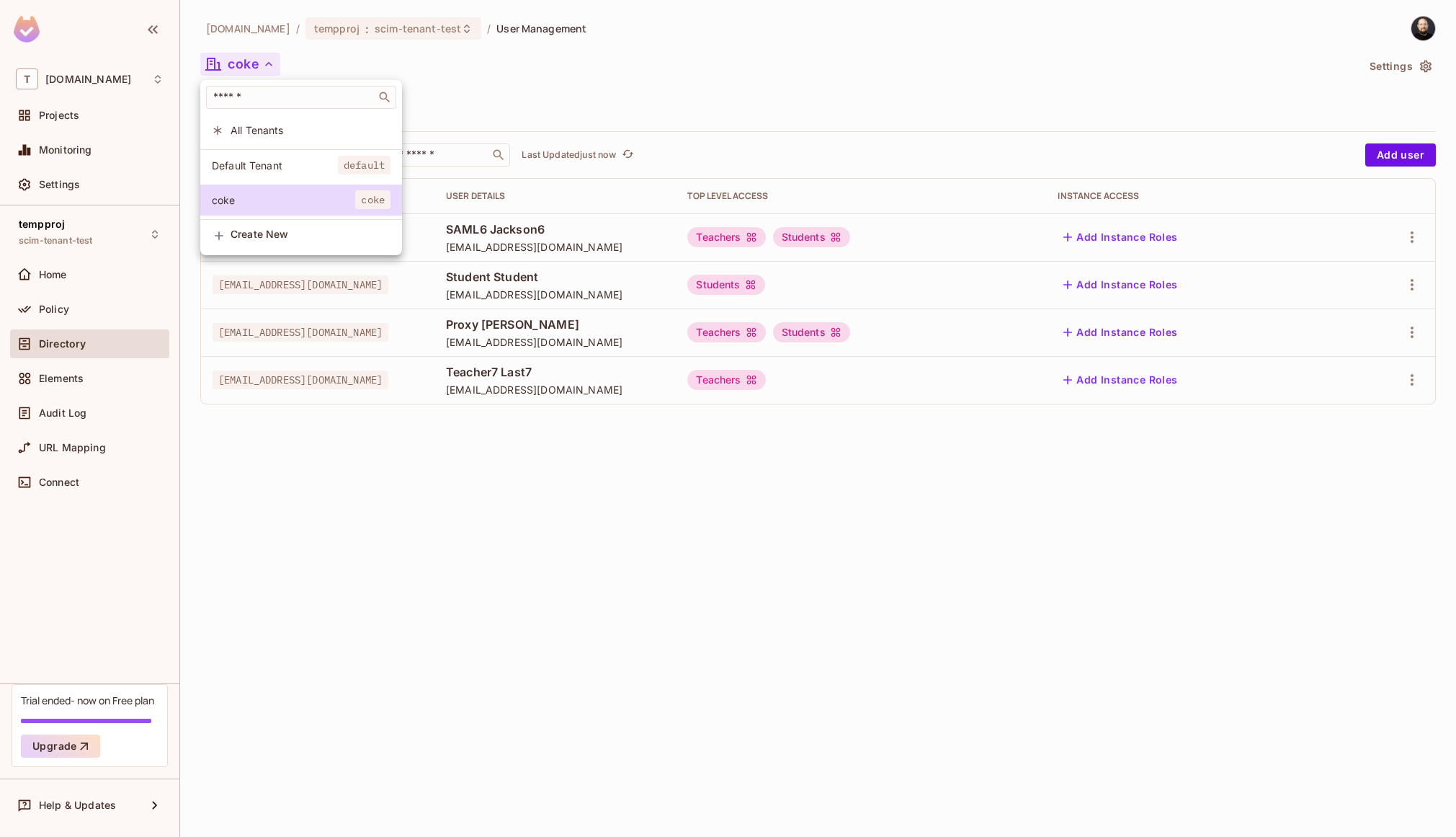
click at [284, 162] on span "Default Tenant" at bounding box center [275, 165] width 126 height 14
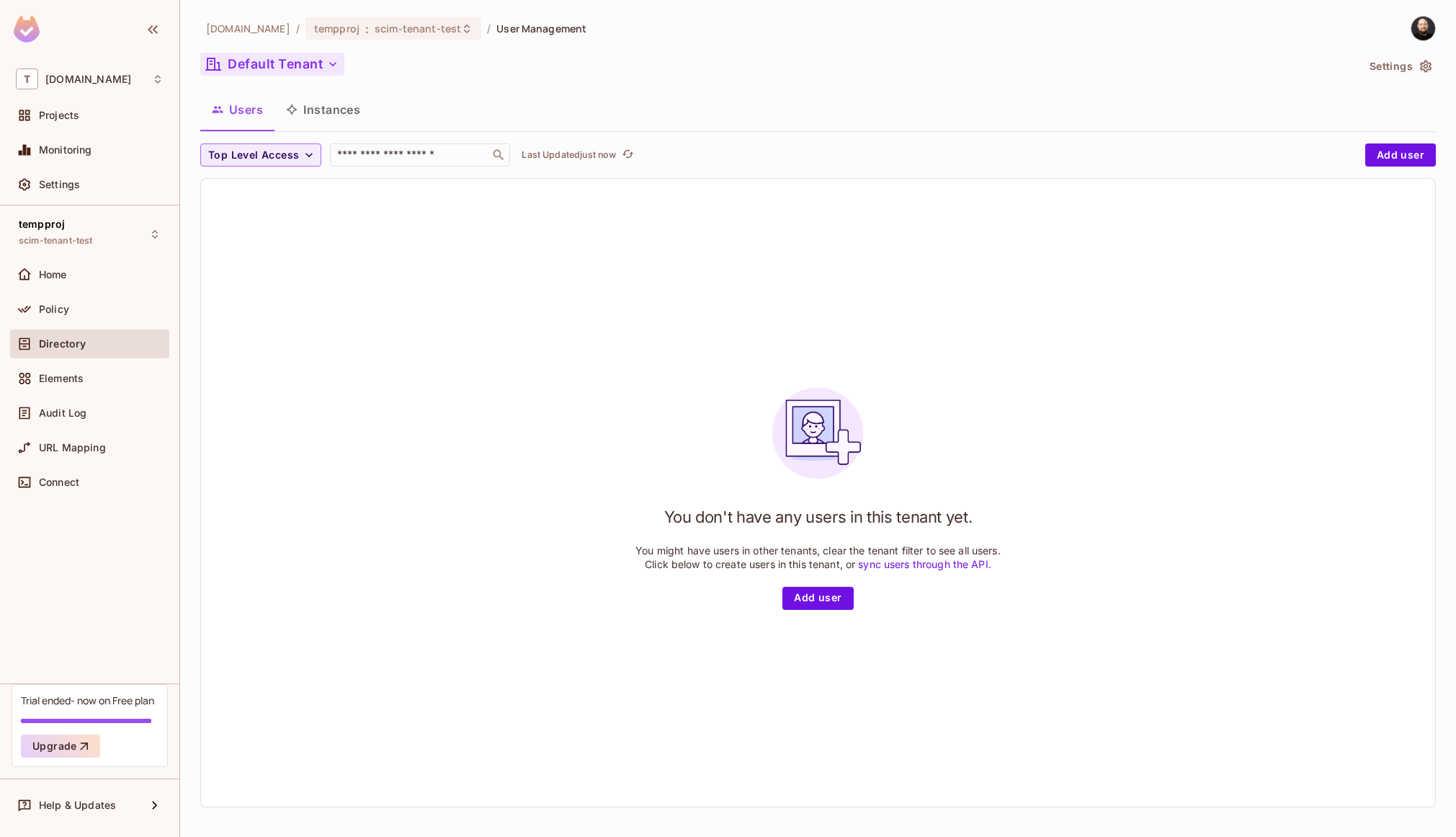
click at [268, 66] on button "Default Tenant" at bounding box center [272, 64] width 144 height 23
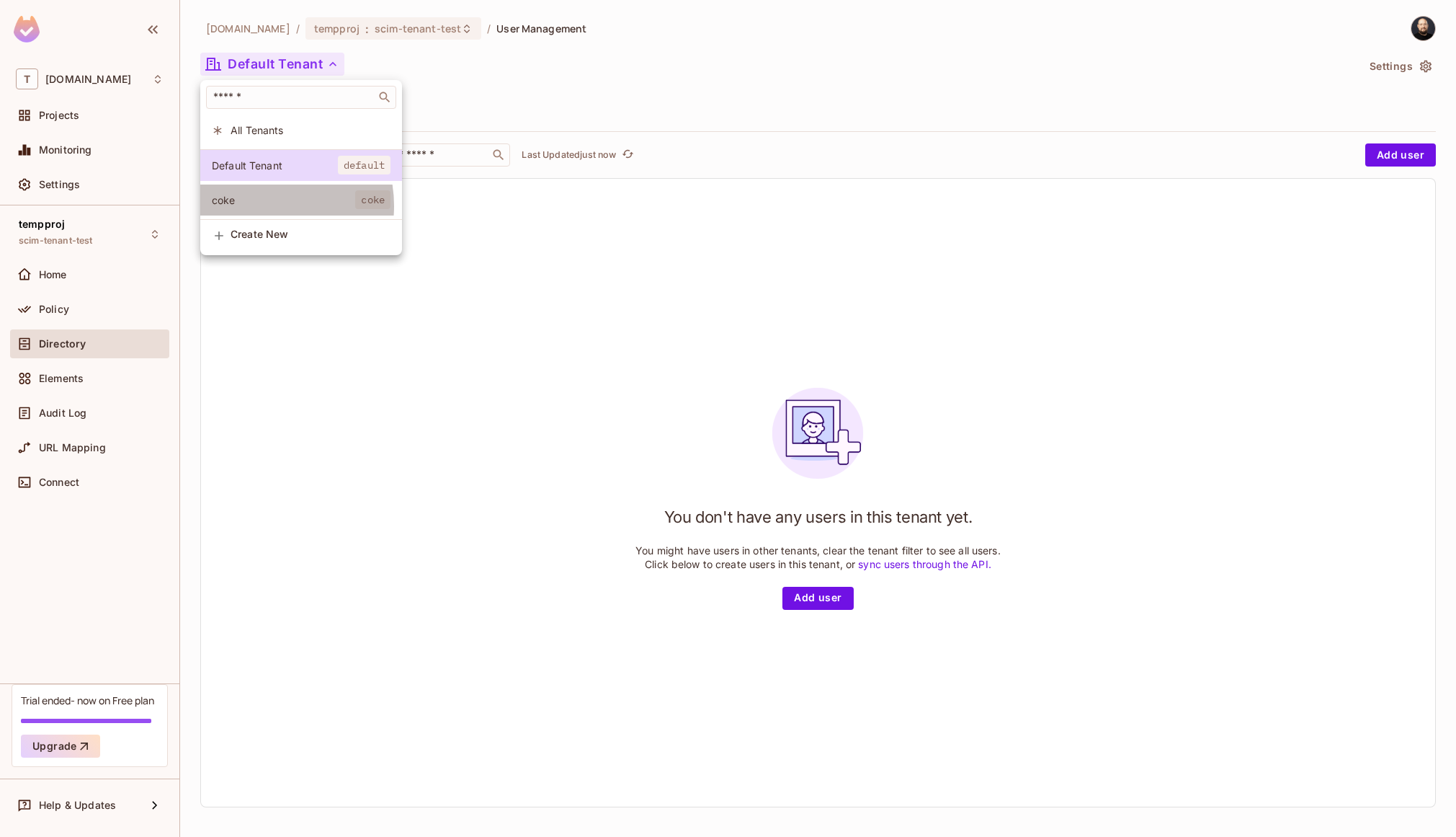
click at [257, 206] on span "coke" at bounding box center [283, 200] width 143 height 14
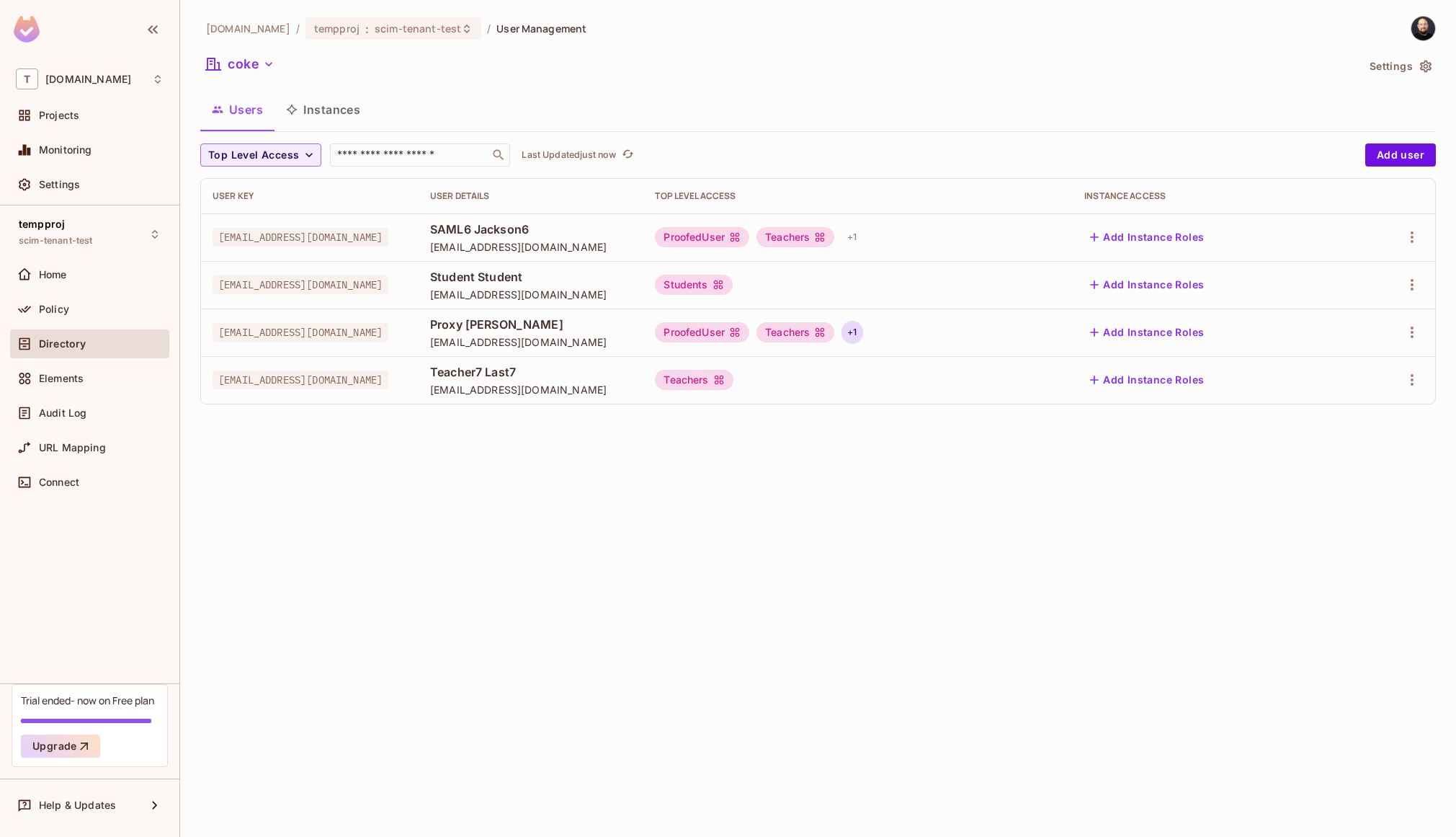
click at [862, 342] on div "+ 1" at bounding box center [853, 332] width 21 height 23
click at [948, 340] on div at bounding box center [728, 418] width 1456 height 837
